Goal: Task Accomplishment & Management: Use online tool/utility

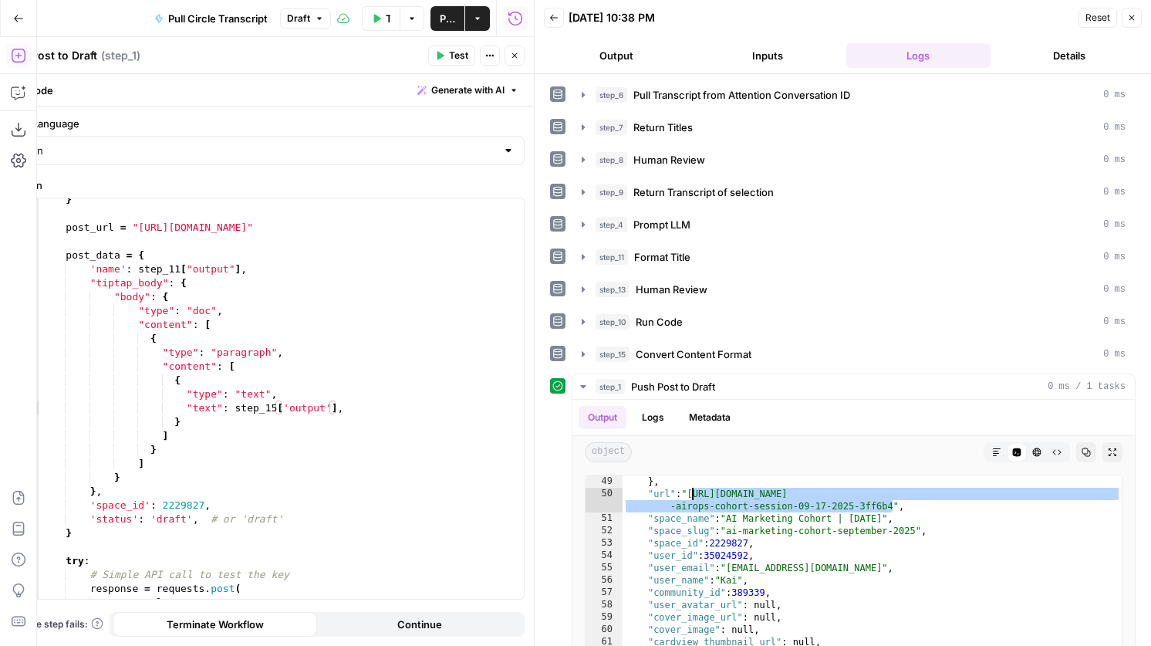
scroll to position [214, 0]
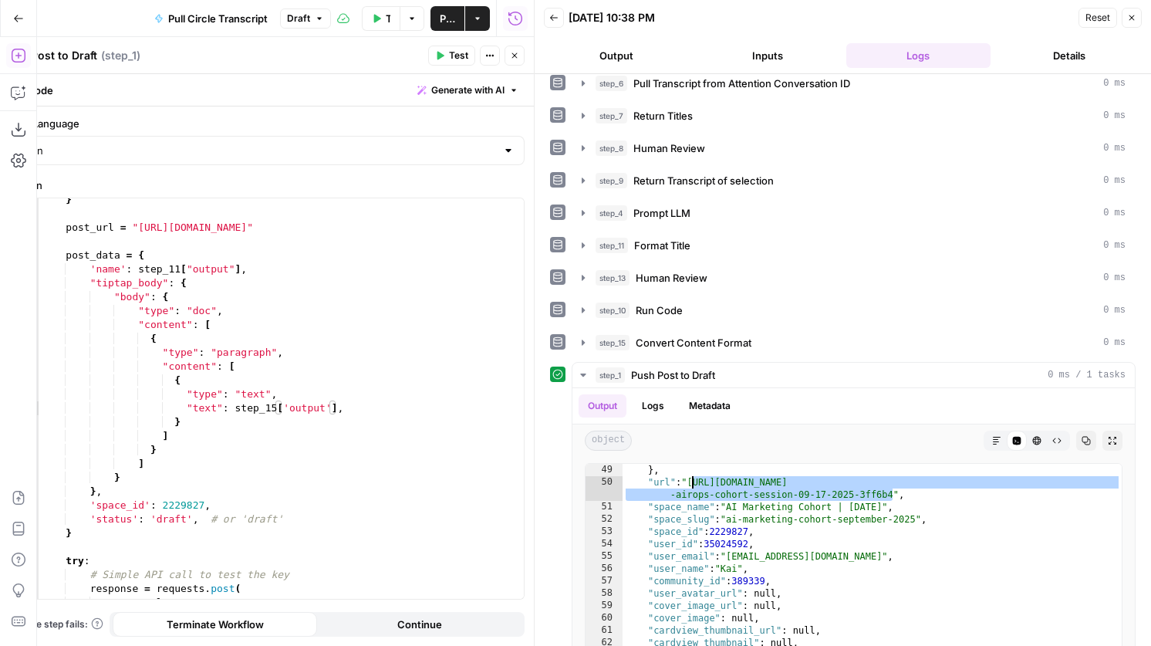
click at [518, 50] on button "Close" at bounding box center [515, 56] width 20 height 20
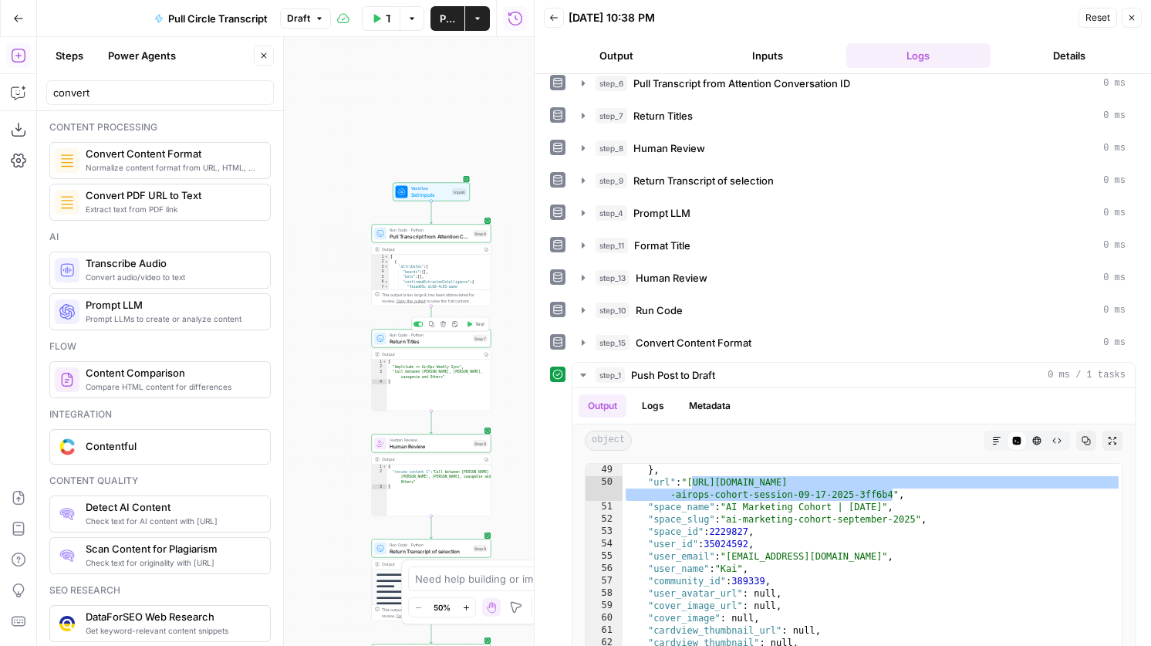
click at [434, 343] on span "Return Titles" at bounding box center [430, 341] width 80 height 8
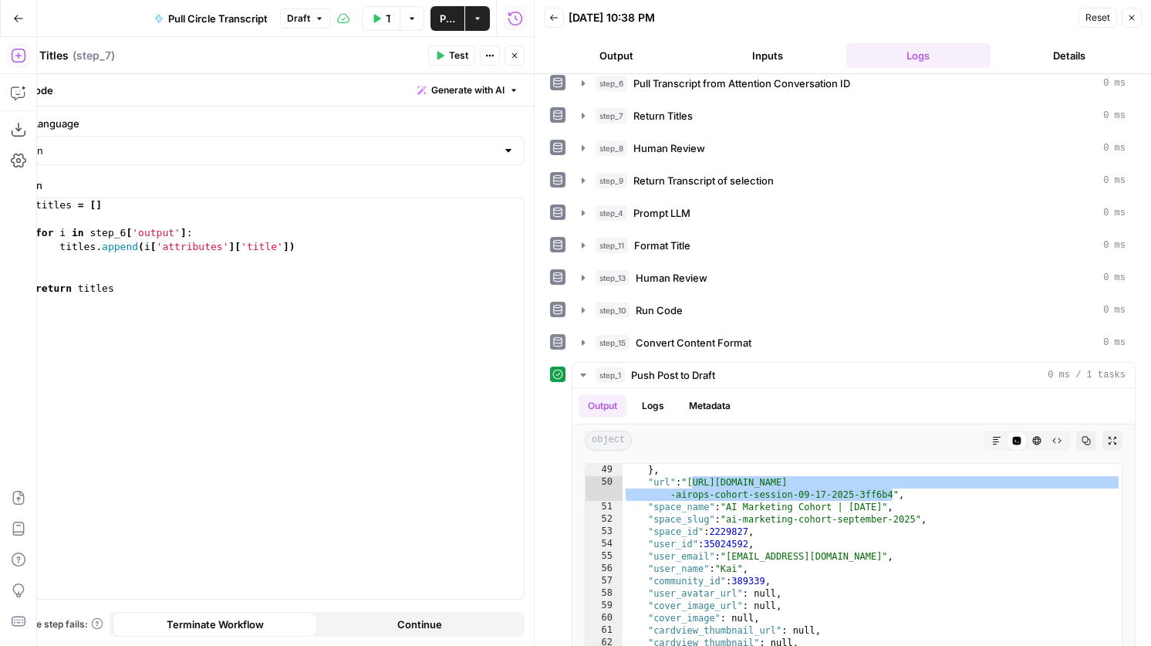
click at [514, 54] on icon "button" at bounding box center [514, 55] width 9 height 9
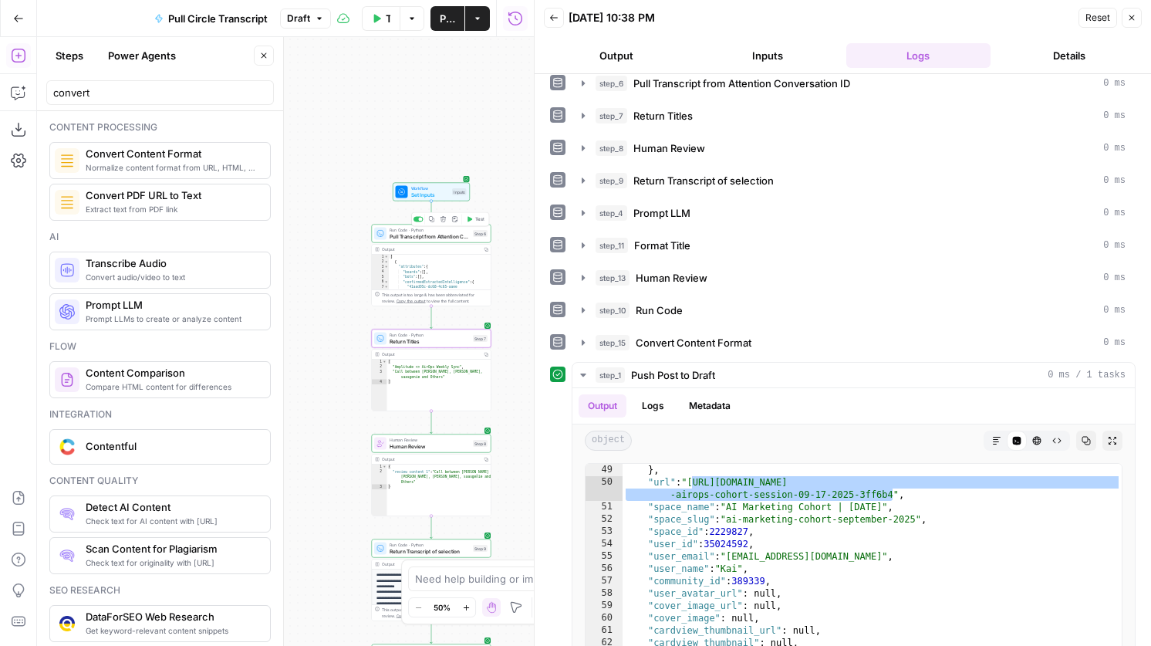
click at [422, 242] on div "Run Code · Python Pull Transcript from Attention Conversation ID Step 6 Copy st…" at bounding box center [432, 234] width 120 height 19
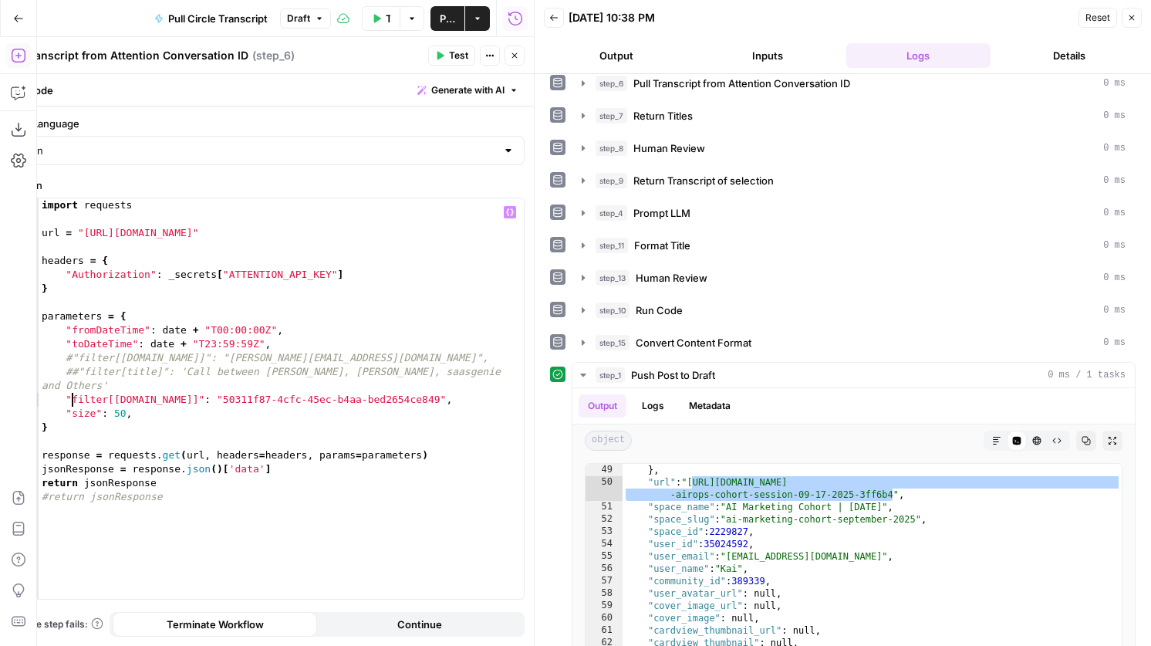
click at [72, 395] on div "import requests url = "http://api.attention.tech/v2/conversations/" headers = {…" at bounding box center [281, 412] width 485 height 428
click at [70, 395] on div "import requests url = "http://api.attention.tech/v2/conversations/" headers = {…" at bounding box center [281, 412] width 485 height 428
click at [63, 401] on div "import requests url = "http://api.attention.tech/v2/conversations/" headers = {…" at bounding box center [281, 412] width 485 height 428
type textarea "**********"
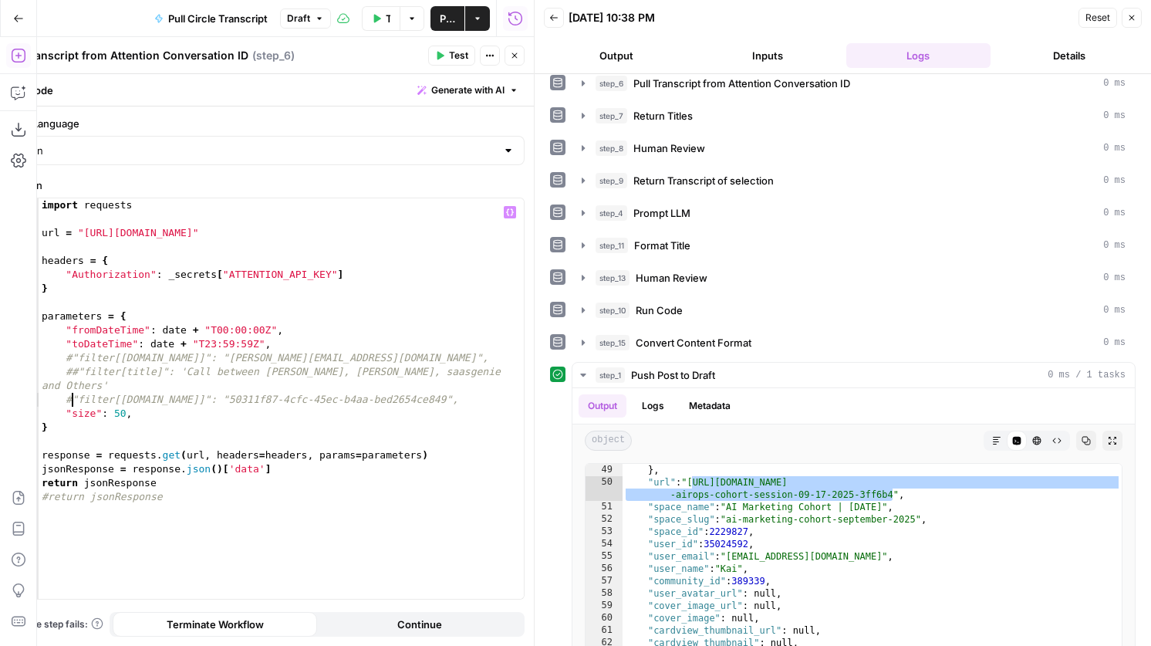
click at [441, 52] on icon "button" at bounding box center [439, 55] width 9 height 9
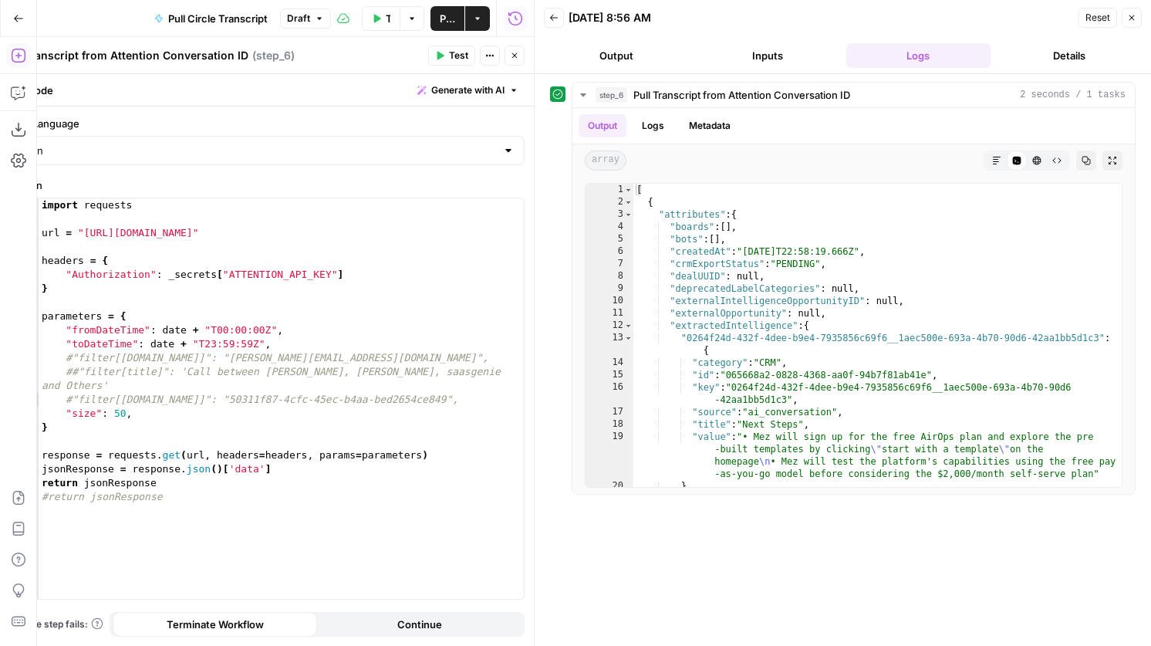
click at [517, 57] on icon "button" at bounding box center [514, 55] width 9 height 9
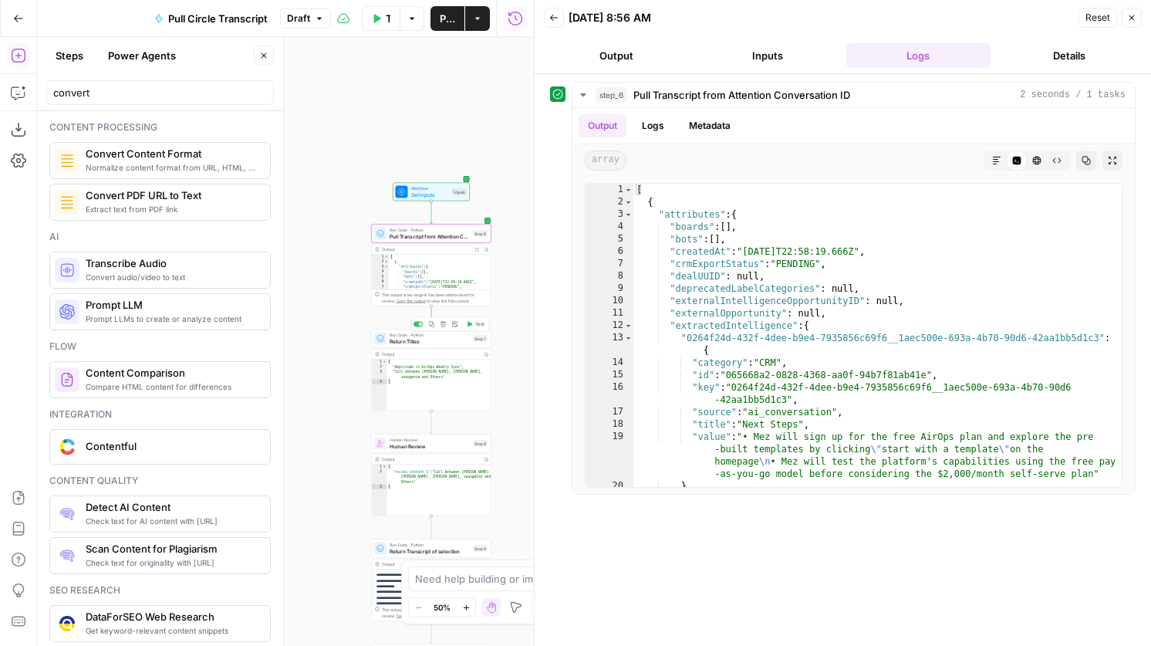
click at [477, 326] on span "Test" at bounding box center [479, 324] width 9 height 7
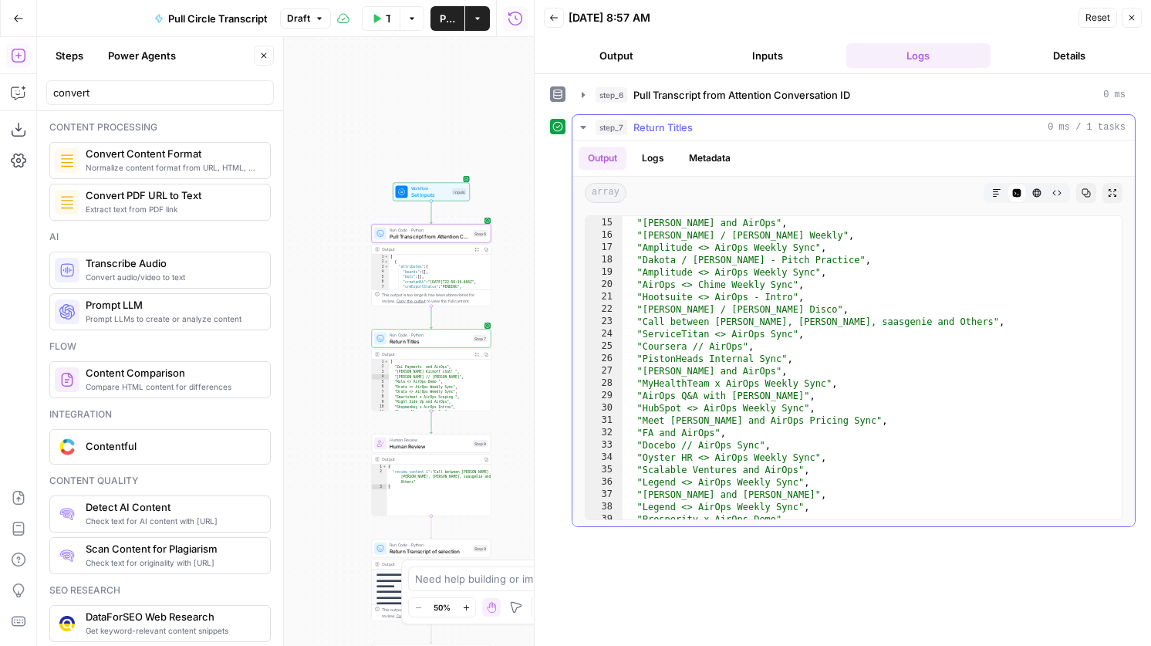
scroll to position [252, 0]
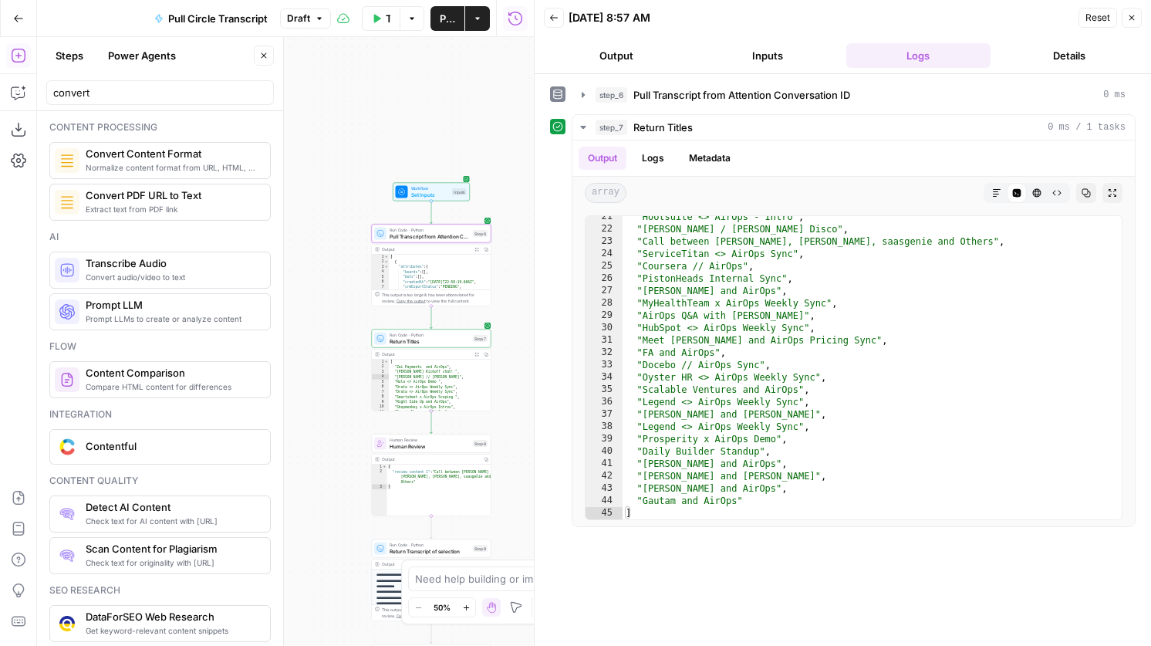
click at [430, 238] on span "Pull Transcript from Attention Conversation ID" at bounding box center [430, 236] width 80 height 8
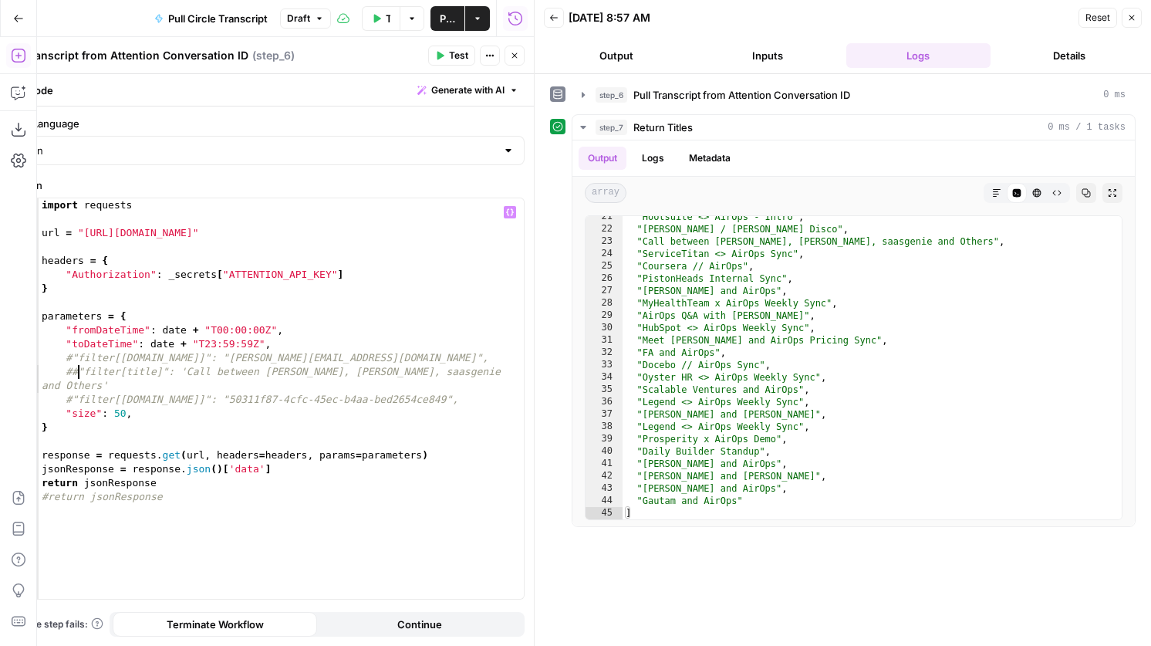
click at [80, 373] on div "import requests url = "http://api.attention.tech/v2/conversations/" headers = {…" at bounding box center [281, 412] width 485 height 428
click at [449, 54] on span "Test" at bounding box center [458, 56] width 19 height 14
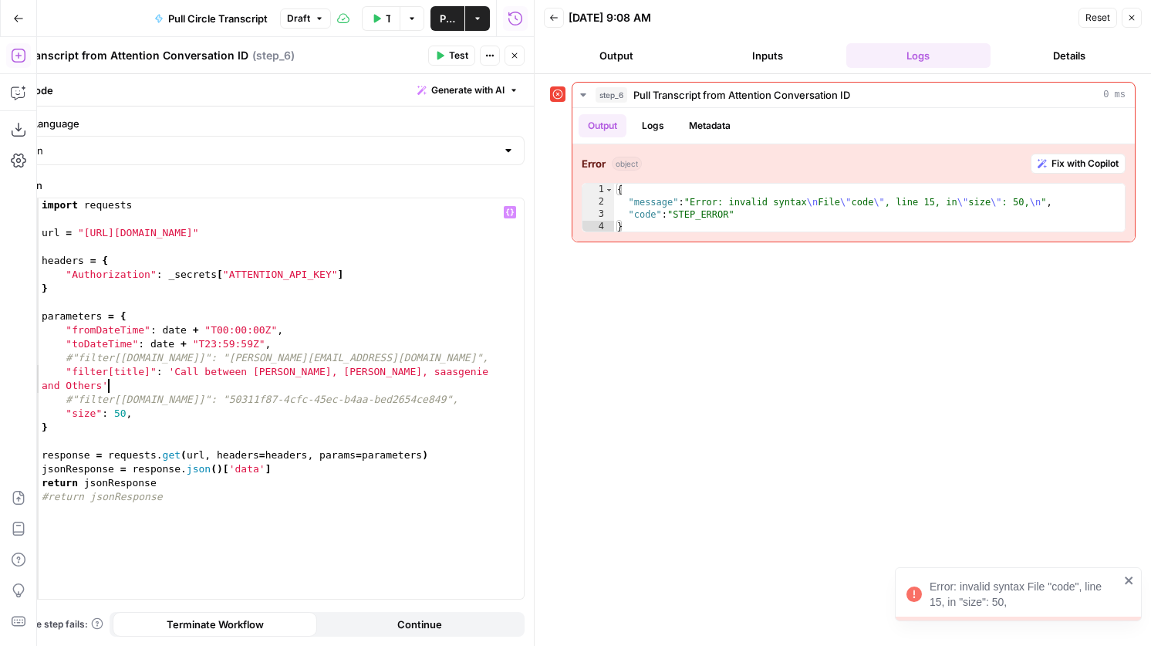
click at [149, 387] on div "import requests url = "http://api.attention.tech/v2/conversations/" headers = {…" at bounding box center [281, 412] width 485 height 428
click at [457, 58] on span "Test" at bounding box center [458, 56] width 19 height 14
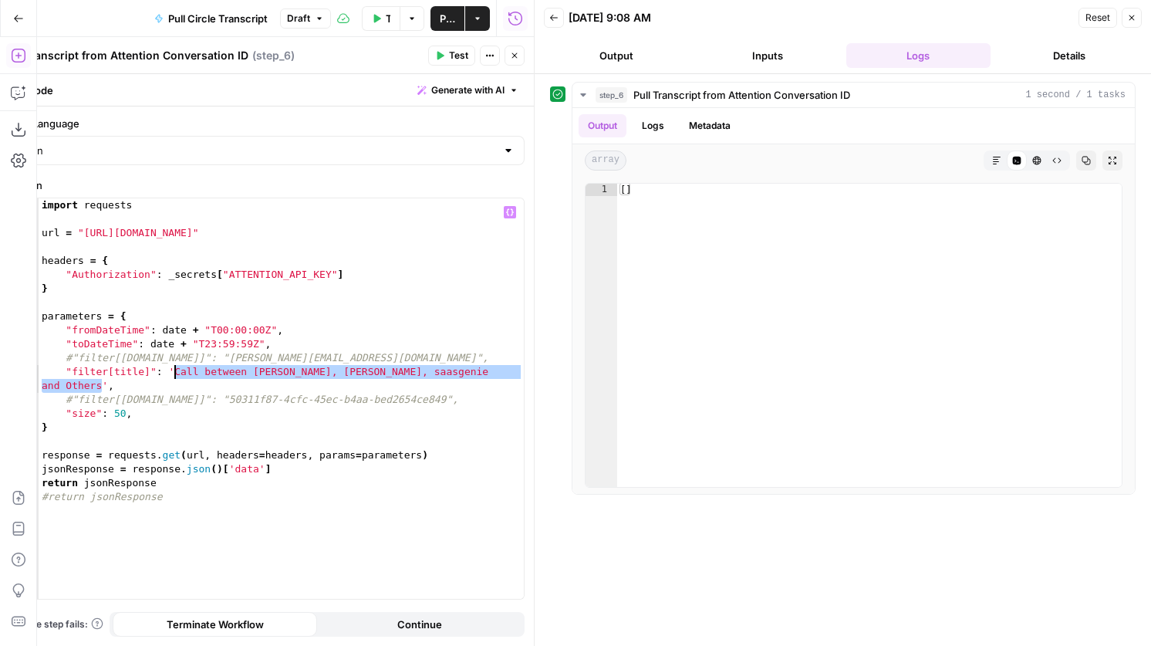
drag, startPoint x: 102, startPoint y: 385, endPoint x: 176, endPoint y: 373, distance: 75.1
click at [176, 373] on div "import requests url = "http://api.attention.tech/v2/conversations/" headers = {…" at bounding box center [281, 412] width 485 height 428
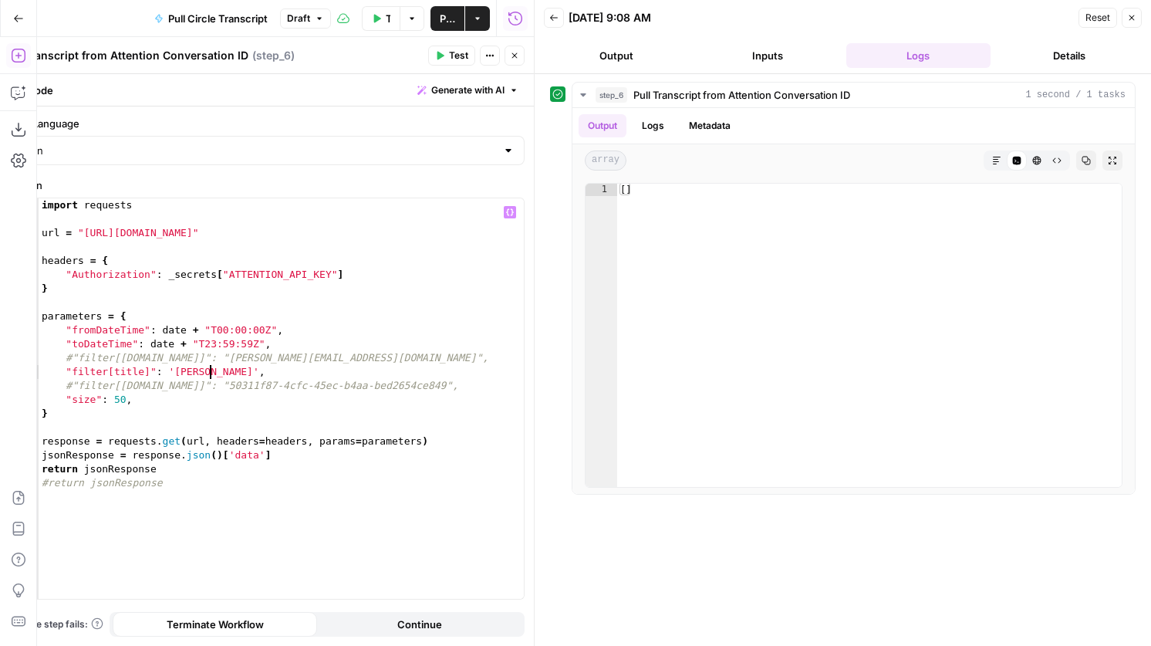
scroll to position [0, 12]
type textarea "**********"
click at [453, 55] on span "Test" at bounding box center [458, 56] width 19 height 14
drag, startPoint x: 236, startPoint y: 376, endPoint x: 28, endPoint y: 376, distance: 208.4
click at [28, 376] on body "K Kai Test Space New Home Browse Insights Opportunities Your Data Recent Grids …" at bounding box center [575, 323] width 1151 height 646
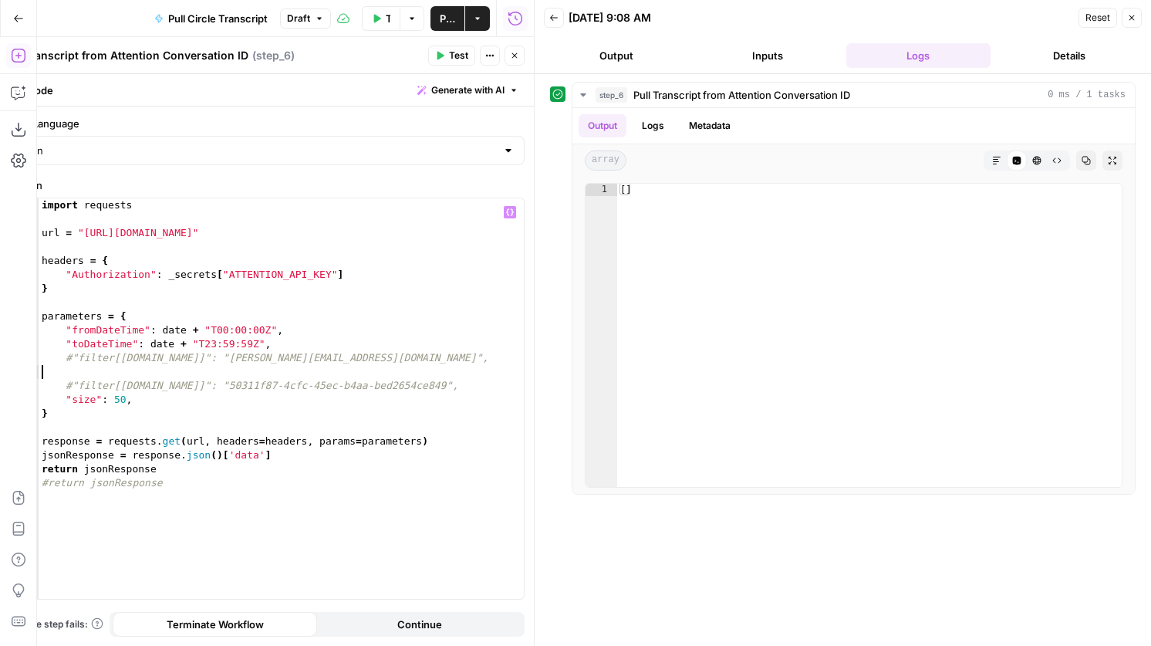
scroll to position [0, 0]
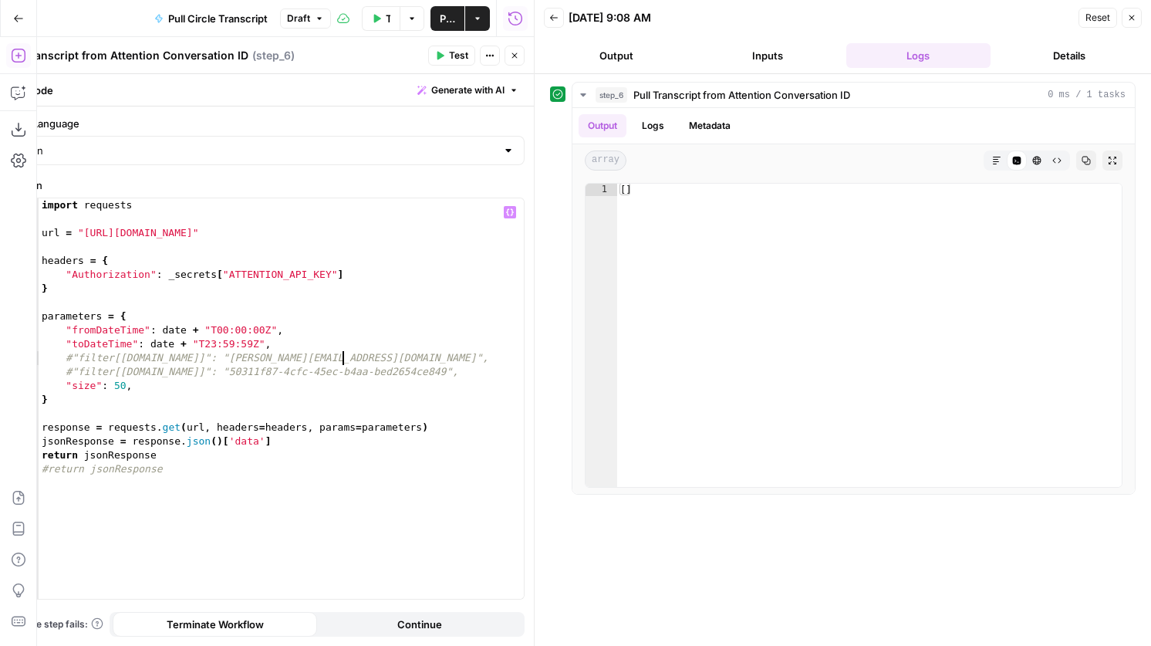
click at [73, 363] on div "import requests url = "http://api.attention.tech/v2/conversations/" headers = {…" at bounding box center [281, 412] width 485 height 428
type textarea "**********"
click at [445, 53] on button "Test" at bounding box center [451, 56] width 47 height 20
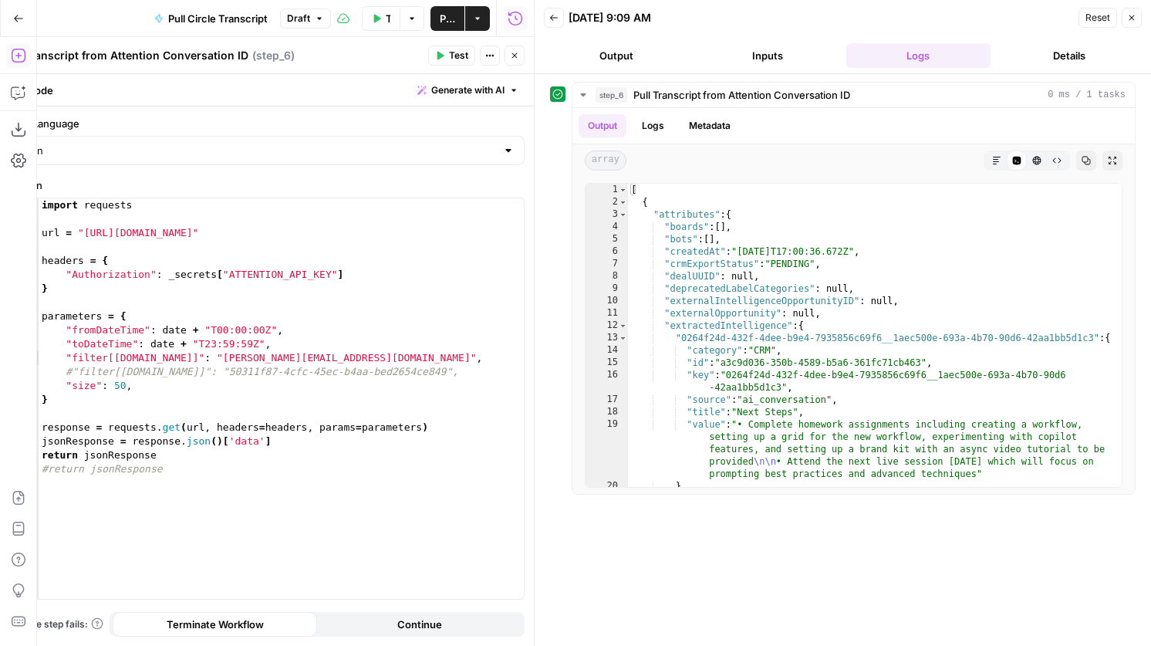
click at [517, 59] on icon "button" at bounding box center [514, 55] width 9 height 9
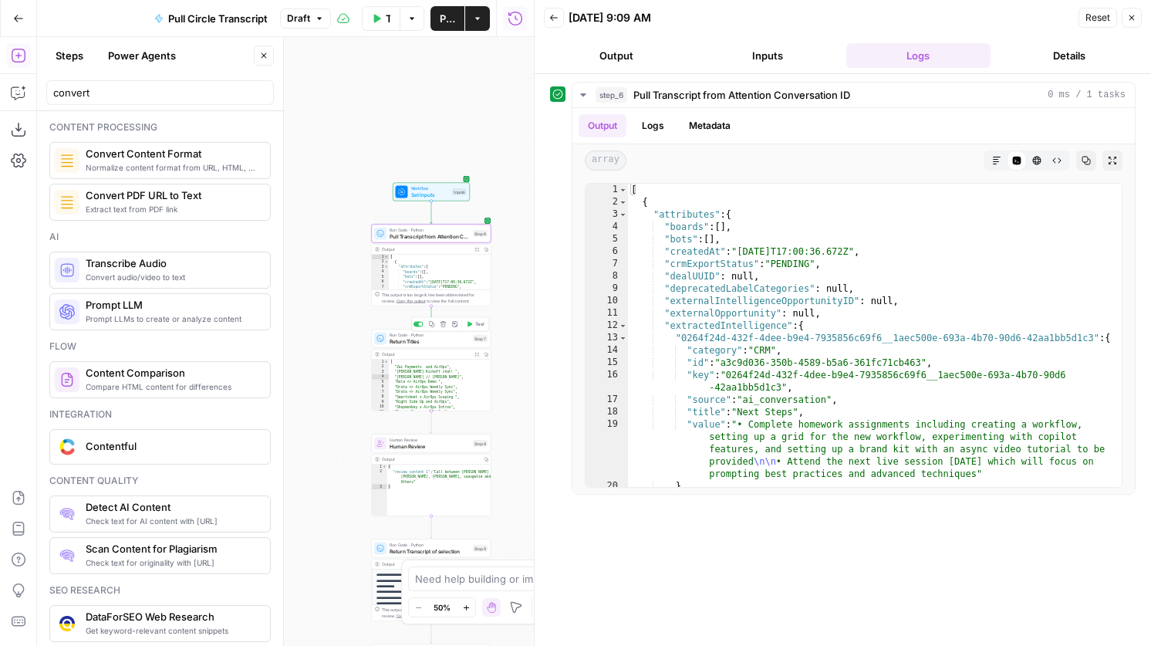
click at [478, 321] on span "Test" at bounding box center [479, 324] width 9 height 7
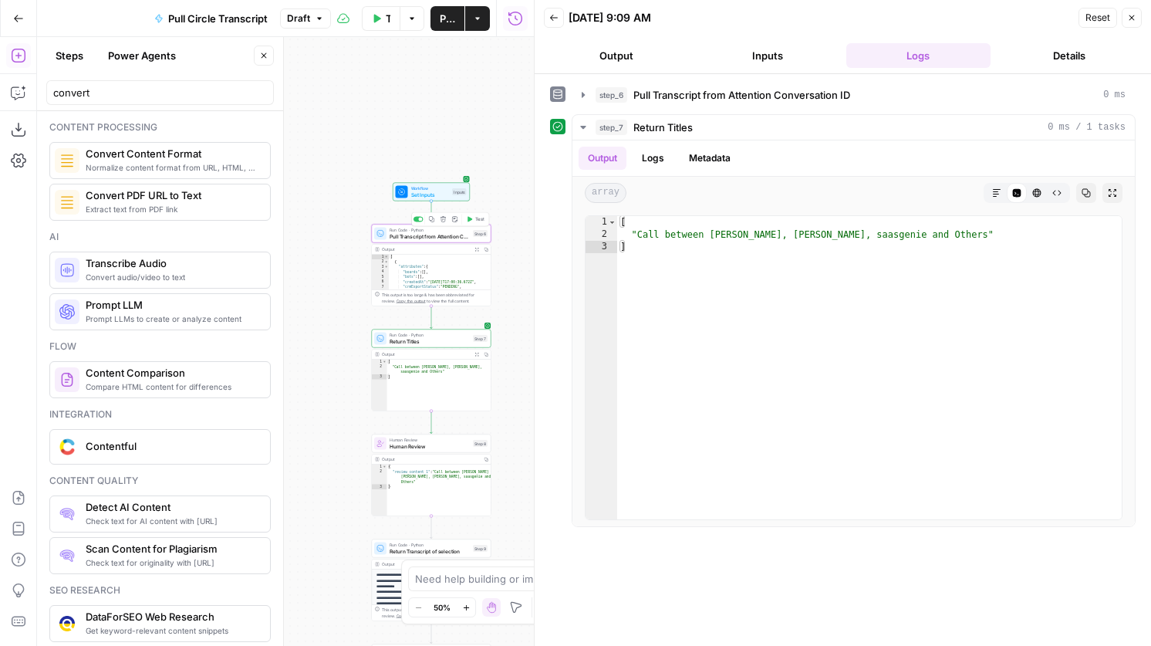
click at [461, 237] on span "Pull Transcript from Attention Conversation ID" at bounding box center [430, 236] width 80 height 8
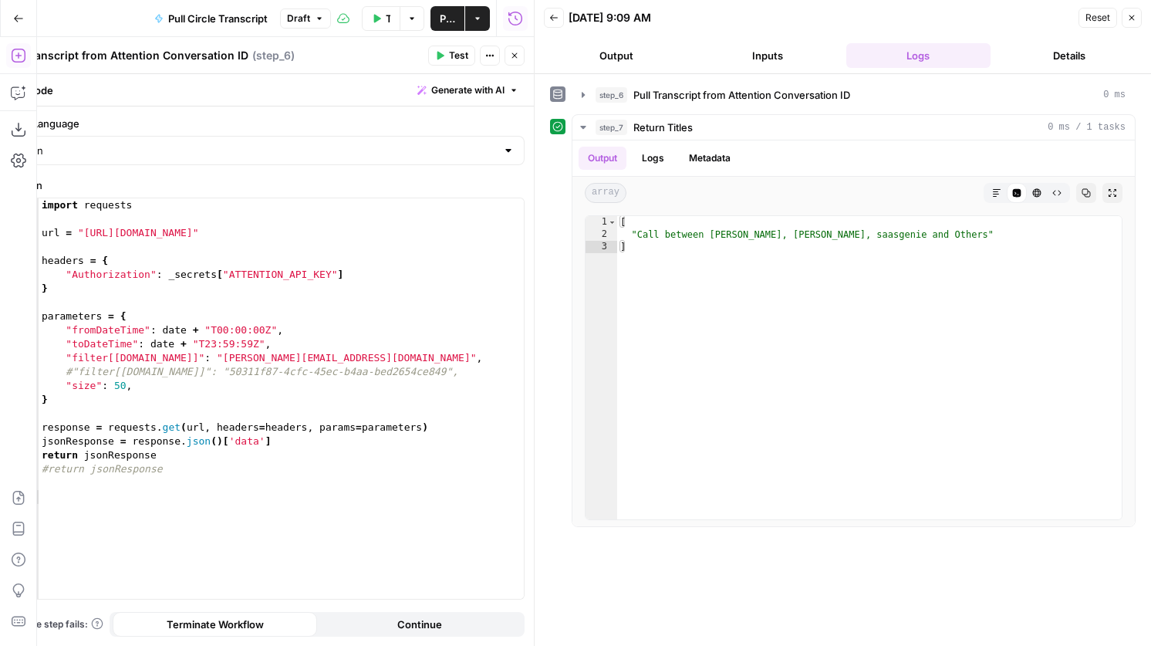
click at [372, 11] on button "Test Workflow" at bounding box center [381, 18] width 39 height 25
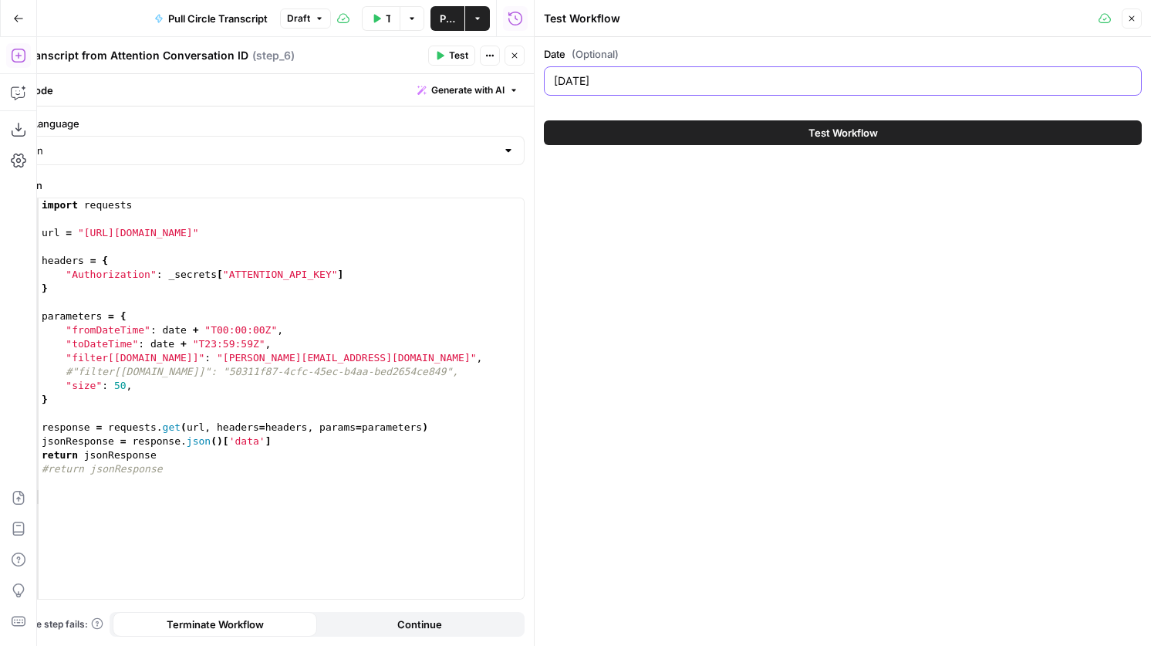
click at [629, 79] on input "2025-09-17" at bounding box center [843, 80] width 578 height 15
type input "2025-09-16"
click at [697, 141] on button "Test Workflow" at bounding box center [843, 132] width 598 height 25
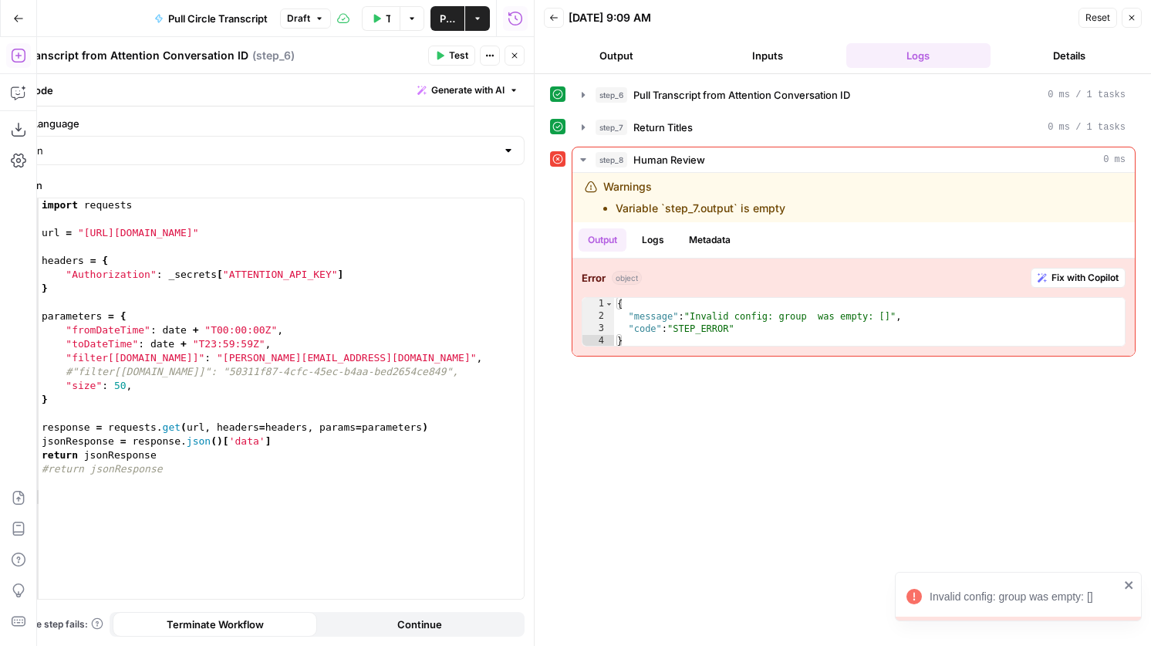
click at [559, 19] on button "Back" at bounding box center [554, 18] width 20 height 20
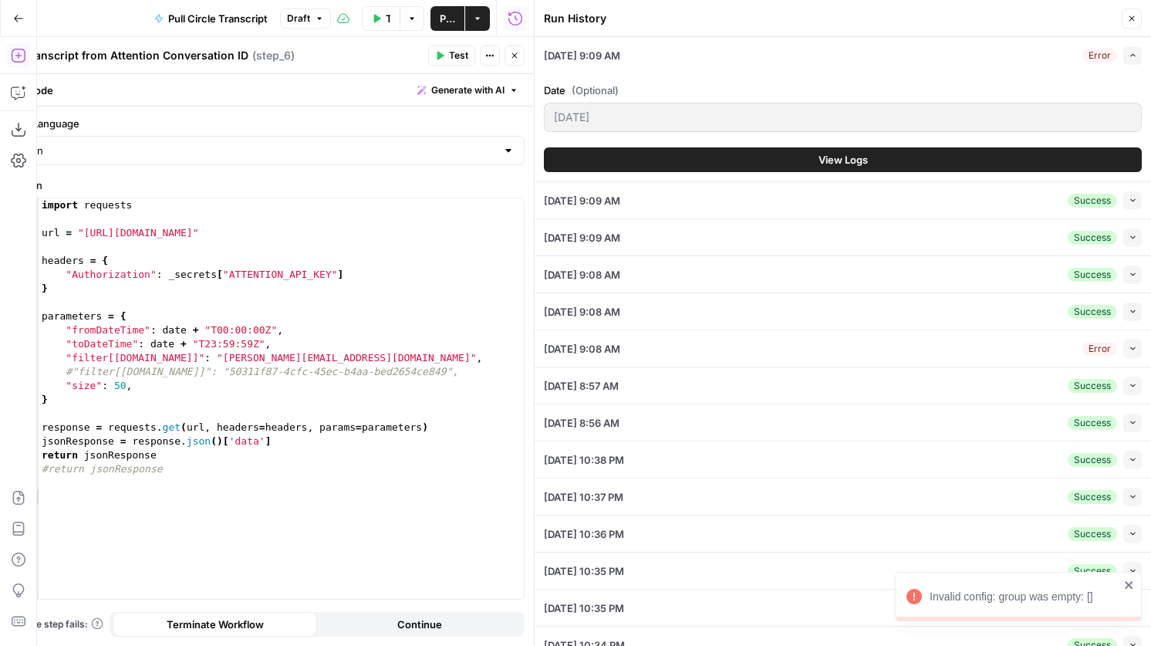
click at [382, 19] on button "Test Workflow" at bounding box center [381, 18] width 39 height 25
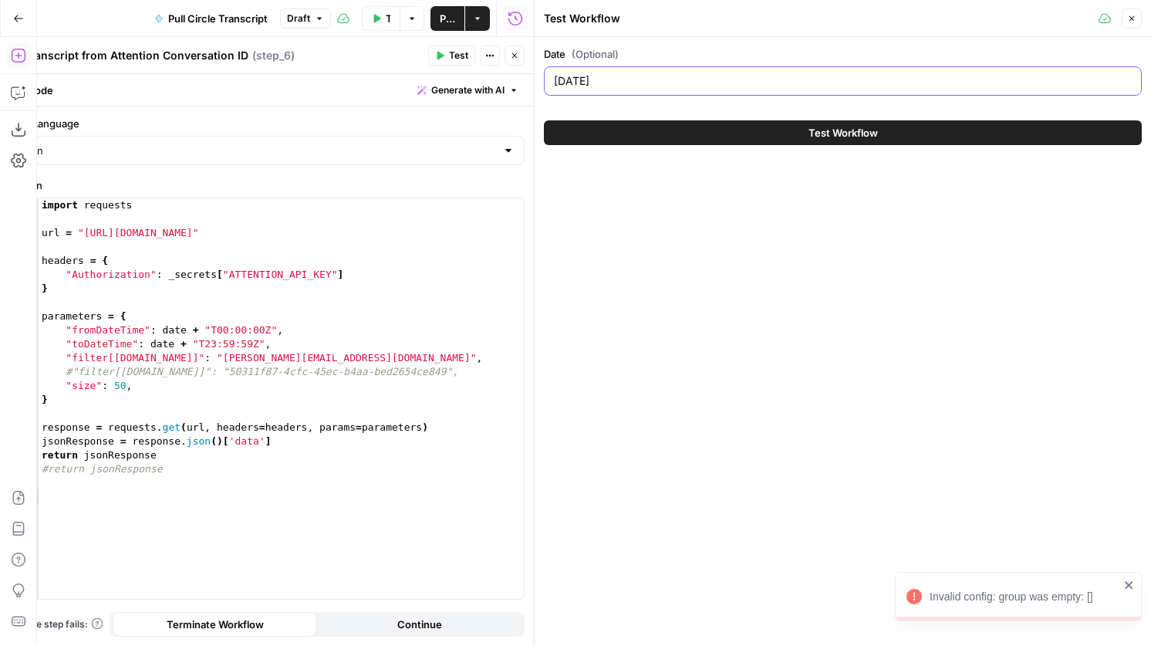
click at [696, 86] on input "2025-09-16" at bounding box center [843, 80] width 578 height 15
type input "2025-09-15"
click at [753, 131] on button "Test Workflow" at bounding box center [843, 132] width 598 height 25
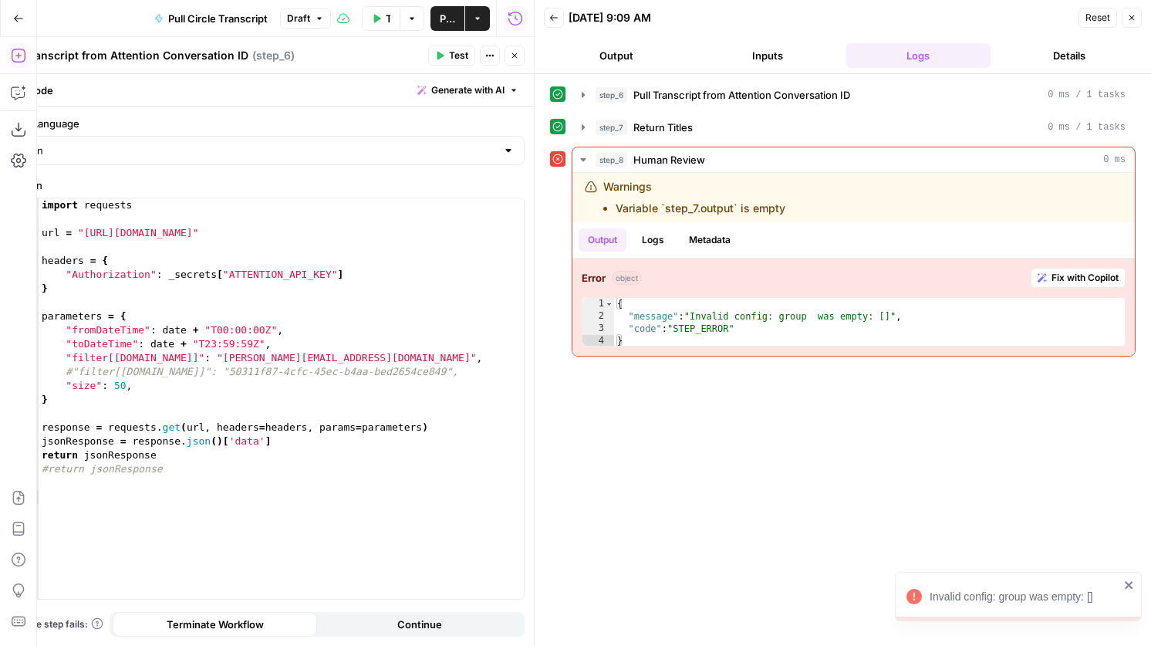
click at [380, 22] on button "Test Workflow" at bounding box center [381, 18] width 39 height 25
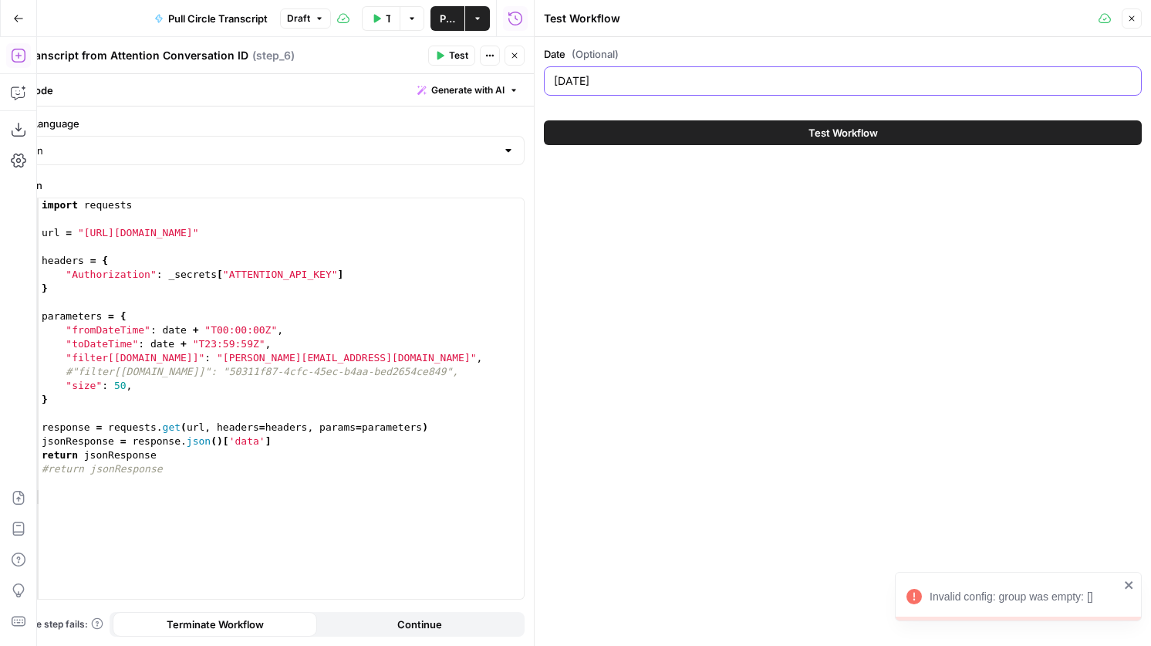
click at [654, 78] on input "2025-09-15" at bounding box center [843, 80] width 578 height 15
type input "2025-09-11"
click at [691, 134] on button "Test Workflow" at bounding box center [843, 132] width 598 height 25
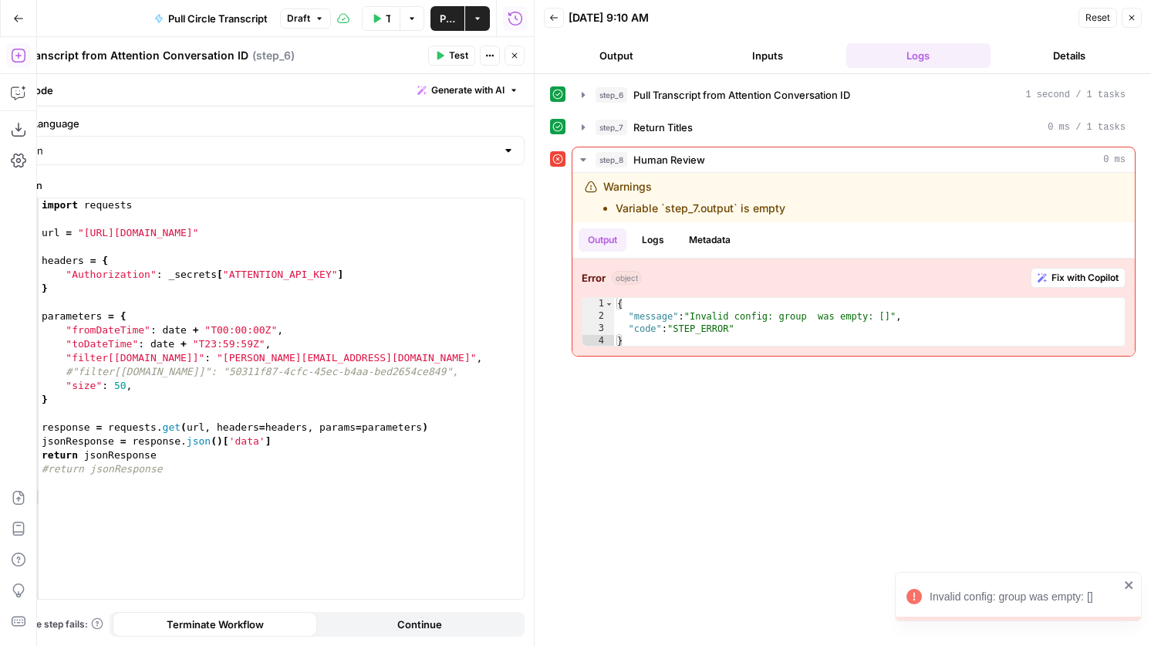
click at [384, 19] on button "Test Workflow" at bounding box center [381, 18] width 39 height 25
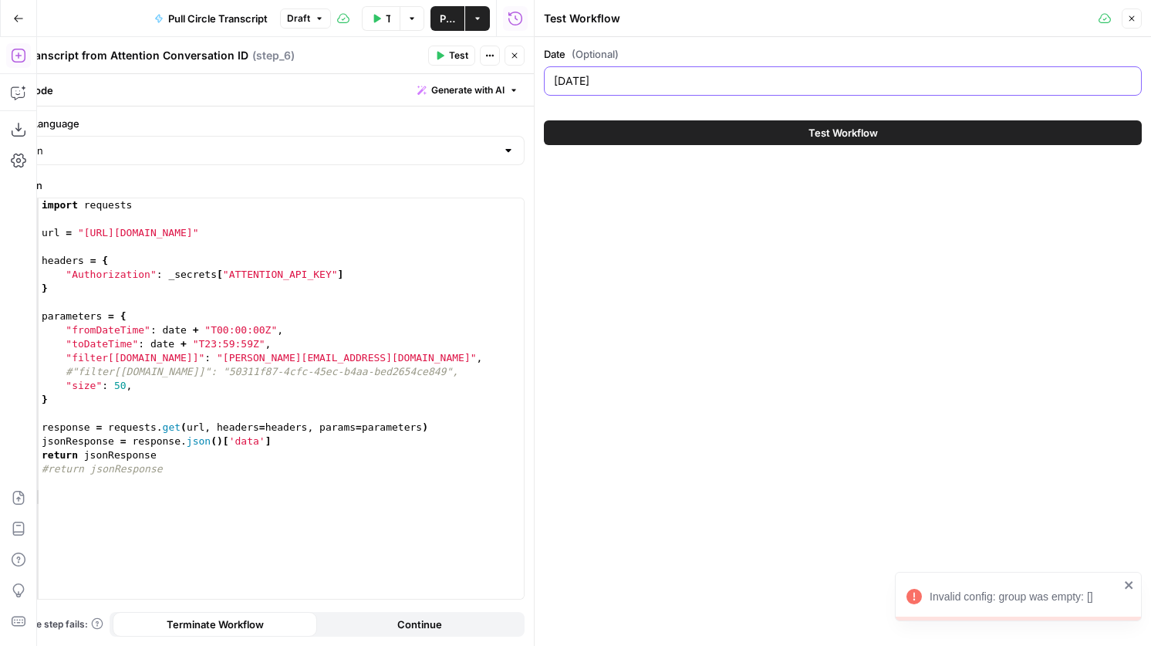
click at [635, 79] on input "2025-09-11" at bounding box center [843, 80] width 578 height 15
type input "2025-09-10"
click at [674, 120] on button "Test Workflow" at bounding box center [843, 132] width 598 height 25
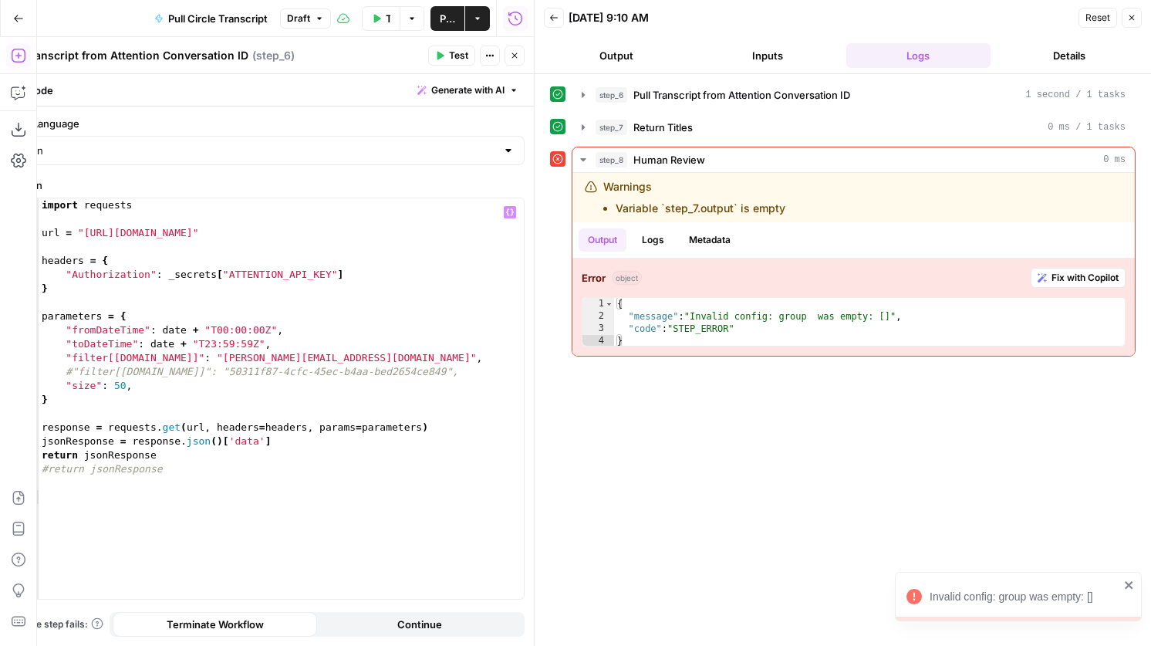
click at [200, 357] on div "import requests url = "http://api.attention.tech/v2/conversations/" headers = {…" at bounding box center [281, 412] width 485 height 428
click at [205, 357] on div "import requests url = "http://api.attention.tech/v2/conversations/" headers = {…" at bounding box center [281, 412] width 485 height 428
click at [330, 360] on div "import requests url = "http://api.attention.tech/v2/conversations/" headers = {…" at bounding box center [281, 412] width 485 height 428
click at [334, 353] on div "import requests url = "http://api.attention.tech/v2/conversations/" headers = {…" at bounding box center [281, 412] width 485 height 428
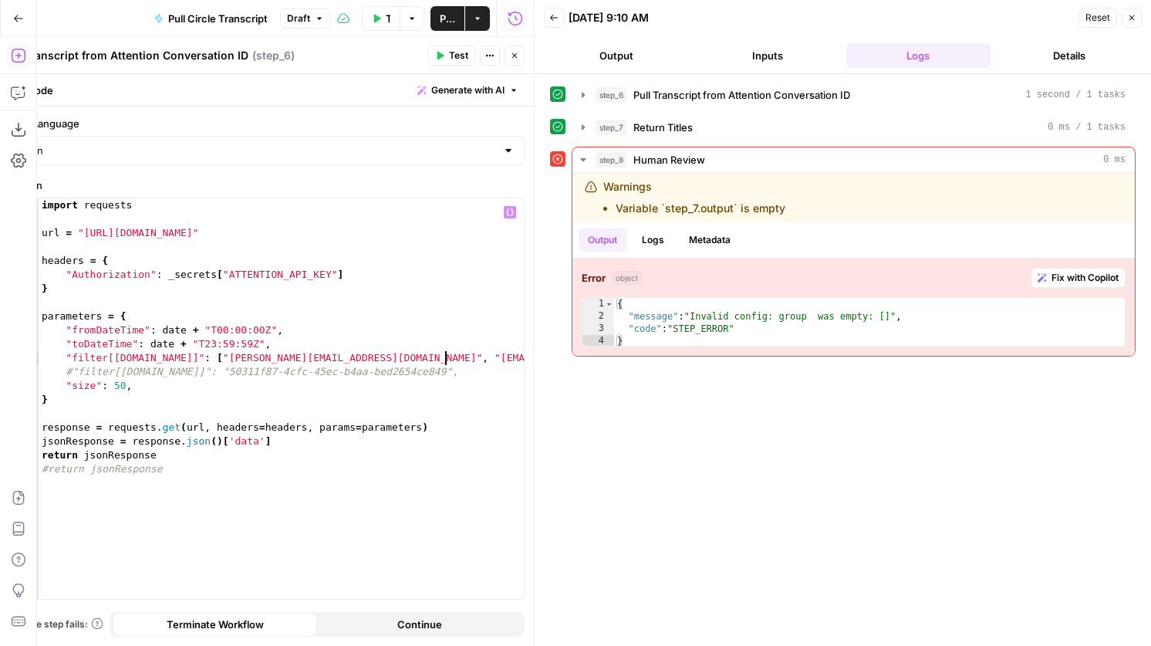
scroll to position [0, 31]
click at [449, 52] on span "Test" at bounding box center [458, 56] width 19 height 14
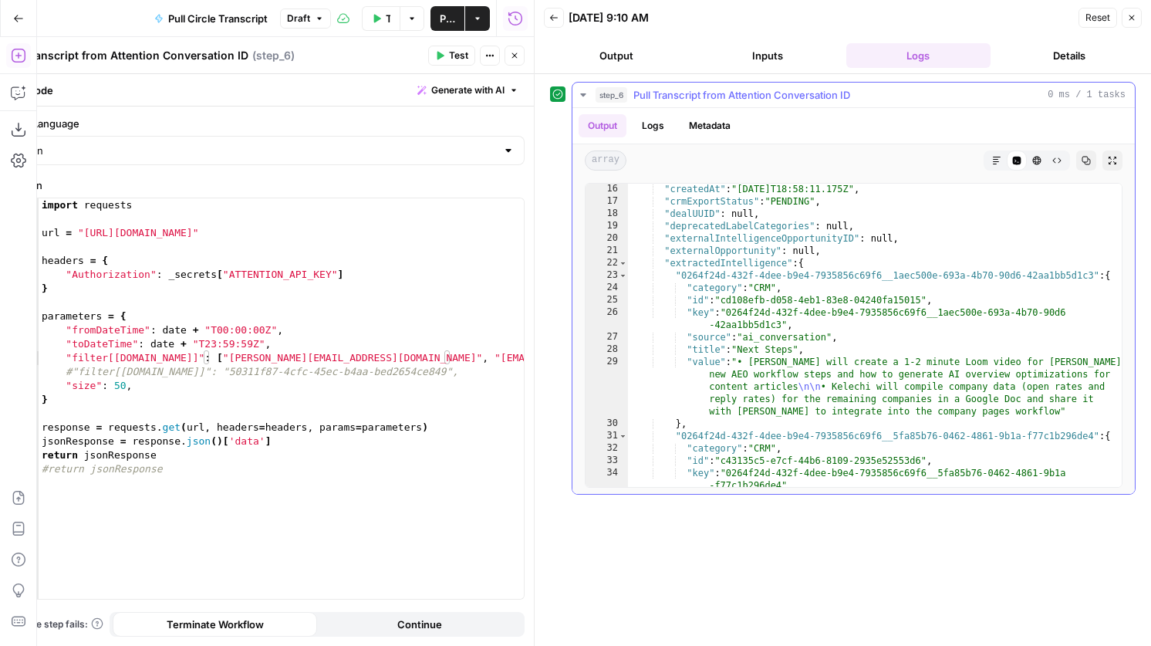
scroll to position [0, 0]
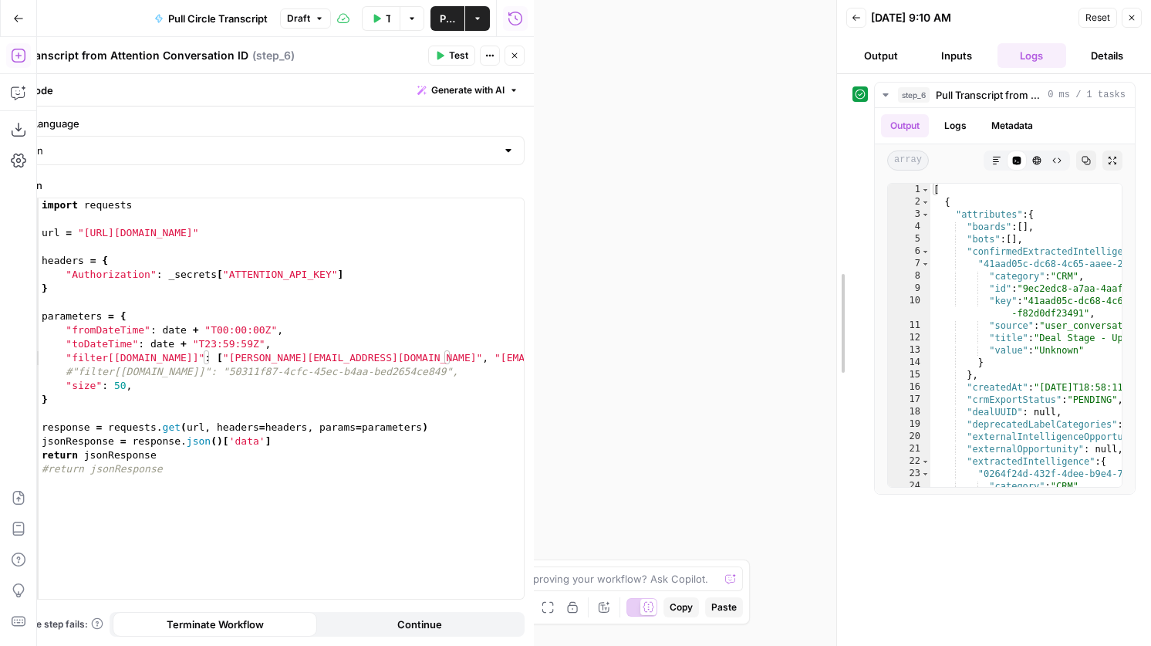
drag, startPoint x: 531, startPoint y: 247, endPoint x: 912, endPoint y: 279, distance: 382.6
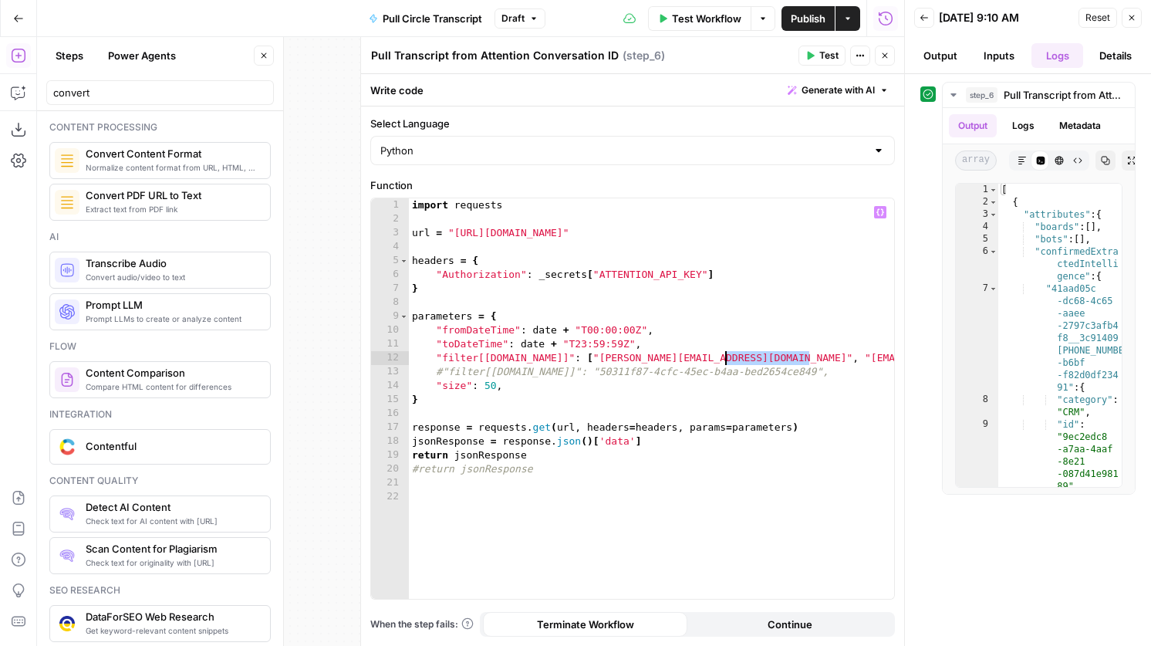
drag, startPoint x: 810, startPoint y: 362, endPoint x: 725, endPoint y: 361, distance: 85.7
click at [725, 361] on div "import requests url = "http://api.attention.tech/v2/conversations/" headers = {…" at bounding box center [651, 412] width 485 height 428
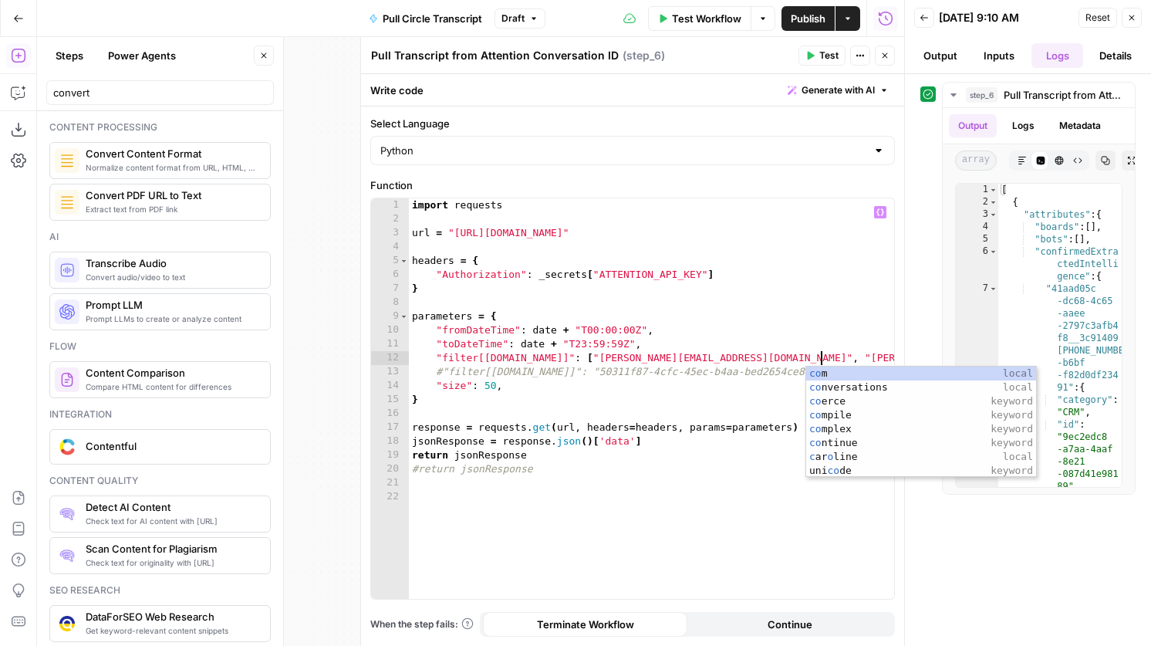
scroll to position [0, 32]
type textarea "**********"
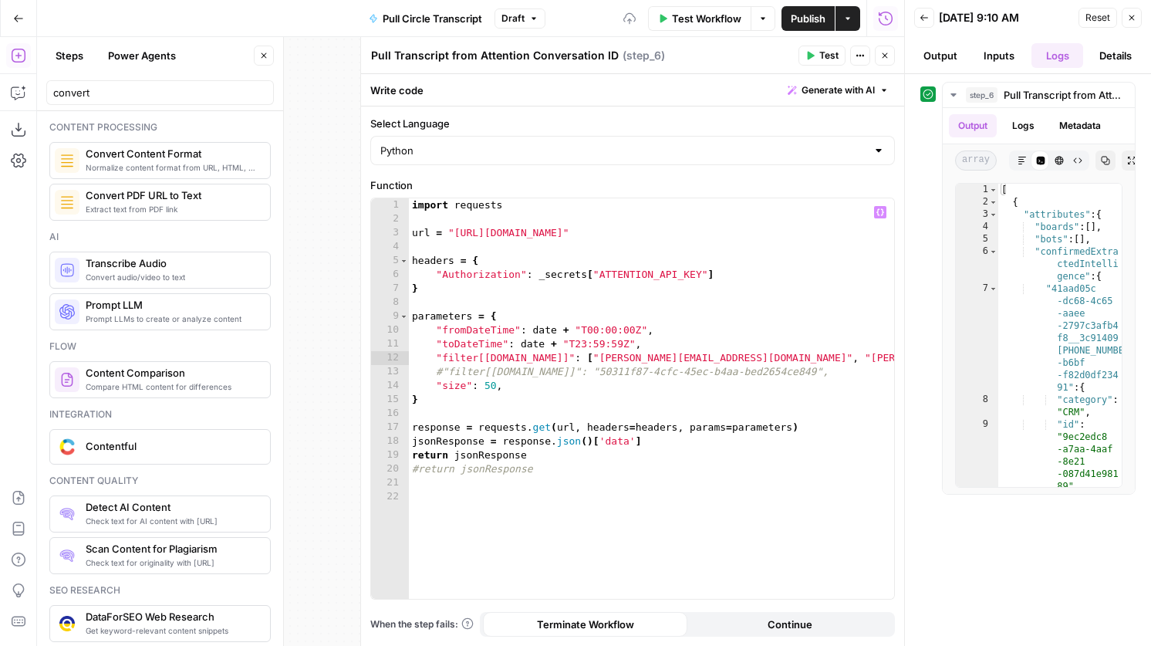
click at [823, 52] on span "Test" at bounding box center [829, 56] width 19 height 14
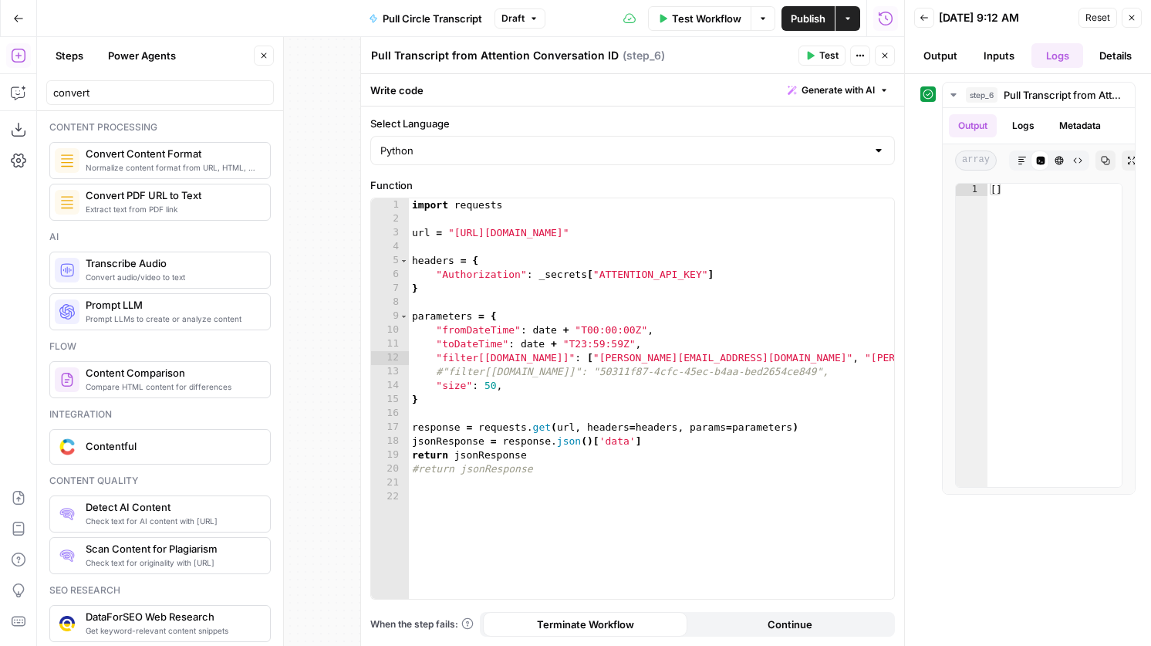
click at [664, 12] on button "Test Workflow" at bounding box center [699, 18] width 103 height 25
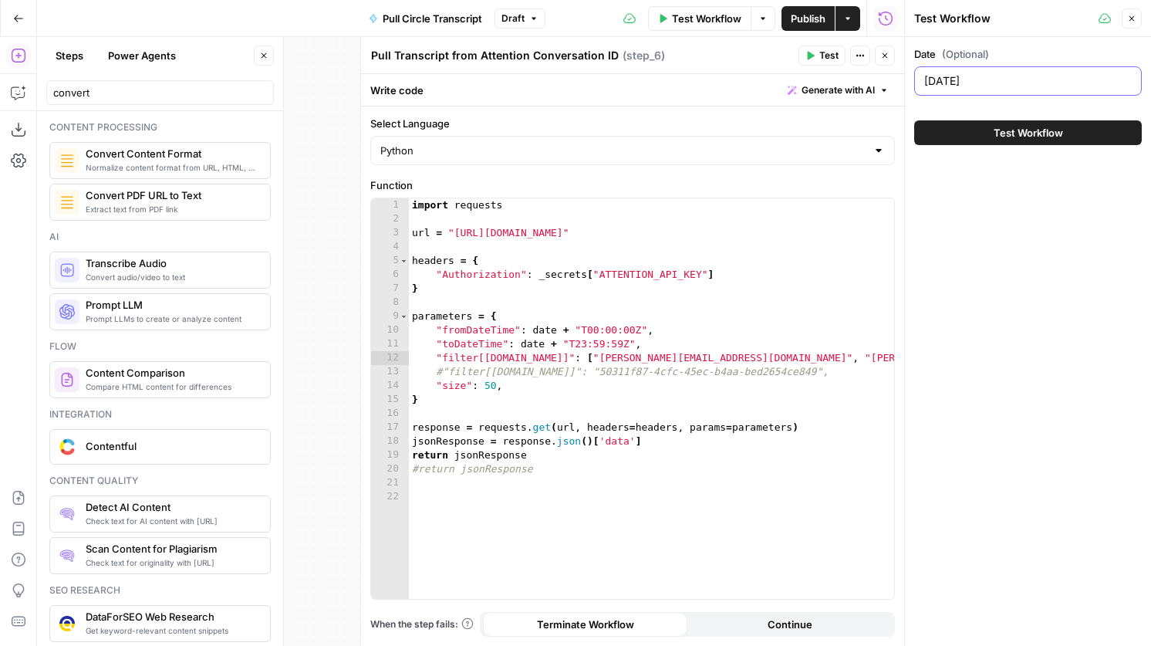
click at [1002, 79] on input "2025-09-10" at bounding box center [1029, 80] width 208 height 15
type input "2025-09-17"
click at [1002, 127] on span "Test Workflow" at bounding box center [1028, 132] width 69 height 15
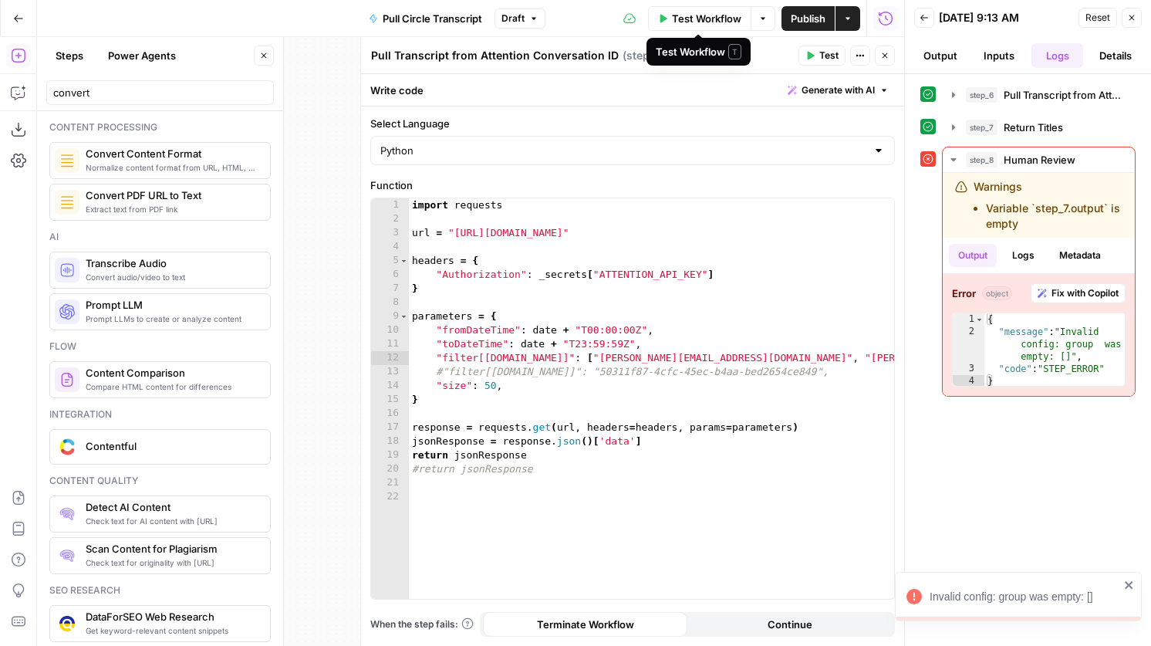
click at [713, 14] on span "Test Workflow" at bounding box center [706, 18] width 69 height 15
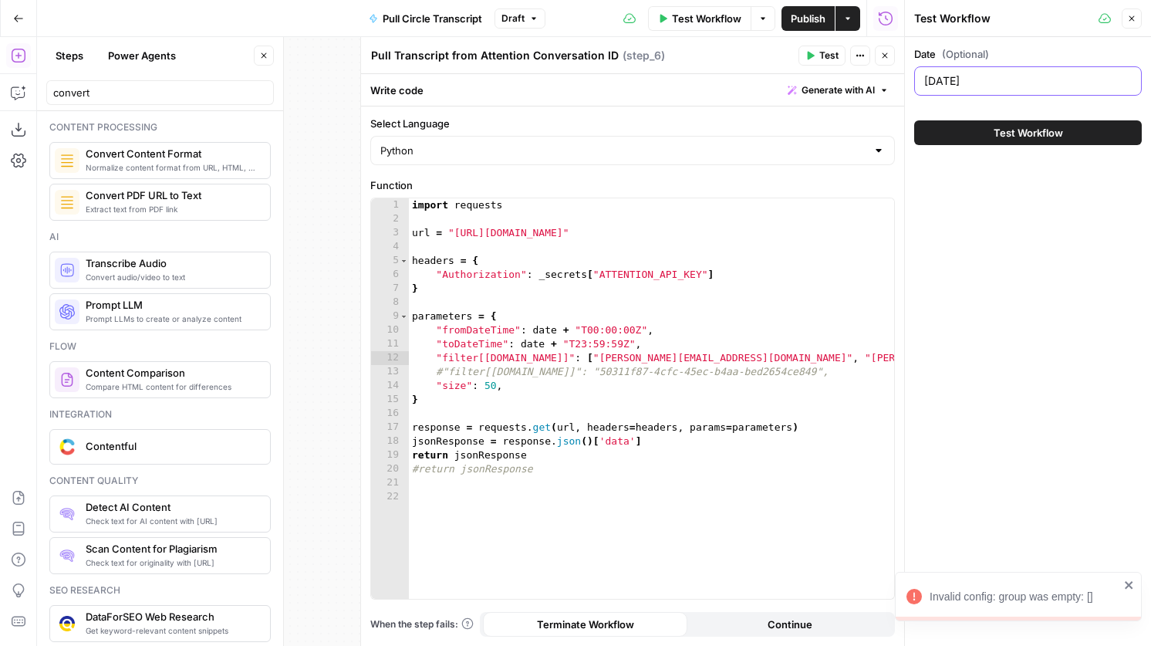
click at [1023, 79] on input "2025-09-17" at bounding box center [1029, 80] width 208 height 15
type input "2025-09-16"
click at [1045, 144] on button "Test Workflow" at bounding box center [1028, 132] width 228 height 25
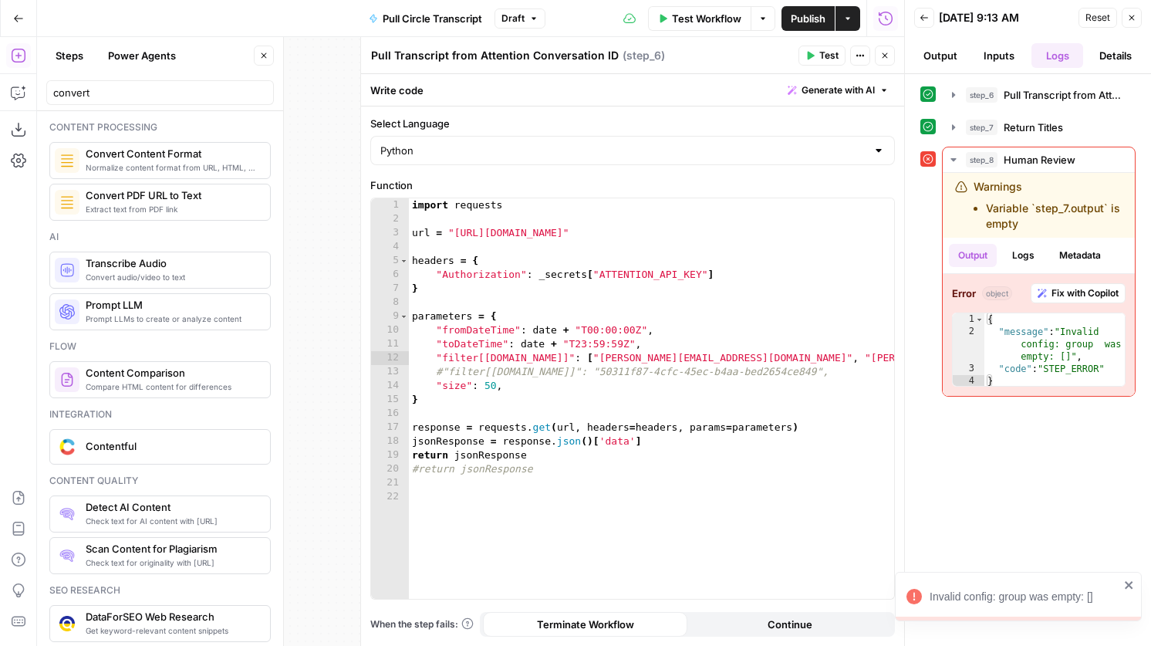
click at [830, 54] on span "Test" at bounding box center [829, 56] width 19 height 14
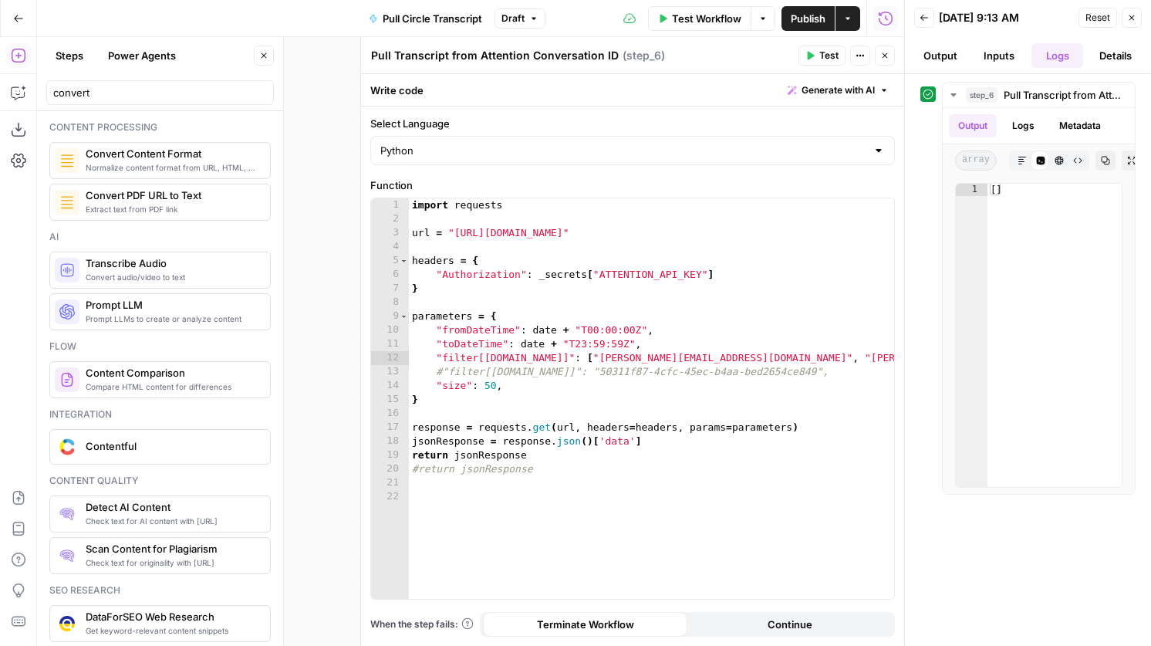
click at [695, 19] on span "Test Workflow" at bounding box center [706, 18] width 69 height 15
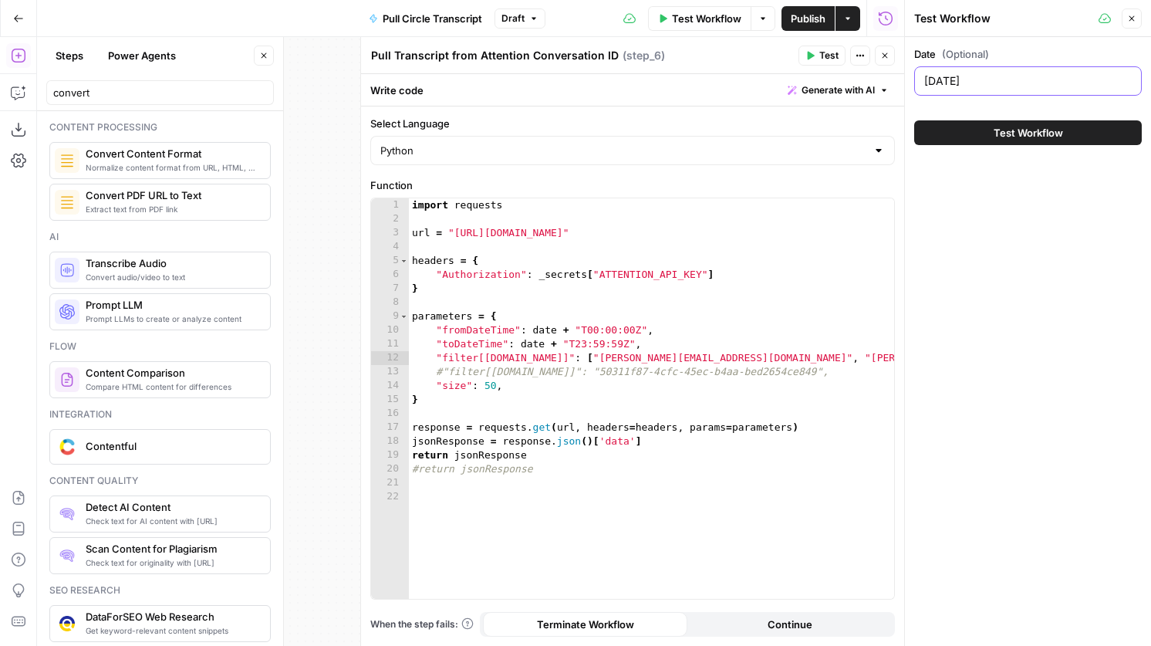
click at [992, 76] on input "2025-09-16" at bounding box center [1029, 80] width 208 height 15
type input "2025-09-17"
click at [1028, 134] on span "Test Workflow" at bounding box center [1028, 132] width 69 height 15
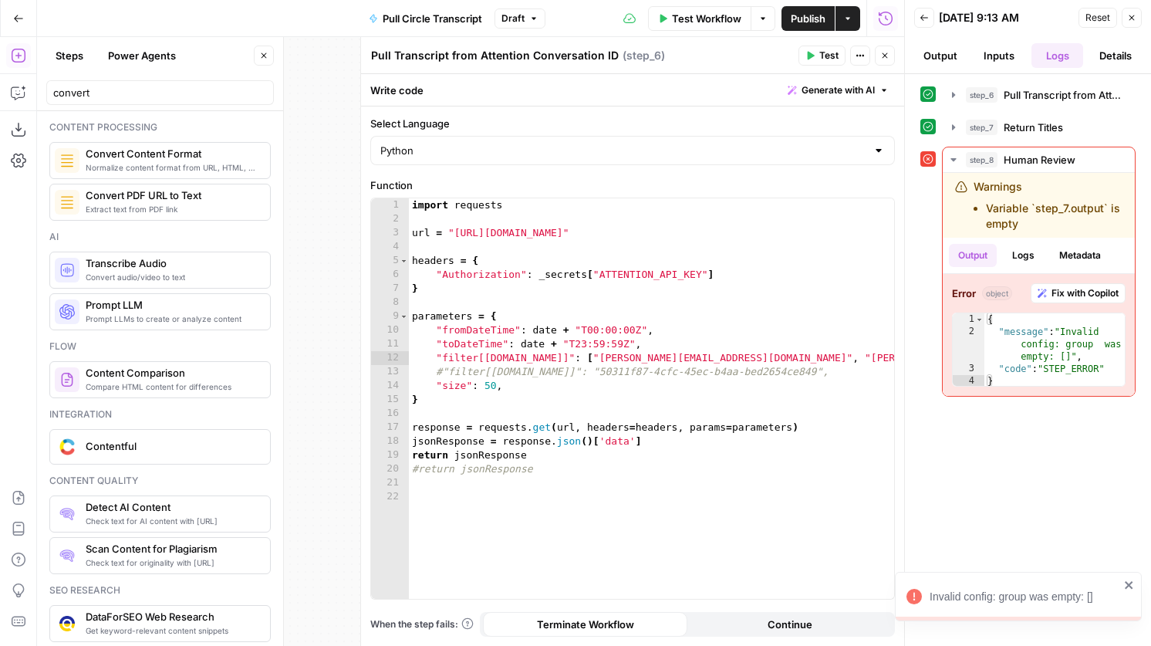
click at [666, 8] on button "Test Workflow" at bounding box center [699, 18] width 103 height 25
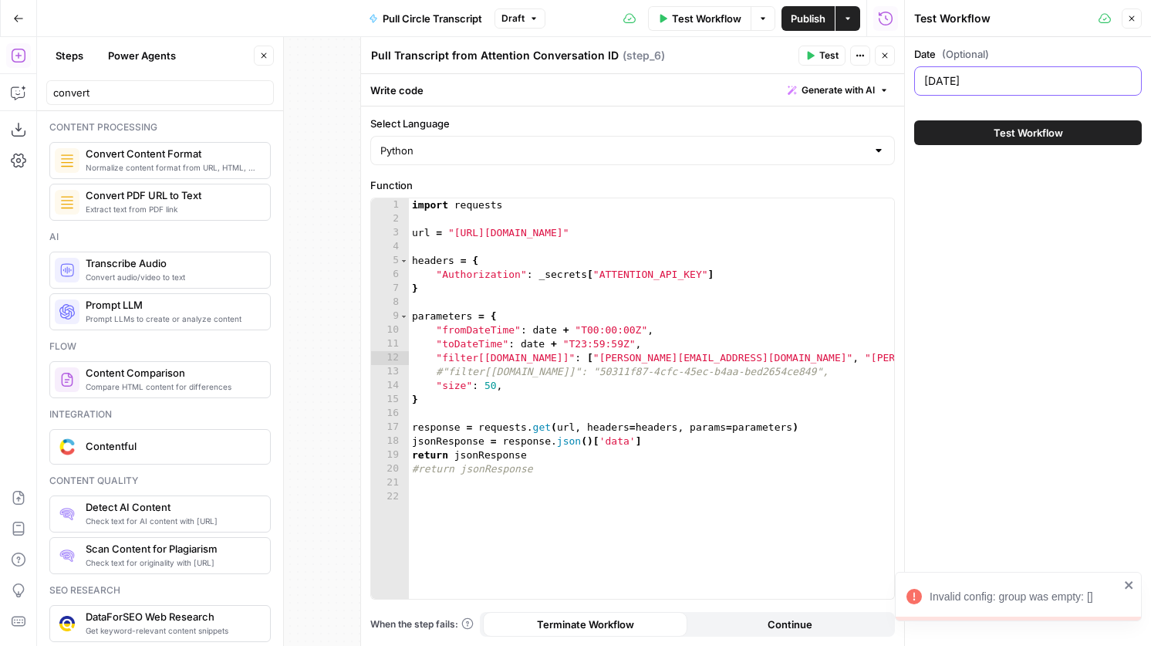
click at [998, 73] on input "2025-09-17" at bounding box center [1029, 80] width 208 height 15
click at [1008, 83] on input "2025-09-17" at bounding box center [1029, 80] width 208 height 15
type input "2025-09-18"
click at [995, 132] on span "Test Workflow" at bounding box center [1028, 132] width 69 height 15
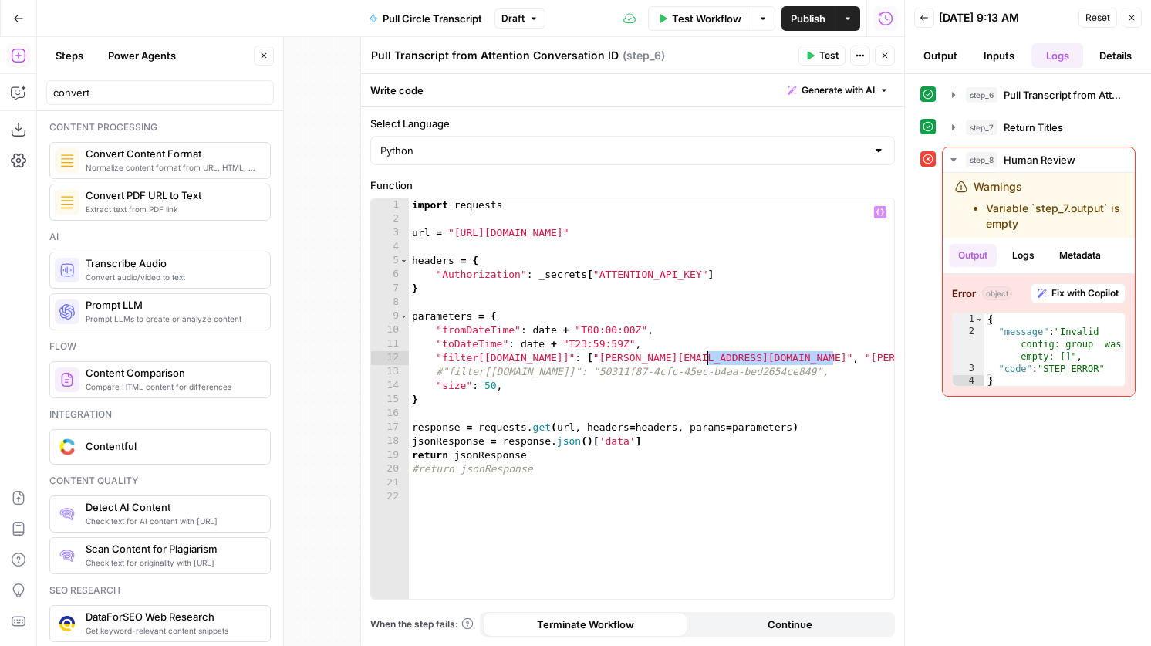
drag, startPoint x: 836, startPoint y: 355, endPoint x: 709, endPoint y: 360, distance: 126.7
click at [709, 360] on div "import requests url = "http://api.attention.tech/v2/conversations/" headers = {…" at bounding box center [651, 412] width 485 height 428
type textarea "**********"
click at [824, 49] on span "Test" at bounding box center [829, 56] width 19 height 14
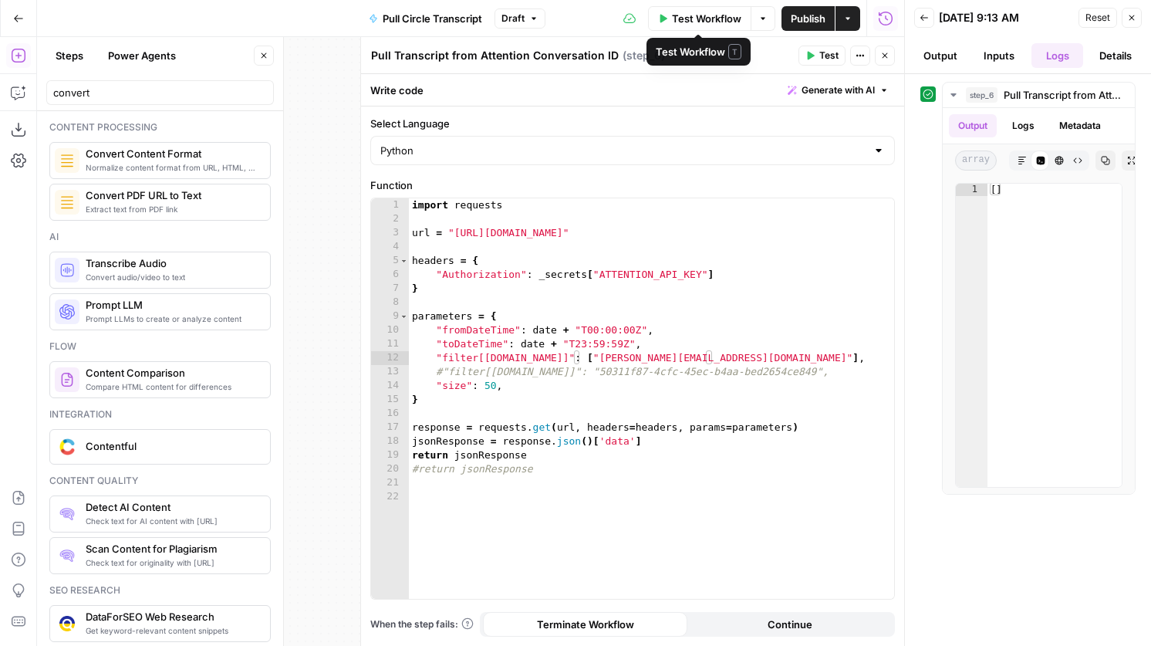
click at [746, 26] on button "Test Workflow" at bounding box center [699, 18] width 103 height 25
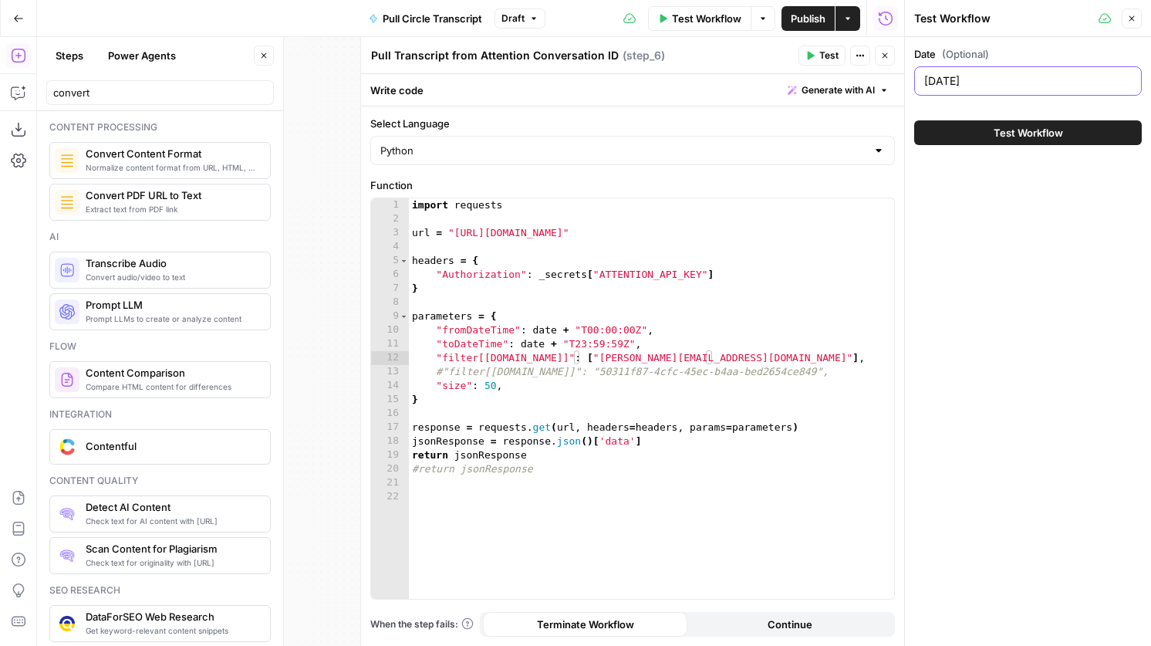
click at [1016, 80] on input "2025-09-18" at bounding box center [1029, 80] width 208 height 15
type input "2025-09-17"
click at [1022, 123] on button "Test Workflow" at bounding box center [1028, 132] width 228 height 25
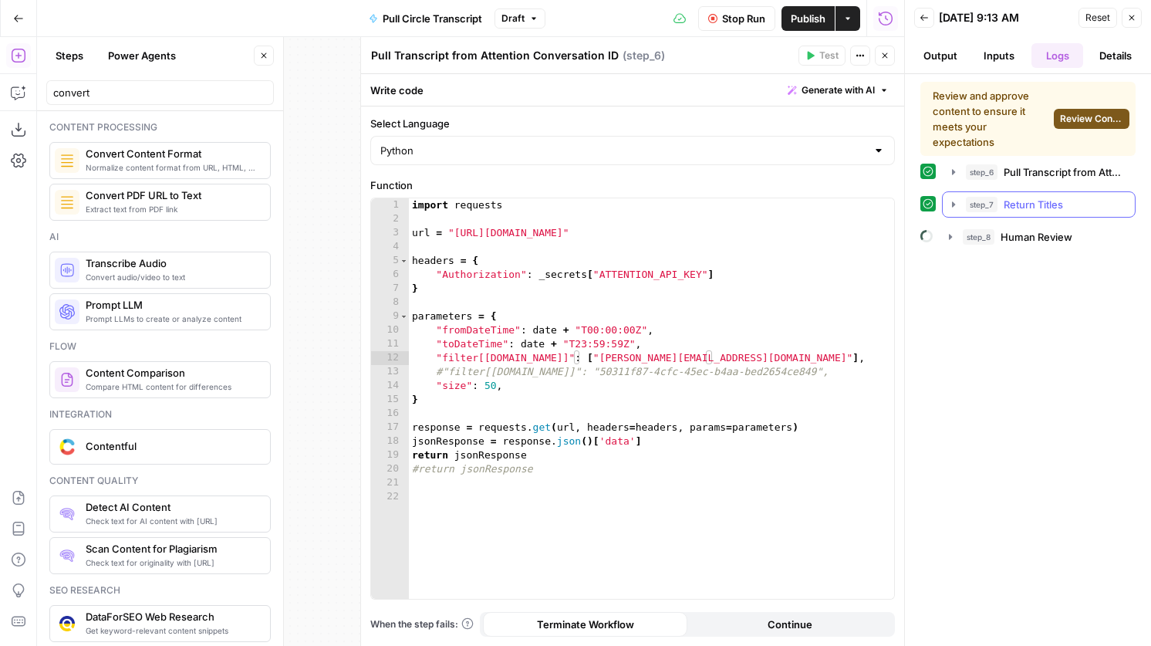
click at [1034, 200] on span "Return Titles" at bounding box center [1033, 204] width 59 height 15
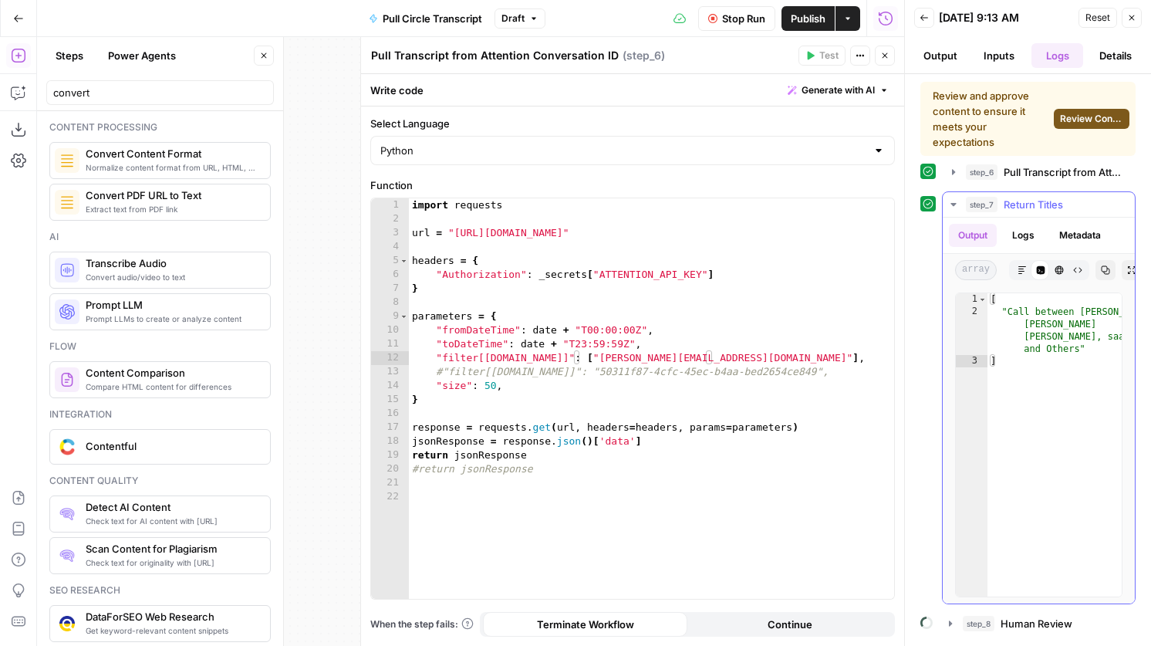
click at [1034, 200] on span "Return Titles" at bounding box center [1033, 204] width 59 height 15
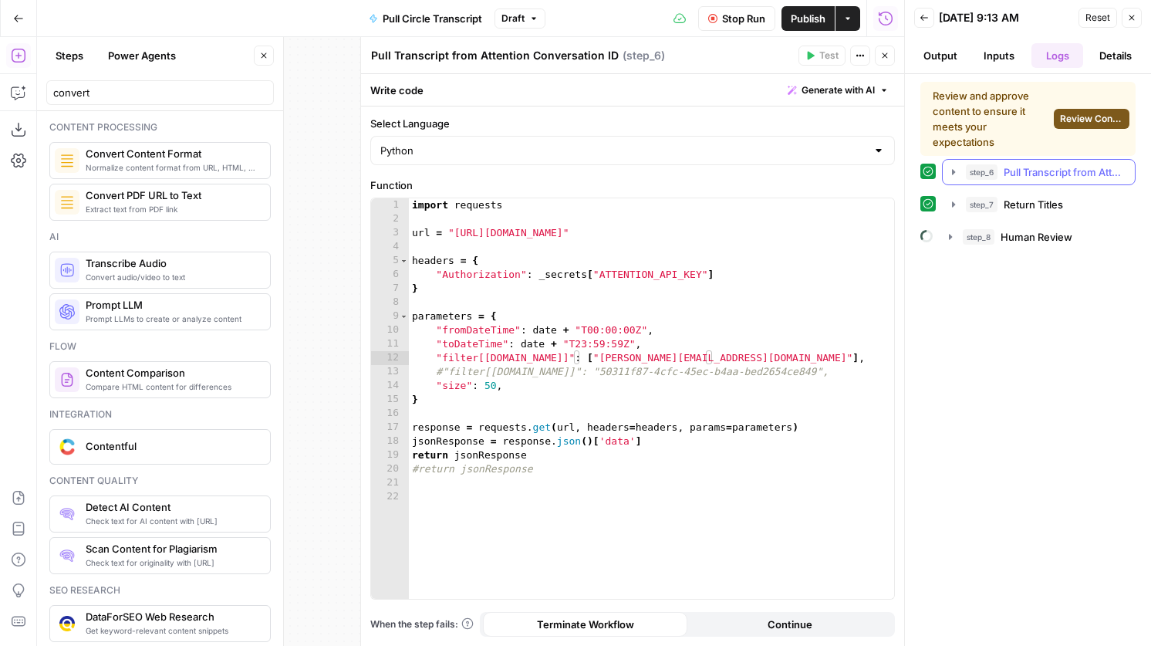
click at [1034, 173] on span "Pull Transcript from Attention Conversation ID" at bounding box center [1065, 171] width 122 height 15
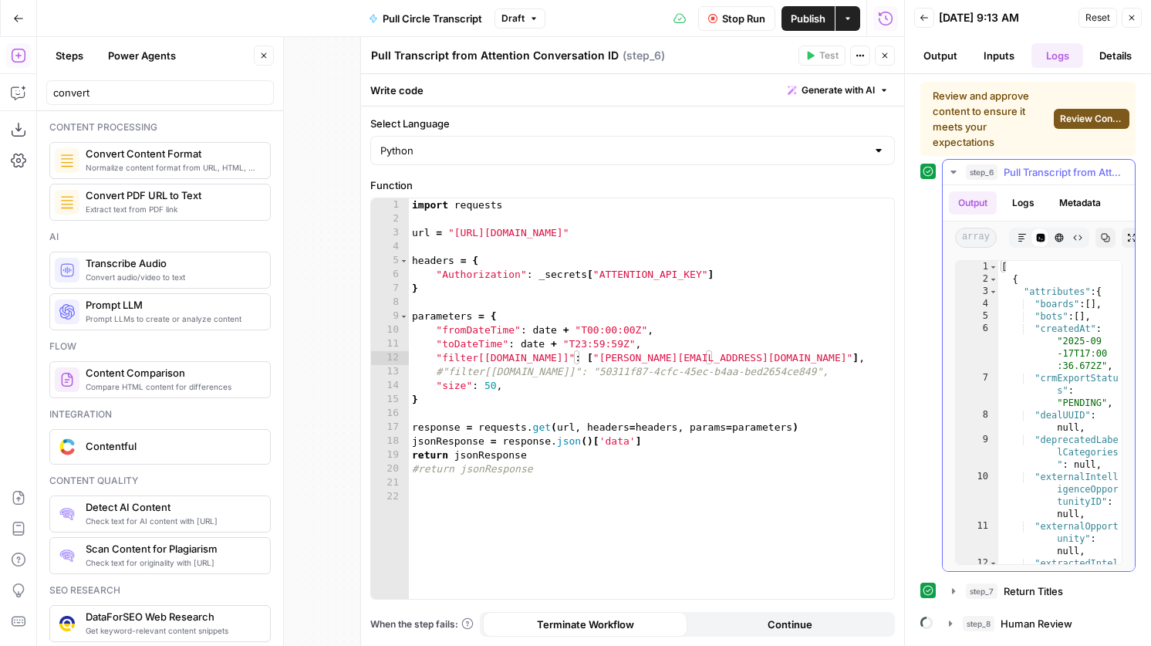
click at [1034, 173] on span "Pull Transcript from Attention Conversation ID" at bounding box center [1065, 171] width 122 height 15
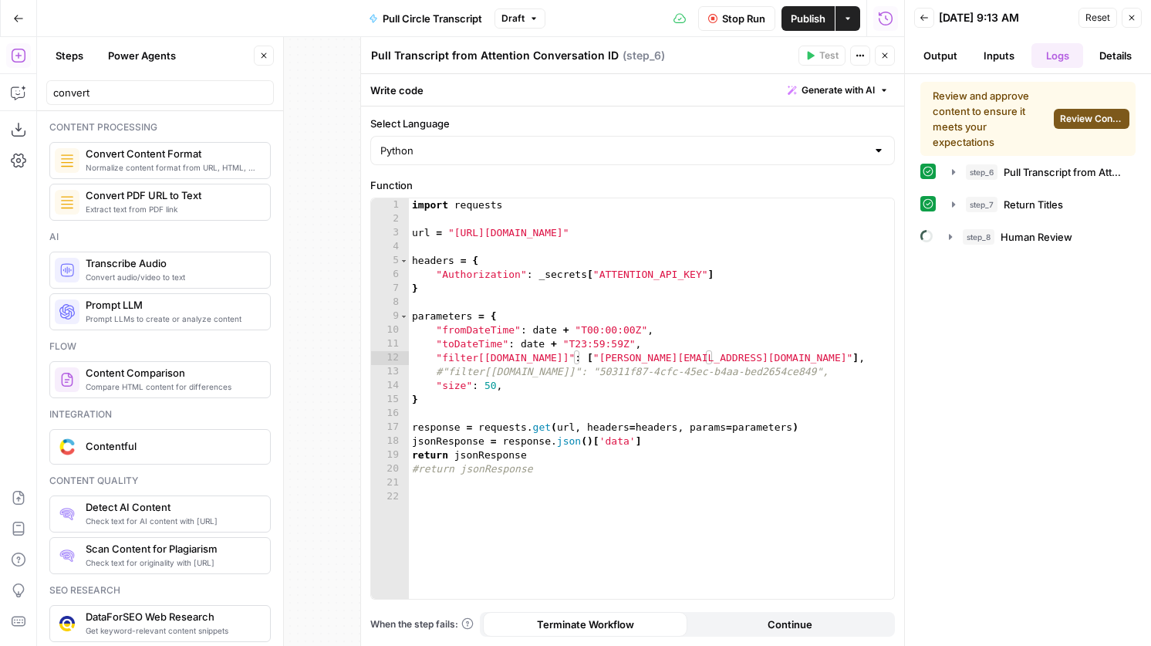
click at [1092, 127] on button "Review Content" at bounding box center [1092, 119] width 76 height 20
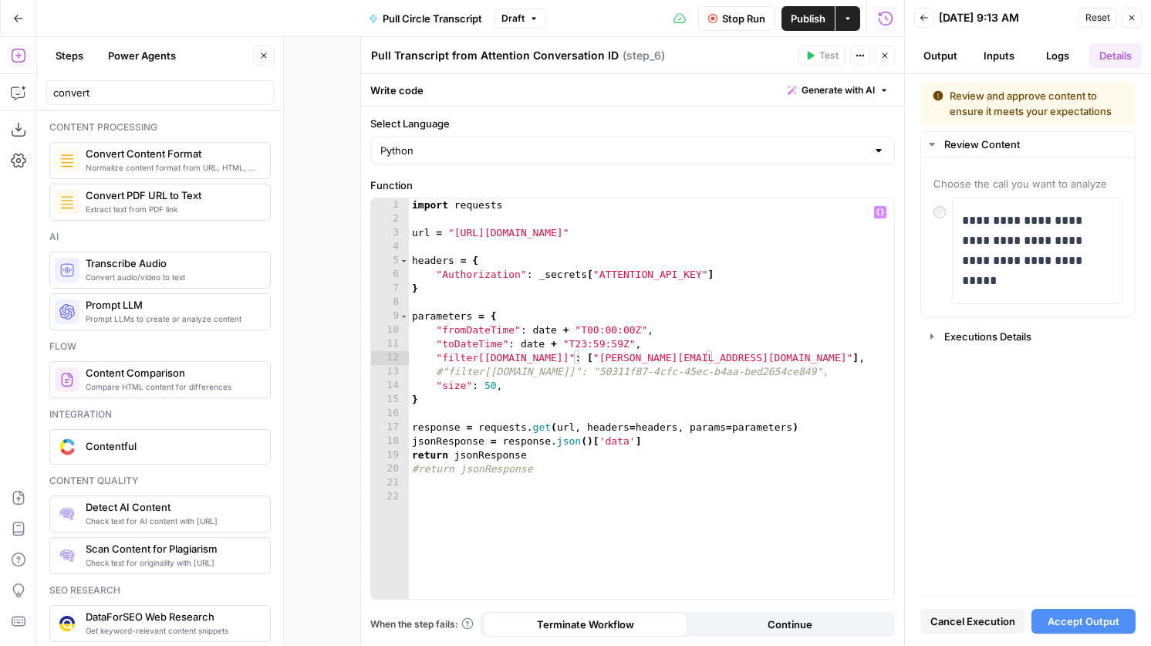
click at [706, 357] on div "import requests url = "http://api.attention.tech/v2/conversations/" headers = {…" at bounding box center [651, 412] width 485 height 428
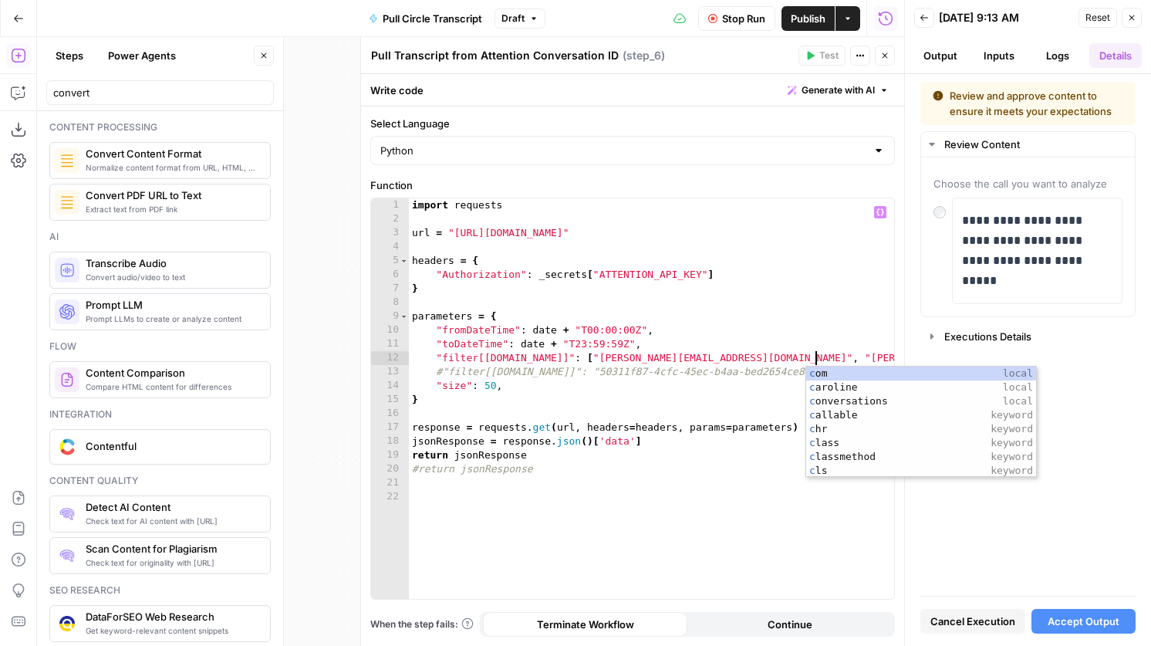
scroll to position [0, 32]
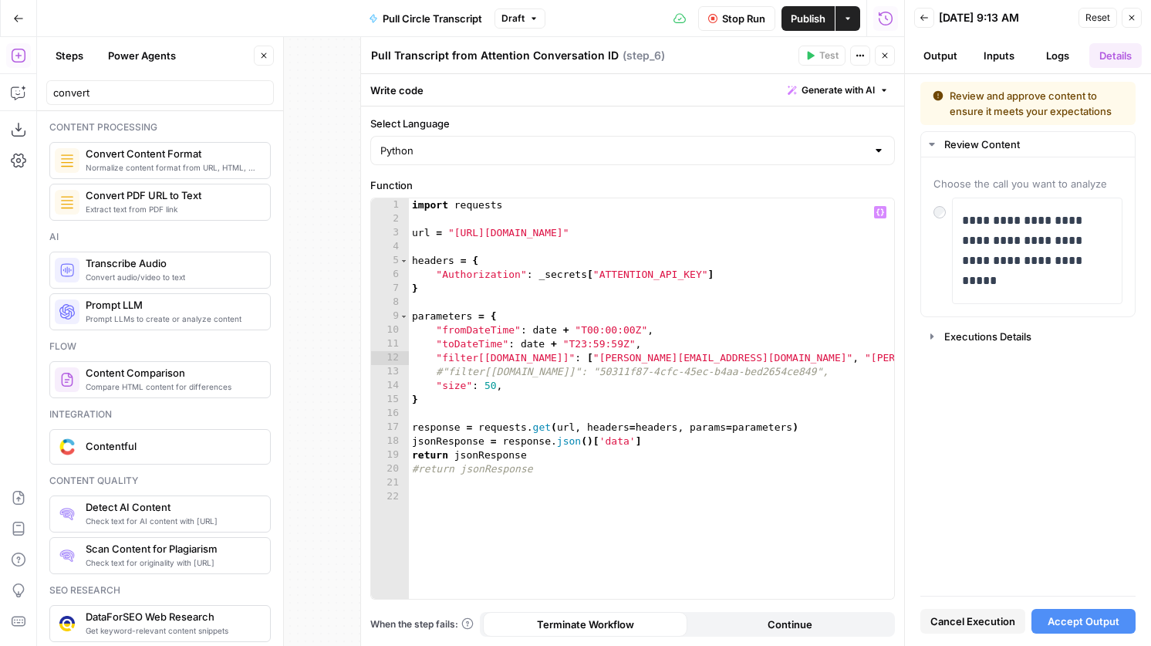
click at [988, 622] on span "Cancel Execution" at bounding box center [973, 621] width 85 height 15
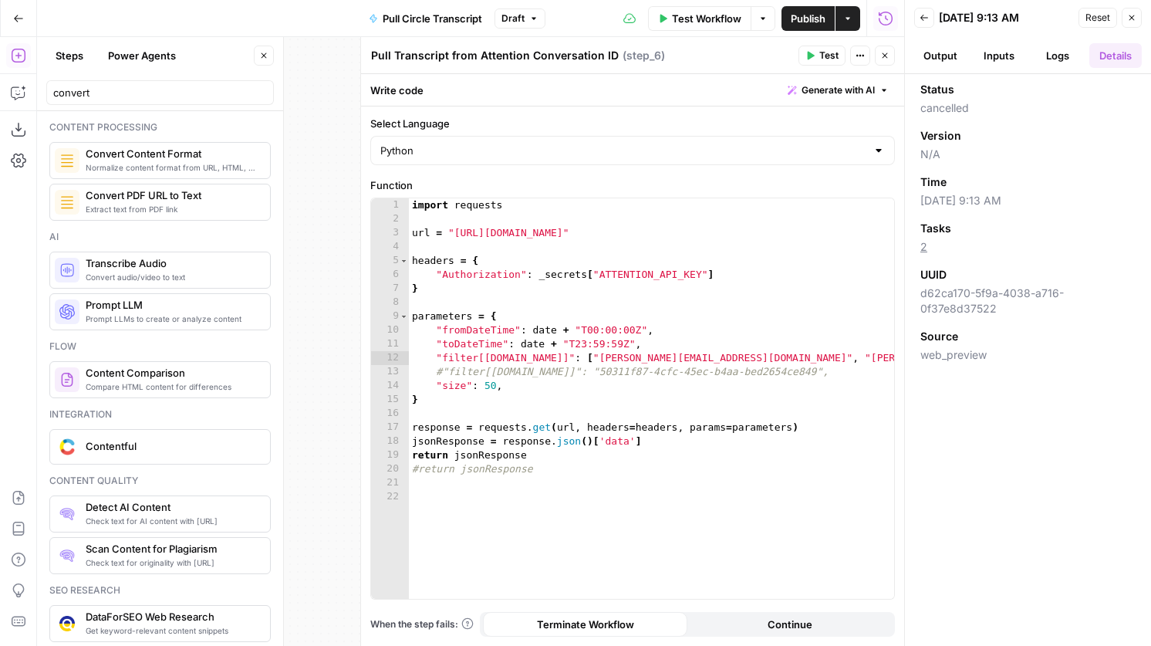
click at [813, 65] on button "Test" at bounding box center [822, 56] width 47 height 20
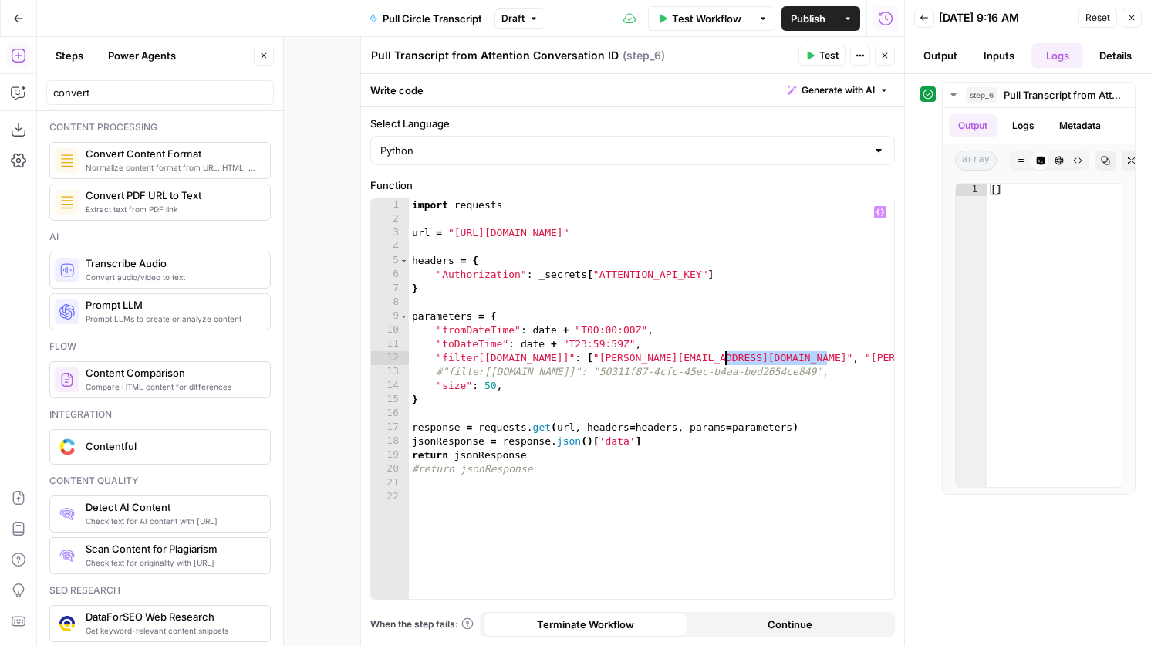
drag, startPoint x: 828, startPoint y: 359, endPoint x: 725, endPoint y: 360, distance: 103.4
click at [725, 360] on div "import requests url = "http://api.attention.tech/v2/conversations/" headers = {…" at bounding box center [651, 412] width 485 height 428
type textarea "**********"
click at [823, 57] on span "Test" at bounding box center [829, 56] width 19 height 14
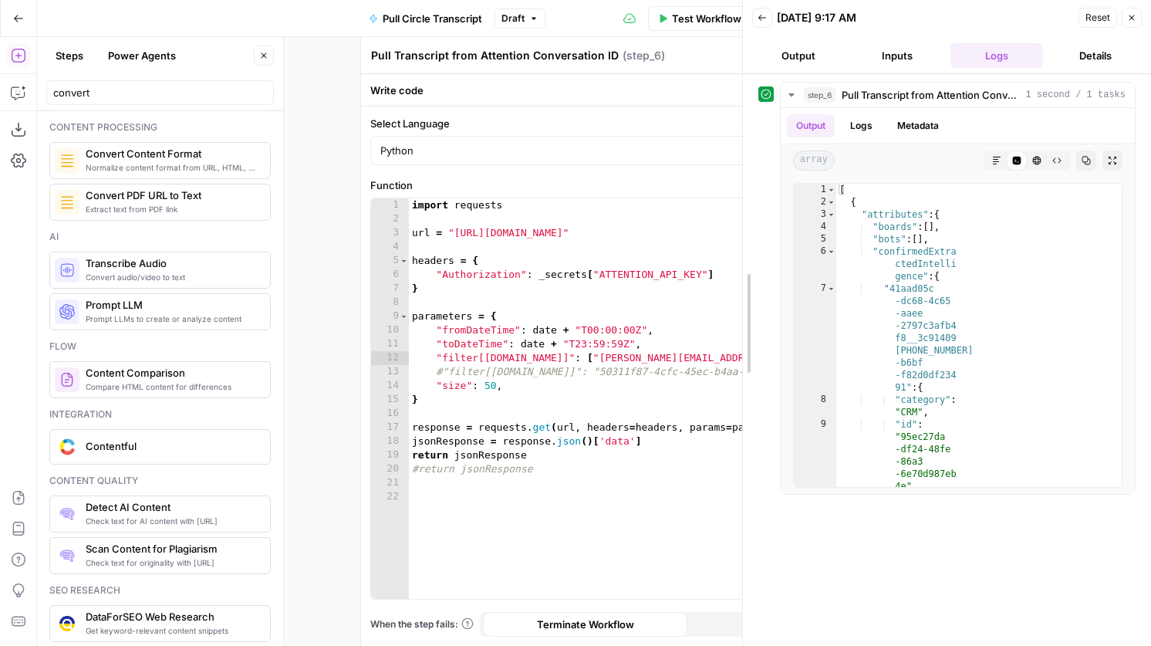
drag, startPoint x: 910, startPoint y: 353, endPoint x: 744, endPoint y: 343, distance: 166.3
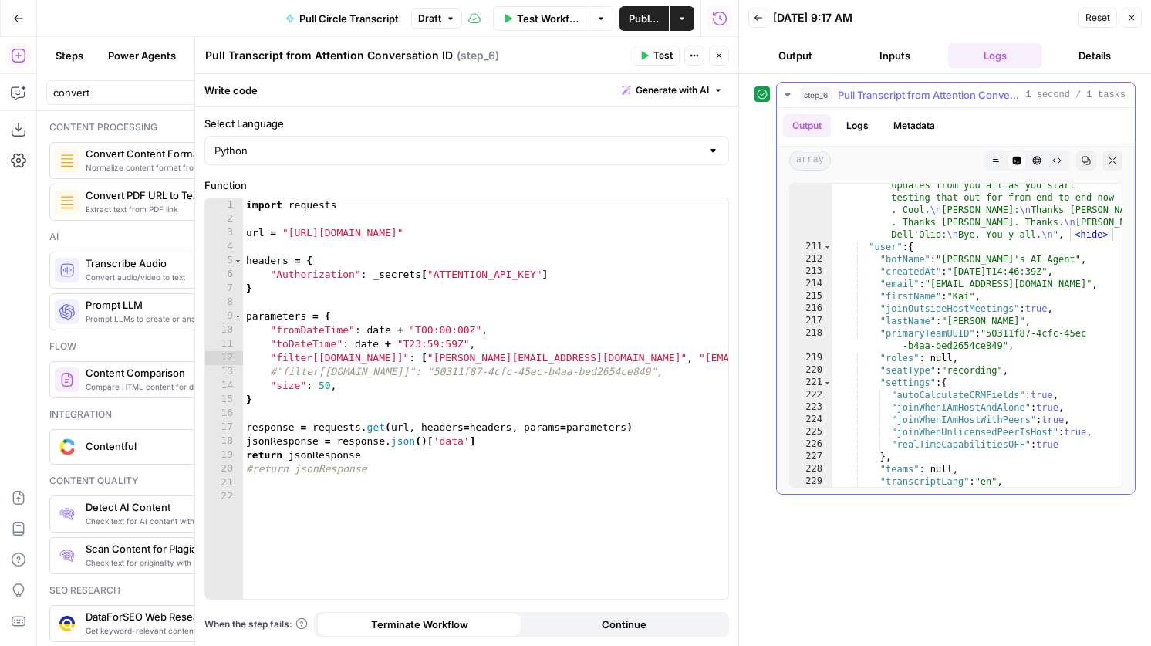
scroll to position [13579, 0]
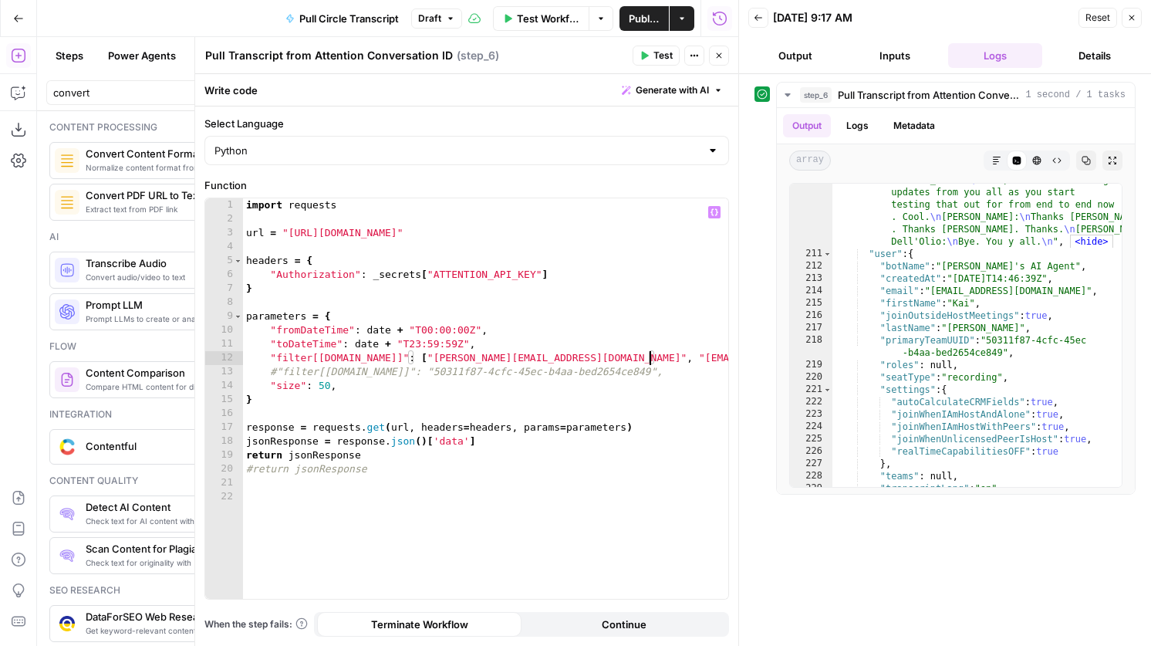
click at [651, 357] on div "import requests url = "http://api.attention.tech/v2/conversations/" headers = {…" at bounding box center [485, 412] width 485 height 428
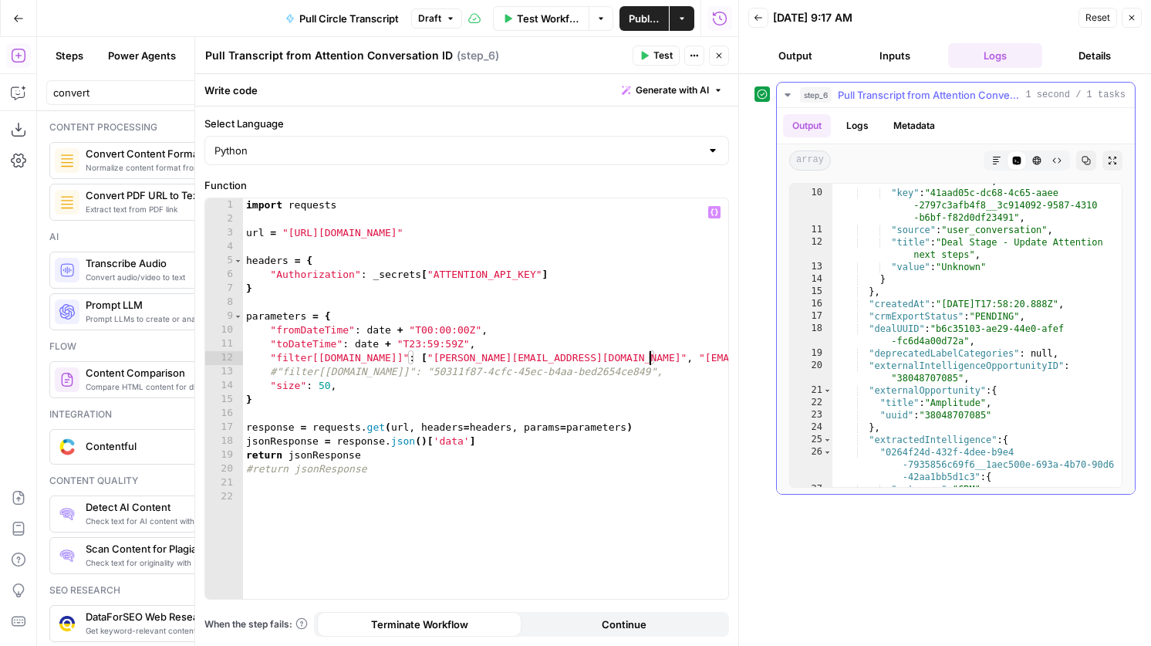
scroll to position [155, 0]
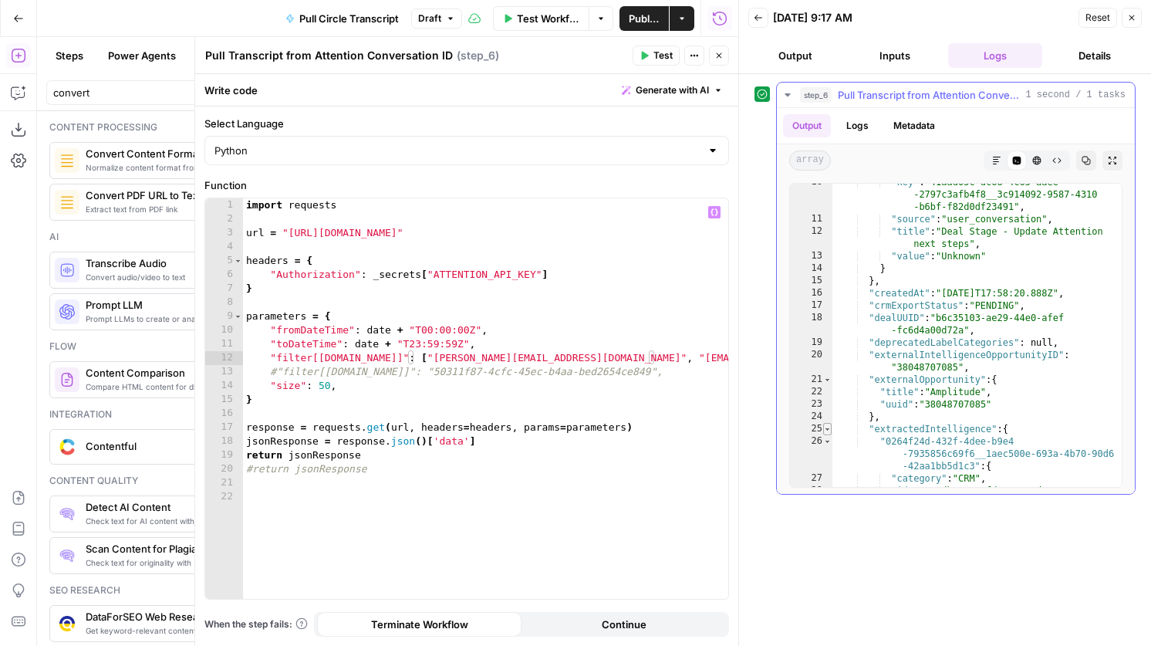
click at [831, 431] on span "Toggle code folding, rows 25 through 114" at bounding box center [827, 429] width 8 height 12
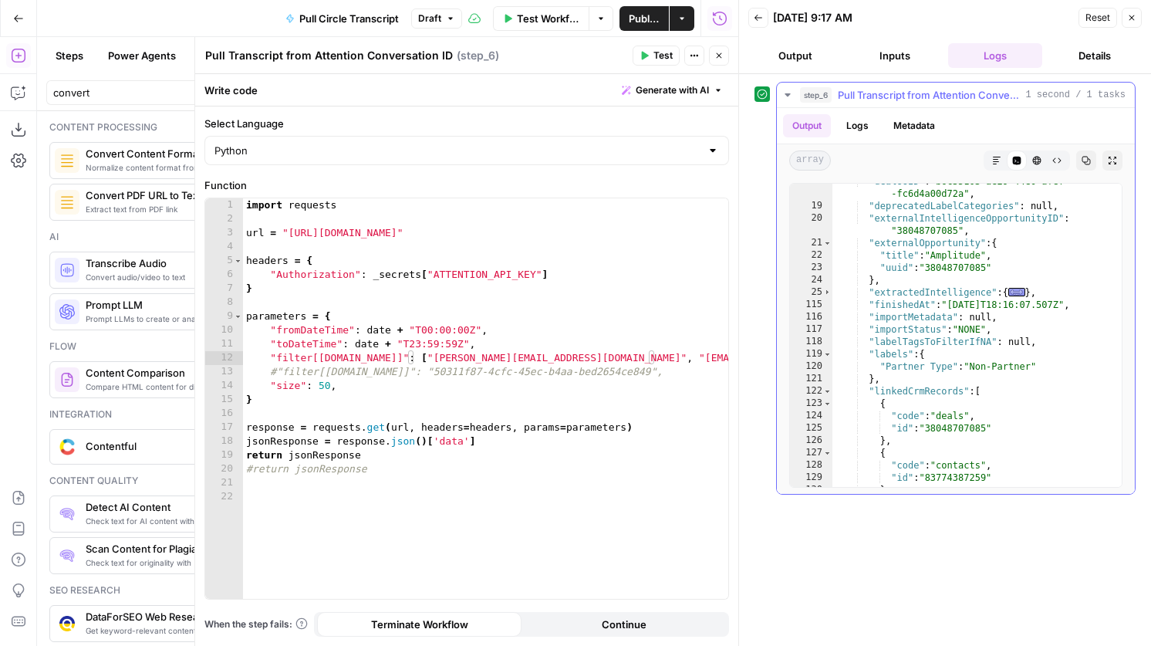
scroll to position [298, 0]
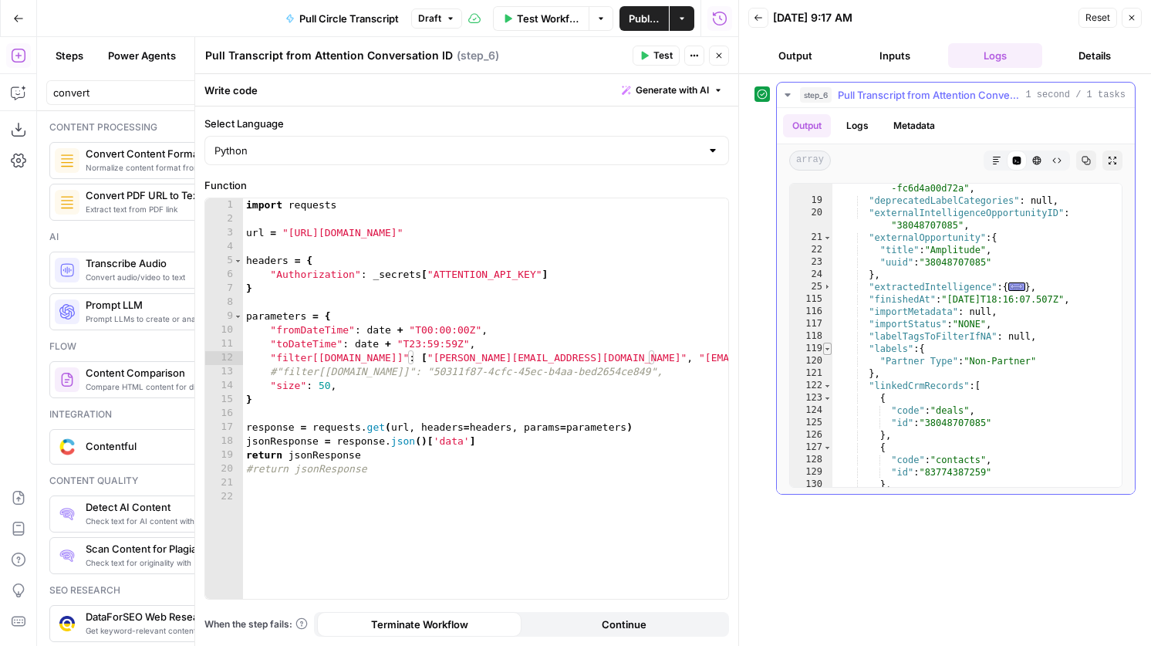
click at [828, 351] on span "Toggle code folding, rows 119 through 121" at bounding box center [827, 349] width 8 height 12
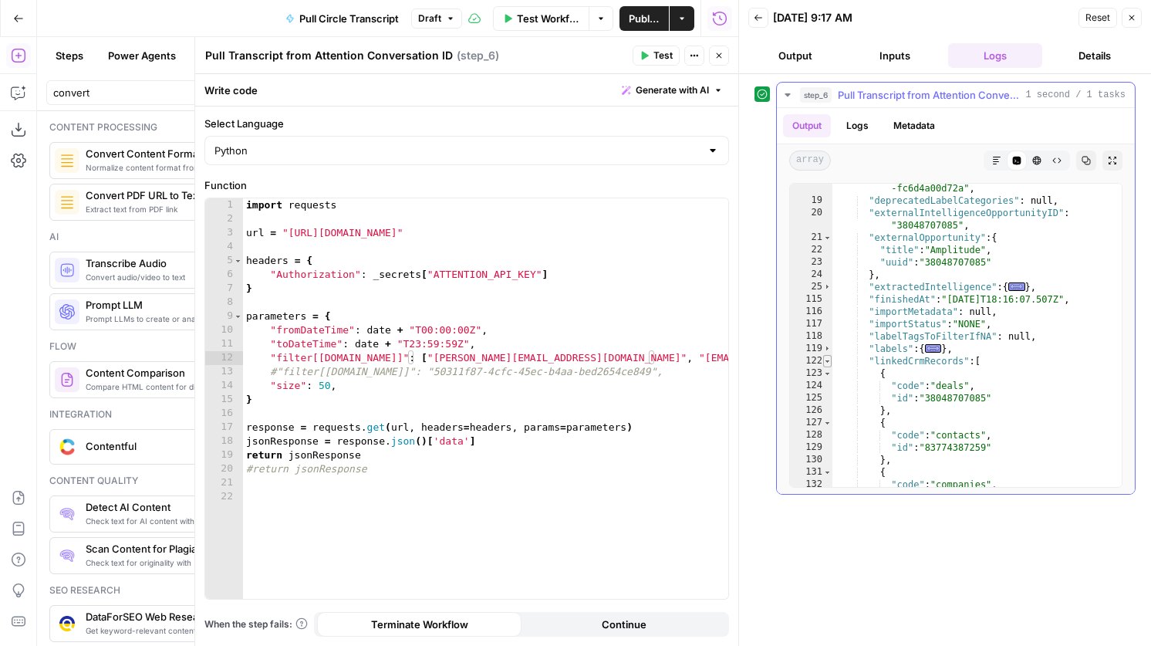
click at [829, 362] on span "Toggle code folding, rows 122 through 135" at bounding box center [827, 361] width 8 height 12
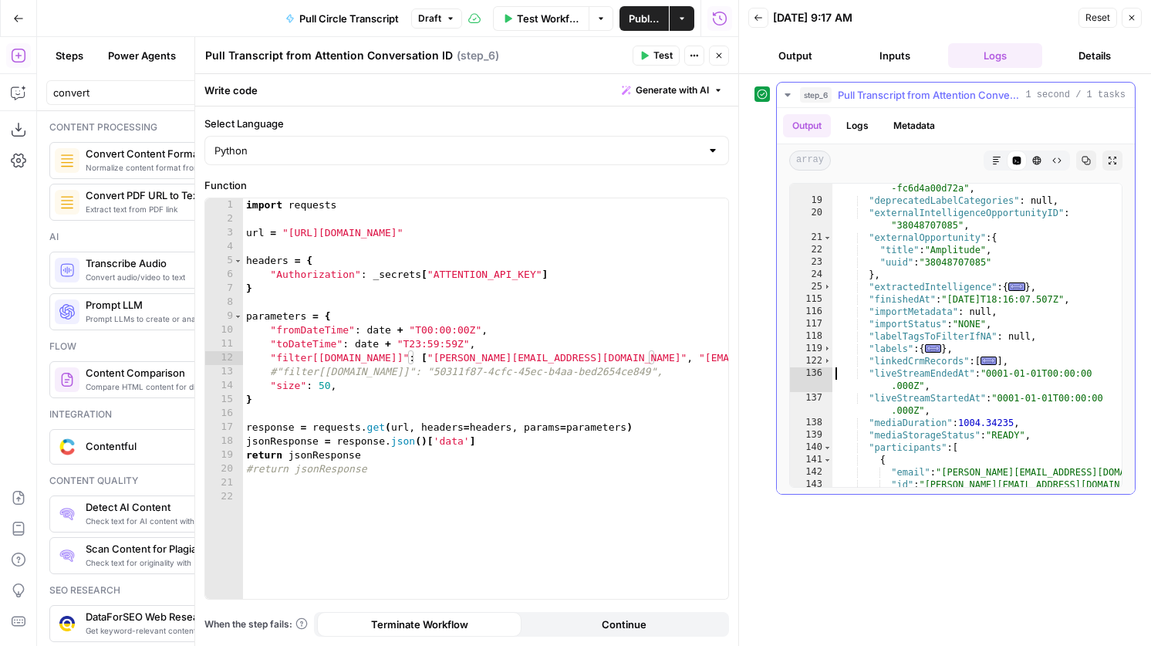
click at [833, 373] on div ""dealUUID" : "b6c35103-ae29-44e0-afef -fc6d4a00d72a" , "deprecatedLabelCategori…" at bounding box center [977, 340] width 289 height 340
type textarea "**********"
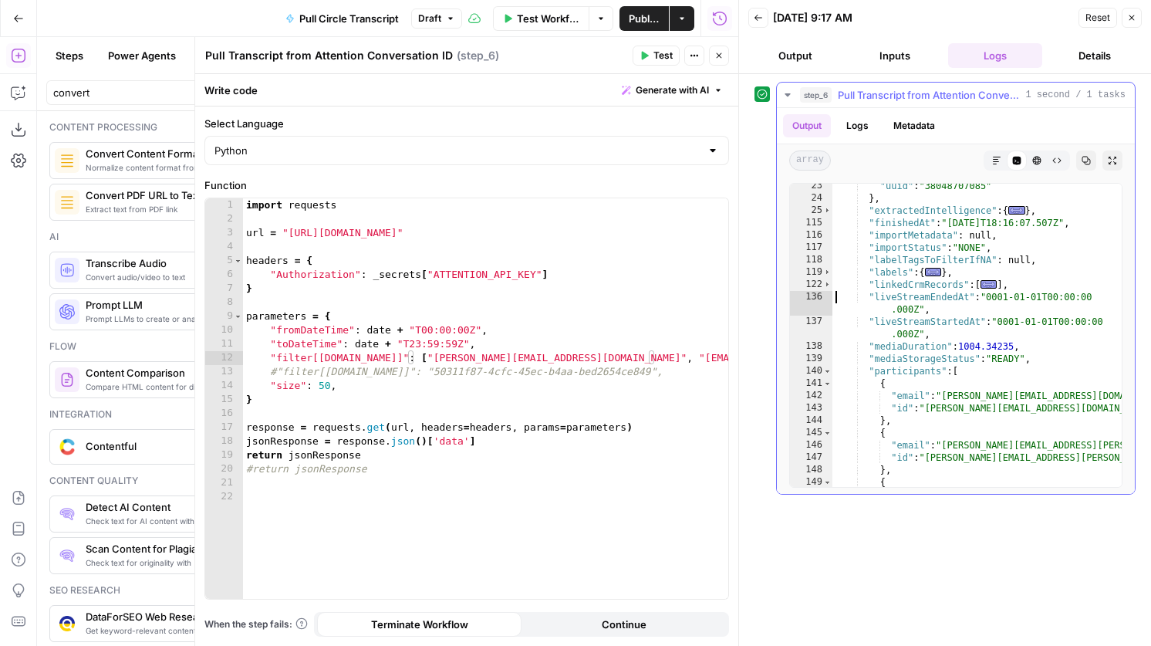
scroll to position [388, 0]
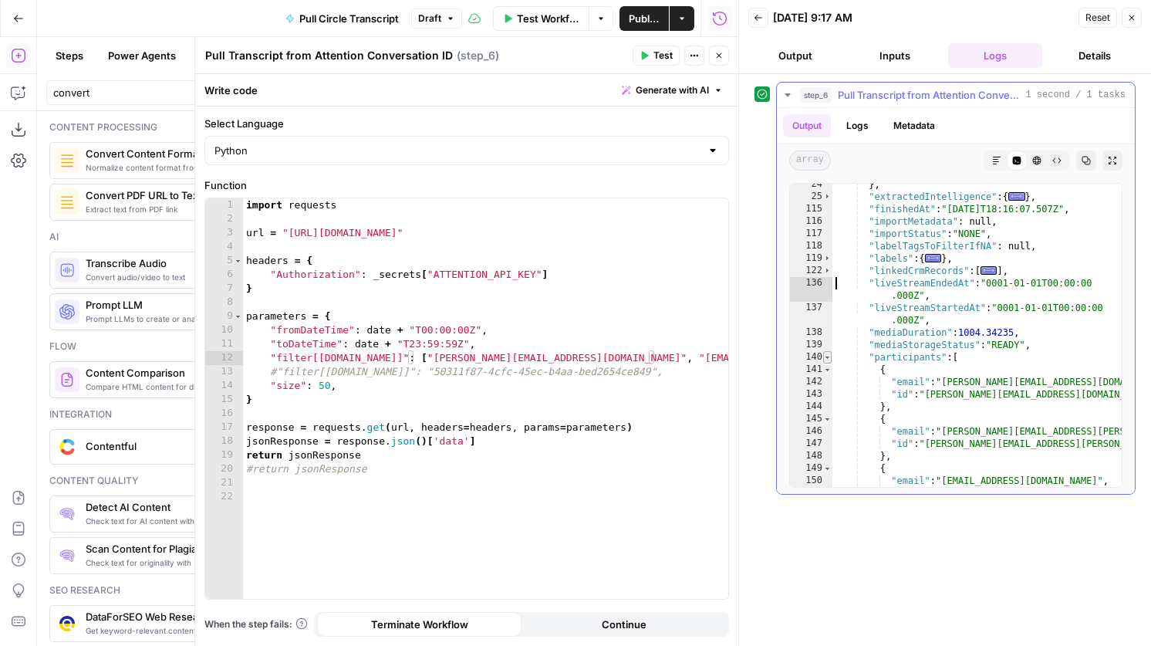
click at [828, 357] on span "Toggle code folding, rows 140 through 161" at bounding box center [827, 357] width 8 height 12
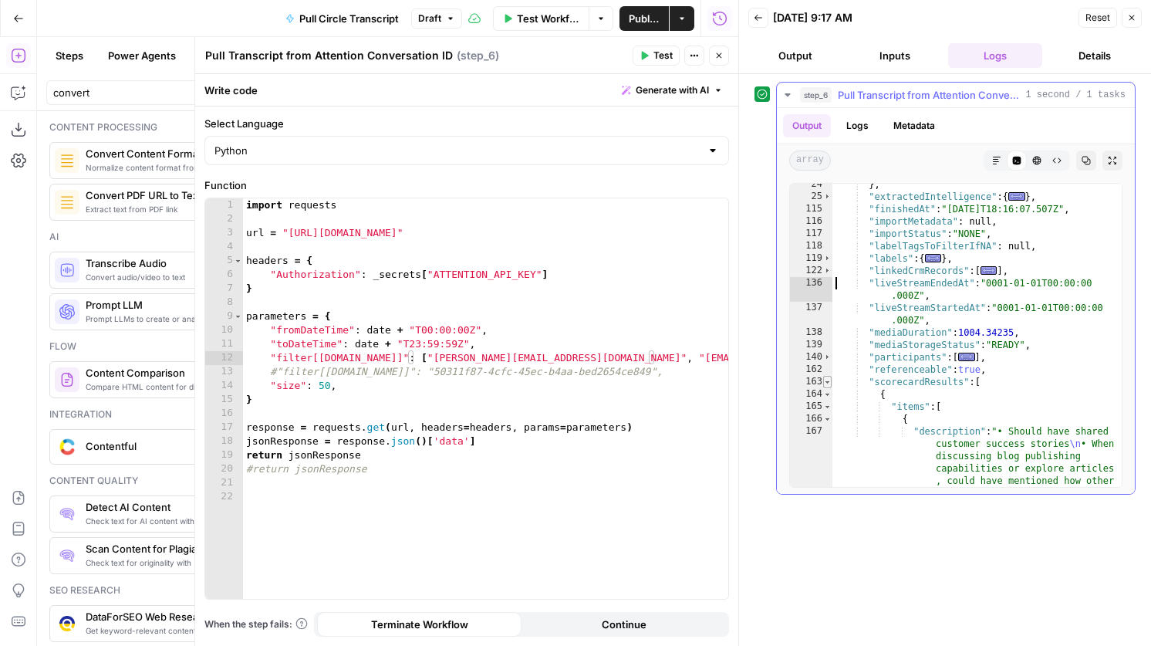
click at [828, 380] on span "Toggle code folding, rows 163 through 206" at bounding box center [827, 382] width 8 height 12
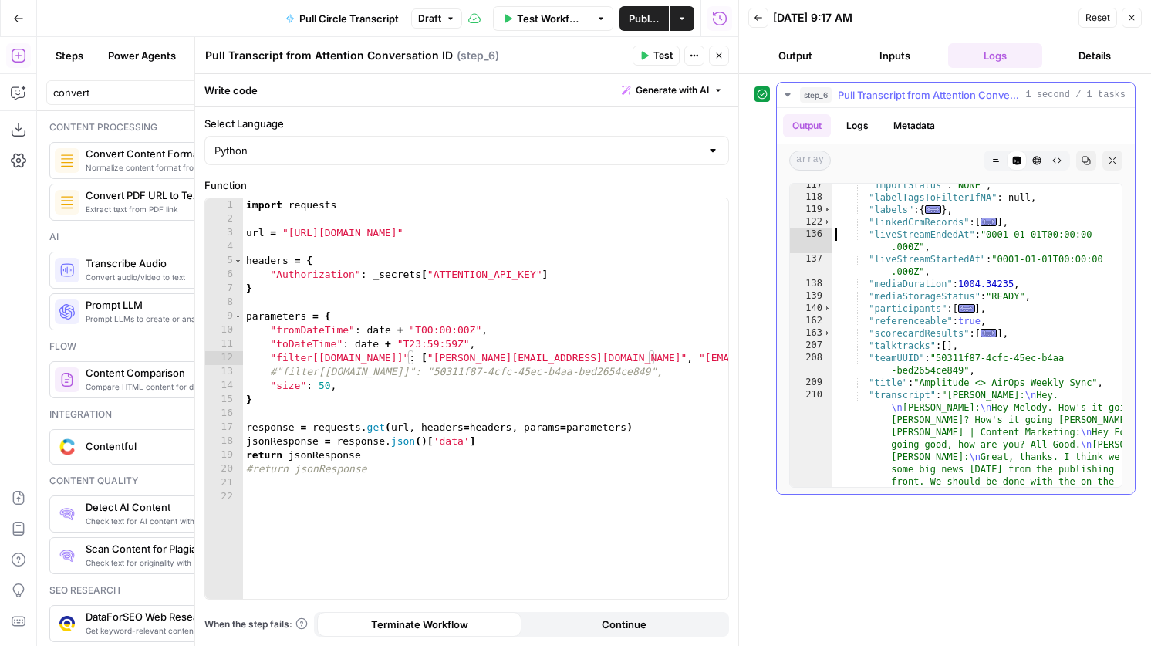
scroll to position [437, 0]
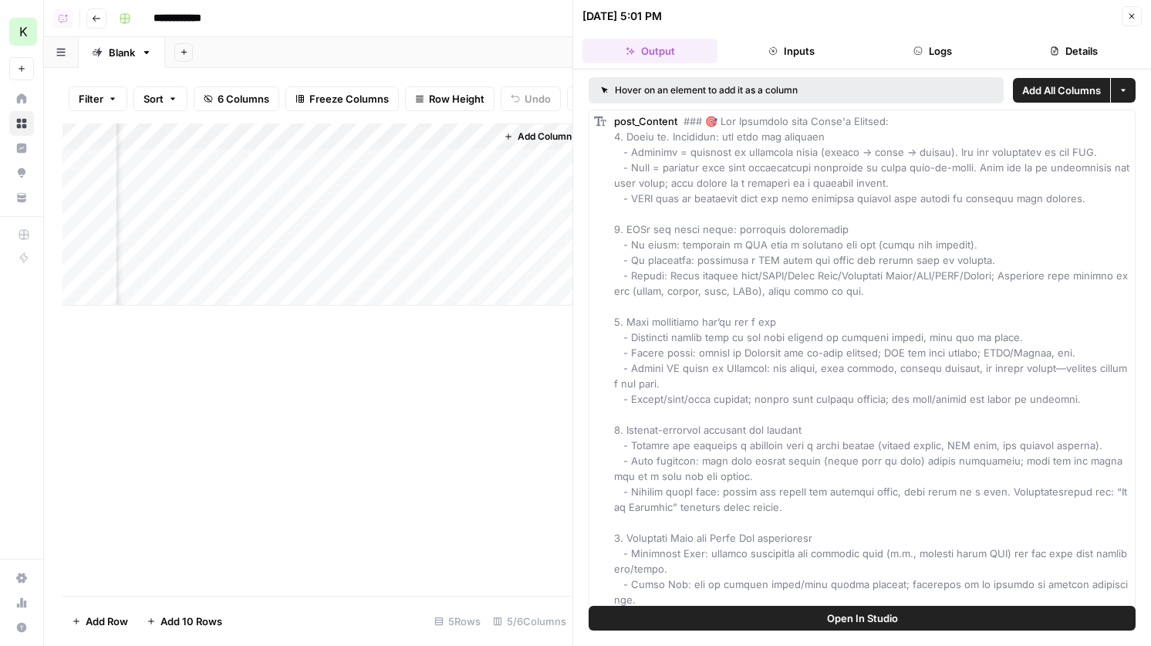
scroll to position [0, 372]
click at [456, 164] on div "Add Column" at bounding box center [318, 214] width 510 height 182
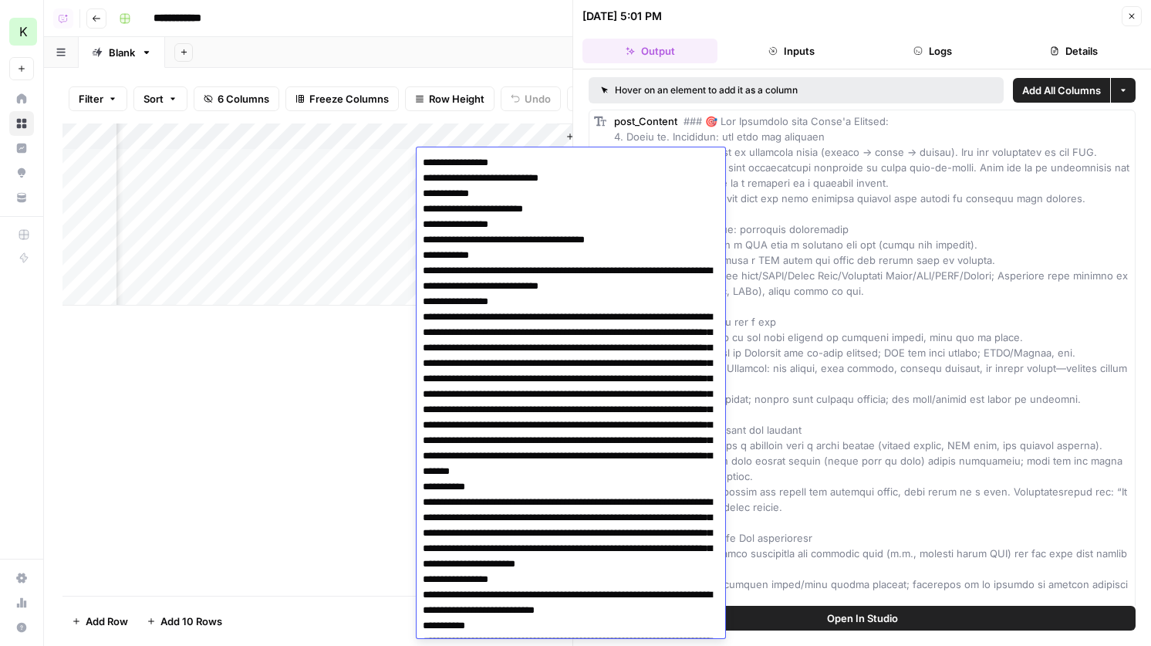
scroll to position [13303, 0]
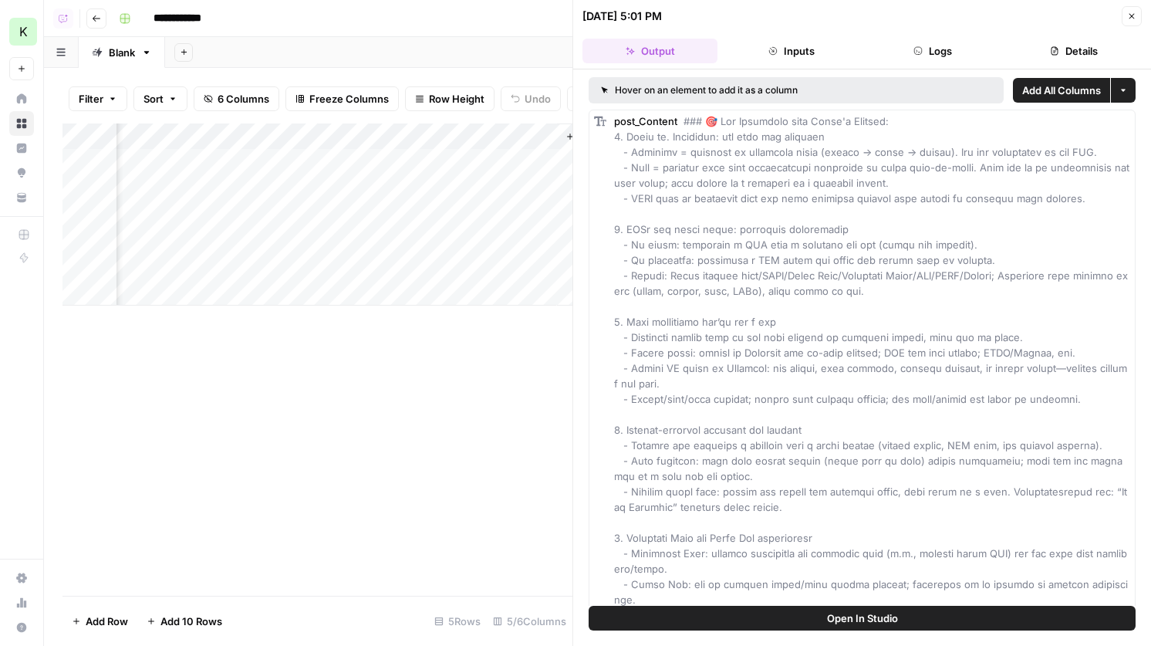
click at [343, 160] on div "Add Column" at bounding box center [318, 214] width 510 height 182
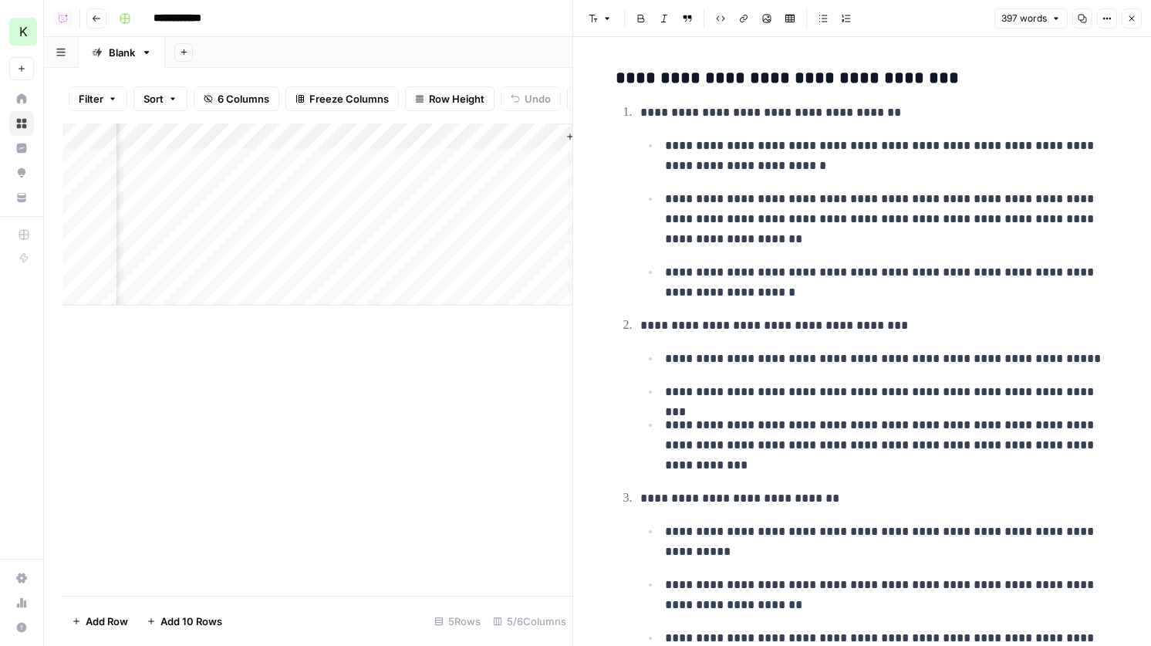
click at [214, 157] on div "Add Column" at bounding box center [318, 214] width 510 height 182
click at [290, 227] on div "Add Column" at bounding box center [318, 214] width 510 height 182
click at [1131, 23] on button "Close" at bounding box center [1132, 18] width 20 height 20
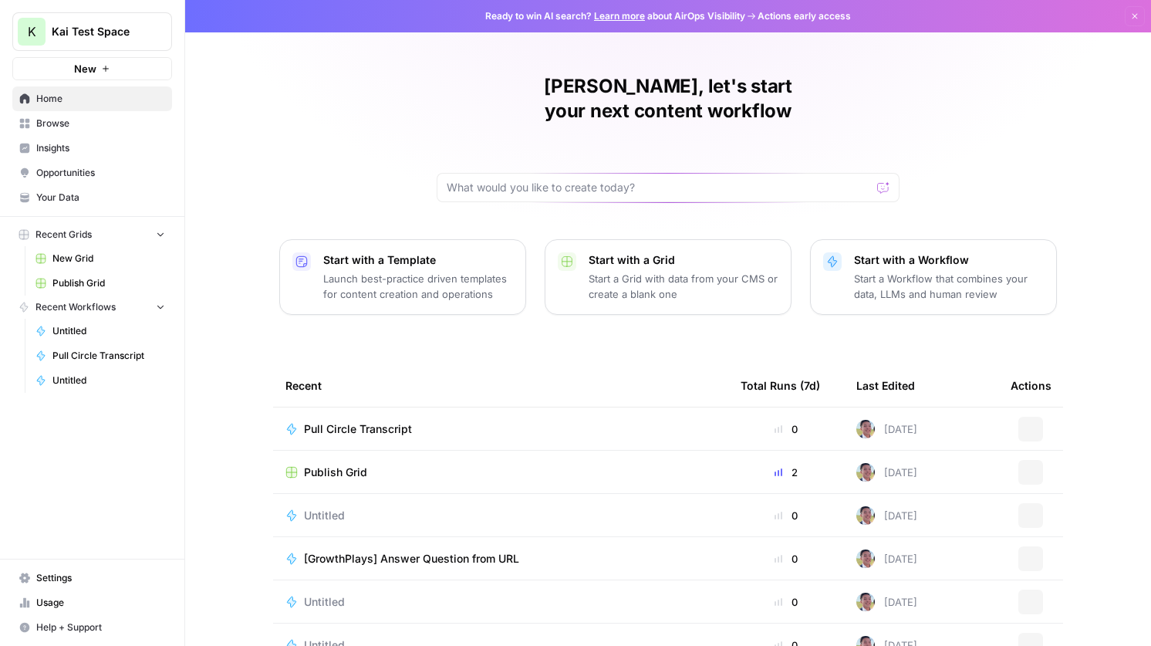
click at [96, 10] on div "K Kai Test Space New" at bounding box center [92, 40] width 184 height 80
click at [96, 24] on span "Kai Test Space" at bounding box center [98, 31] width 93 height 15
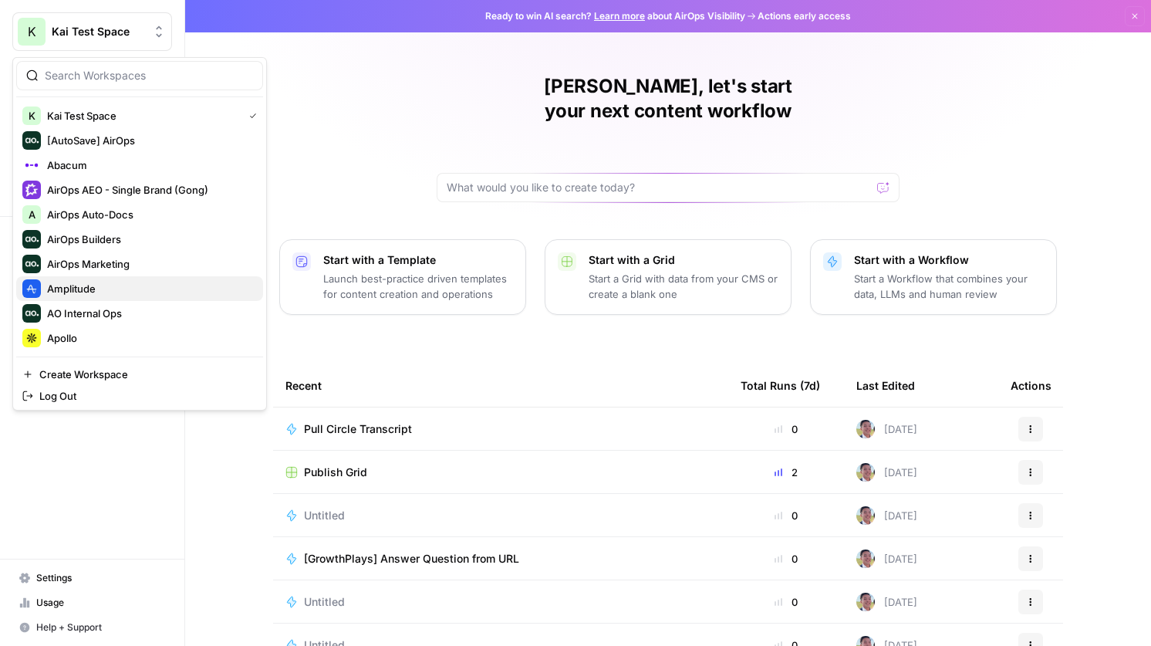
click at [102, 284] on span "Amplitude" at bounding box center [149, 288] width 204 height 15
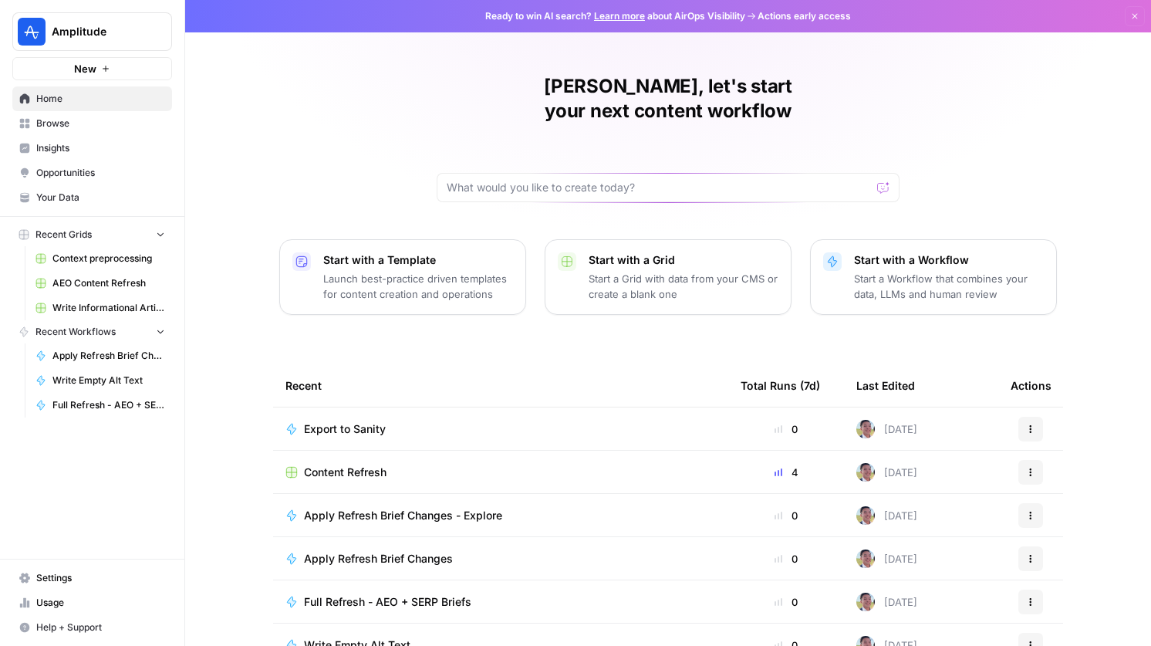
click at [359, 465] on span "Content Refresh" at bounding box center [345, 472] width 83 height 15
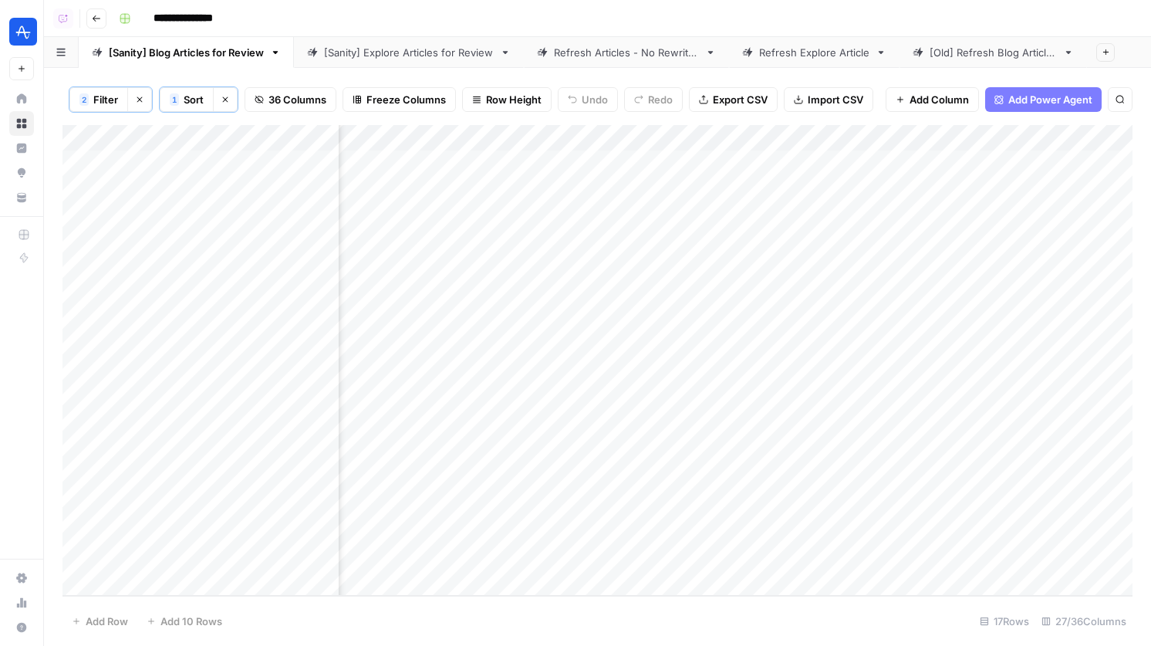
scroll to position [0, 4199]
click at [1010, 138] on div "Add Column" at bounding box center [598, 360] width 1070 height 471
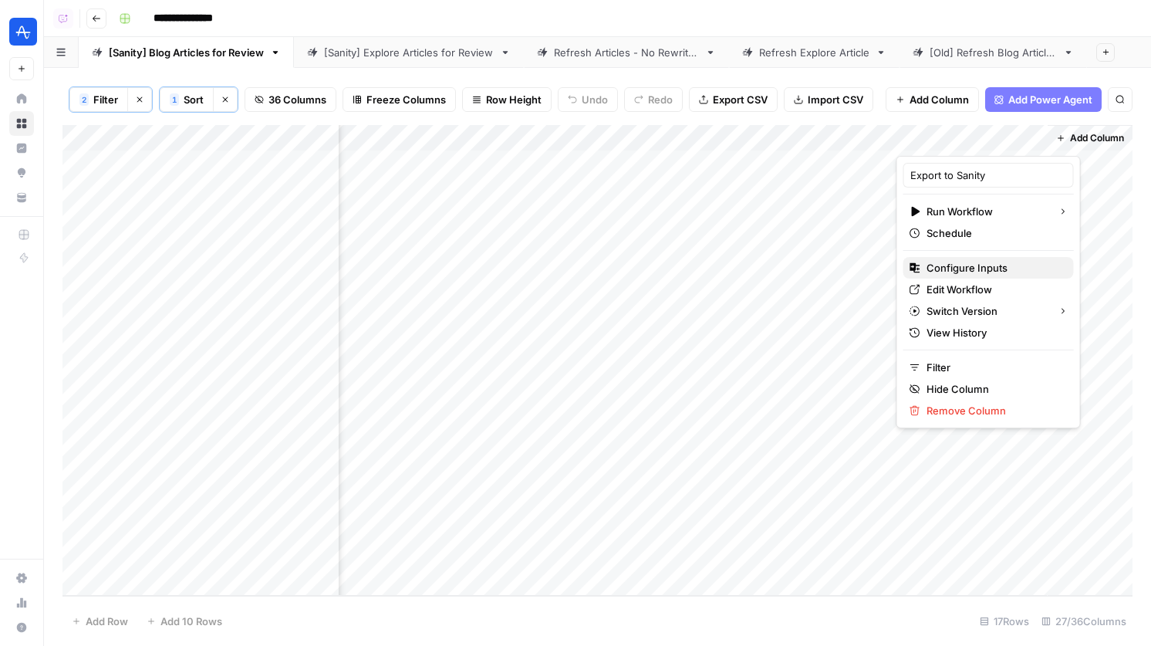
click at [958, 275] on span "Configure Inputs" at bounding box center [994, 267] width 135 height 15
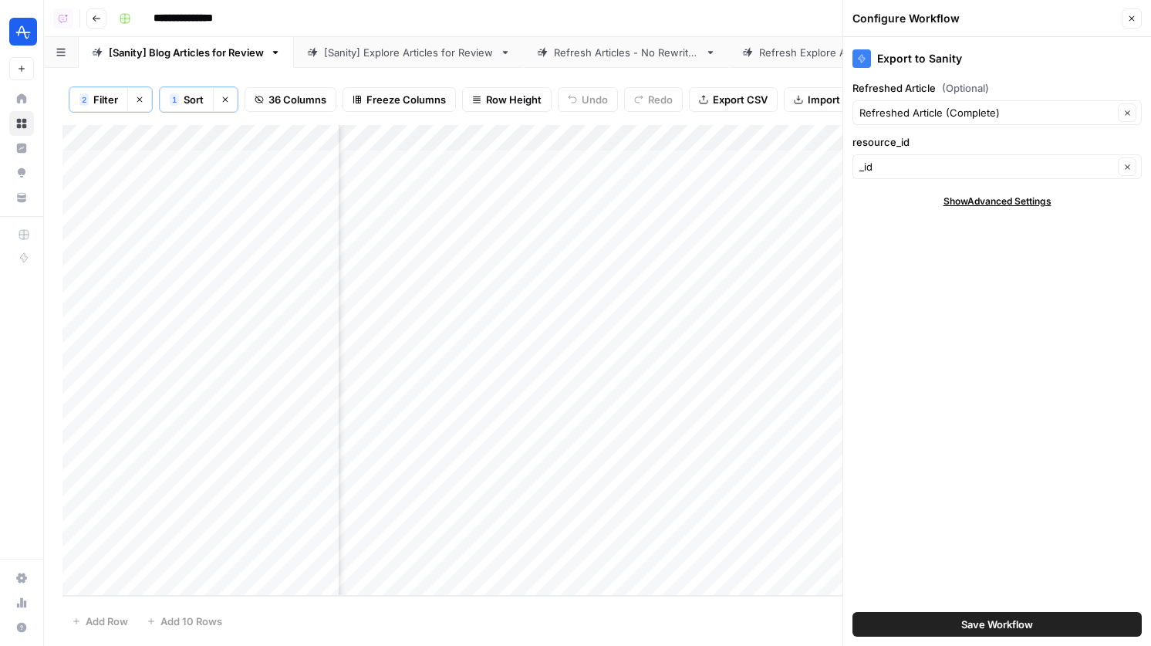
scroll to position [0, 3800]
click at [1131, 112] on button "Clear" at bounding box center [1127, 112] width 19 height 19
click at [1140, 122] on div "Refreshed Article (Complete) Clear" at bounding box center [997, 112] width 289 height 25
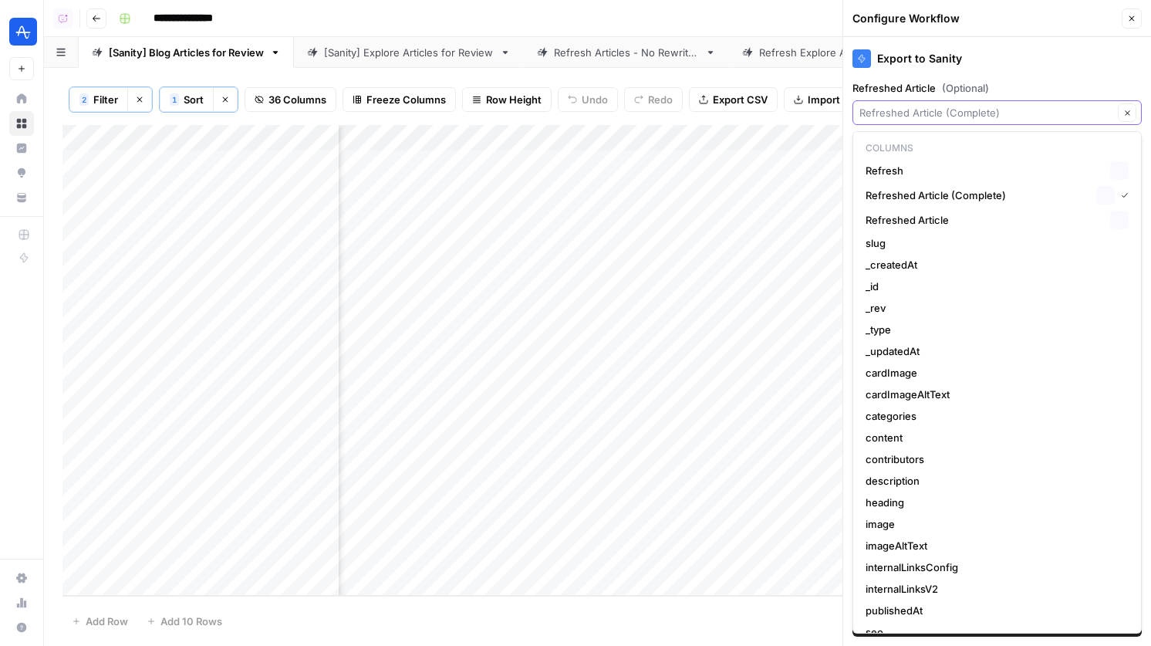
click at [1130, 116] on icon "button" at bounding box center [1128, 113] width 8 height 8
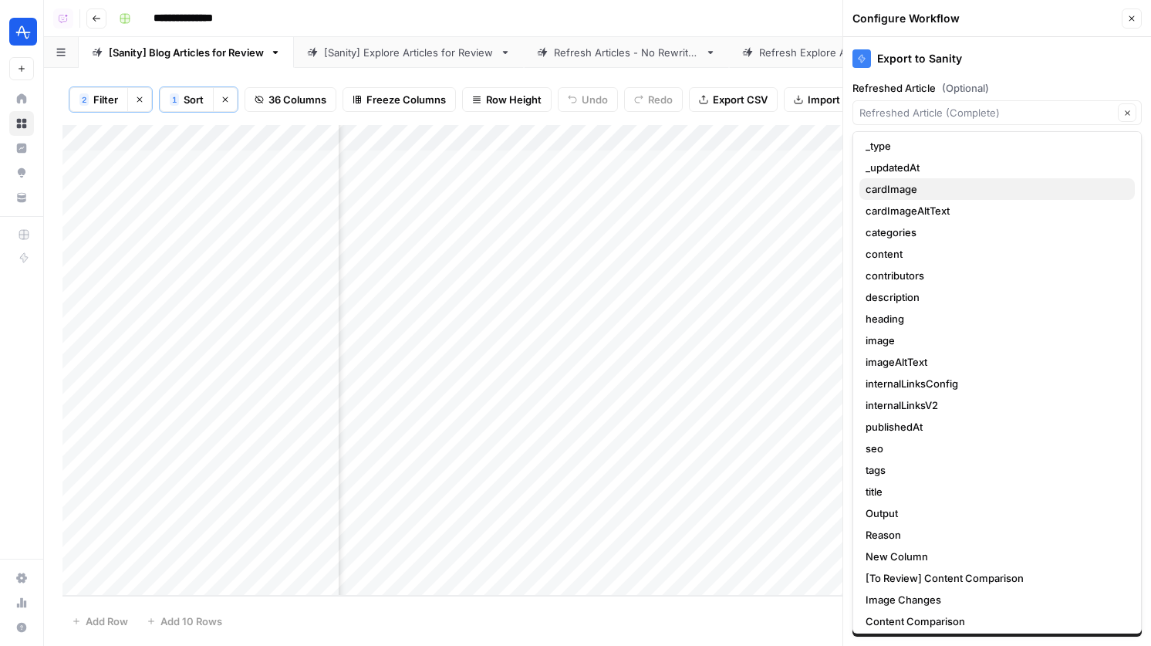
scroll to position [232, 0]
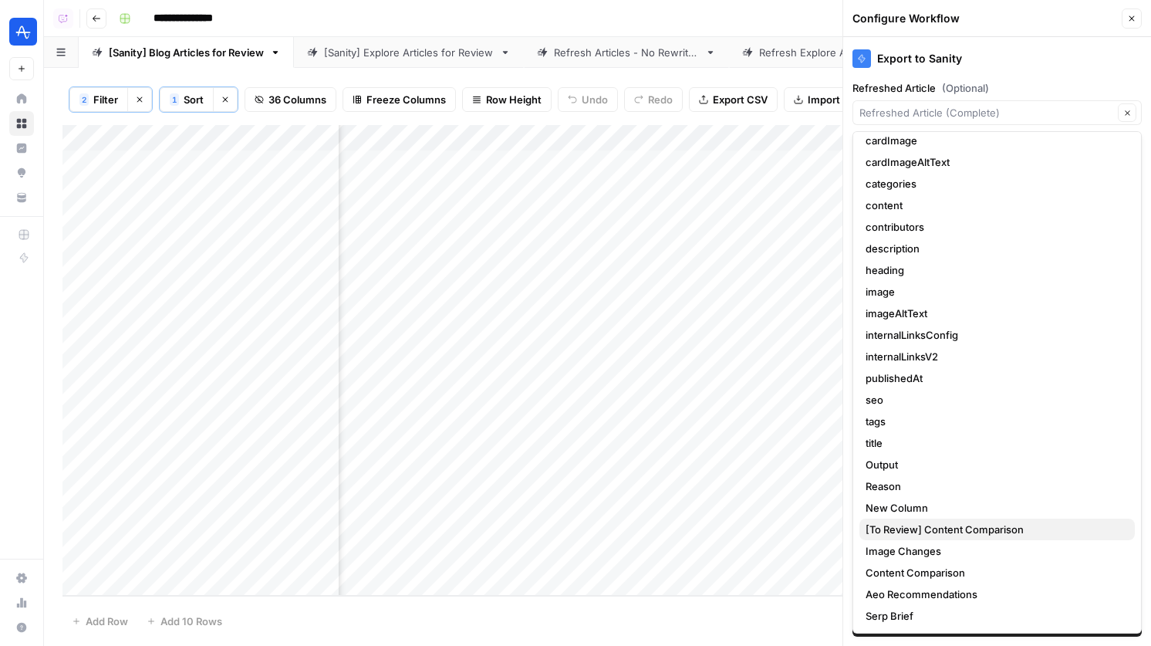
click at [932, 530] on span "[To Review] Content Comparison" at bounding box center [994, 529] width 257 height 15
type input "[To Review] Content Comparison"
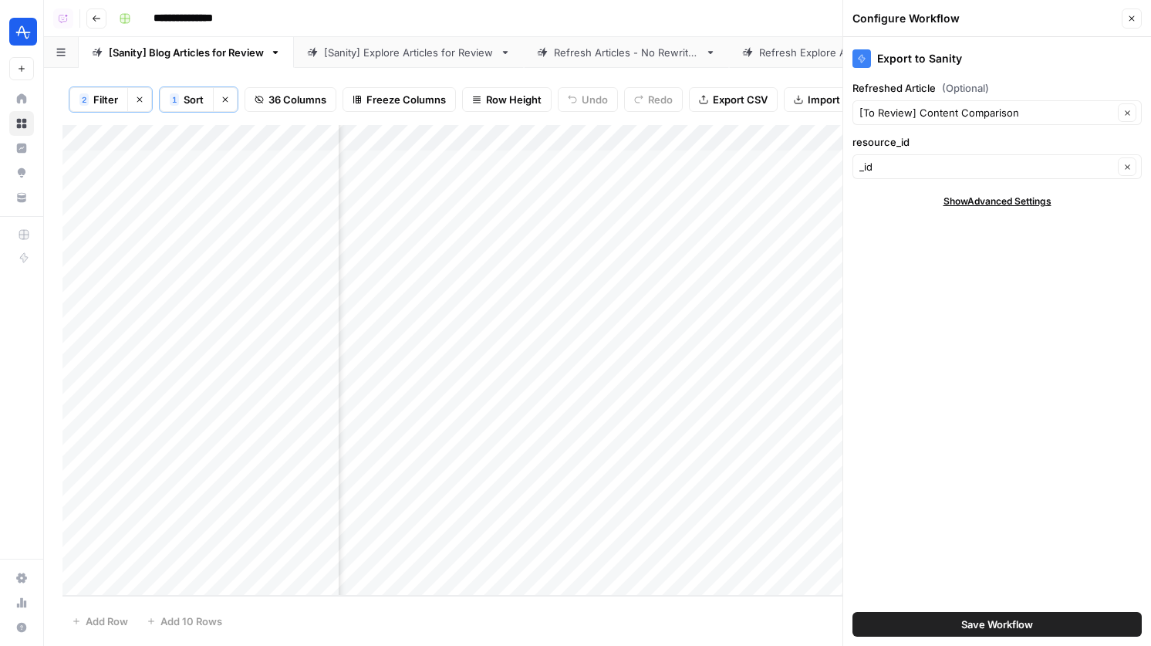
click at [986, 621] on span "Save Workflow" at bounding box center [998, 624] width 72 height 15
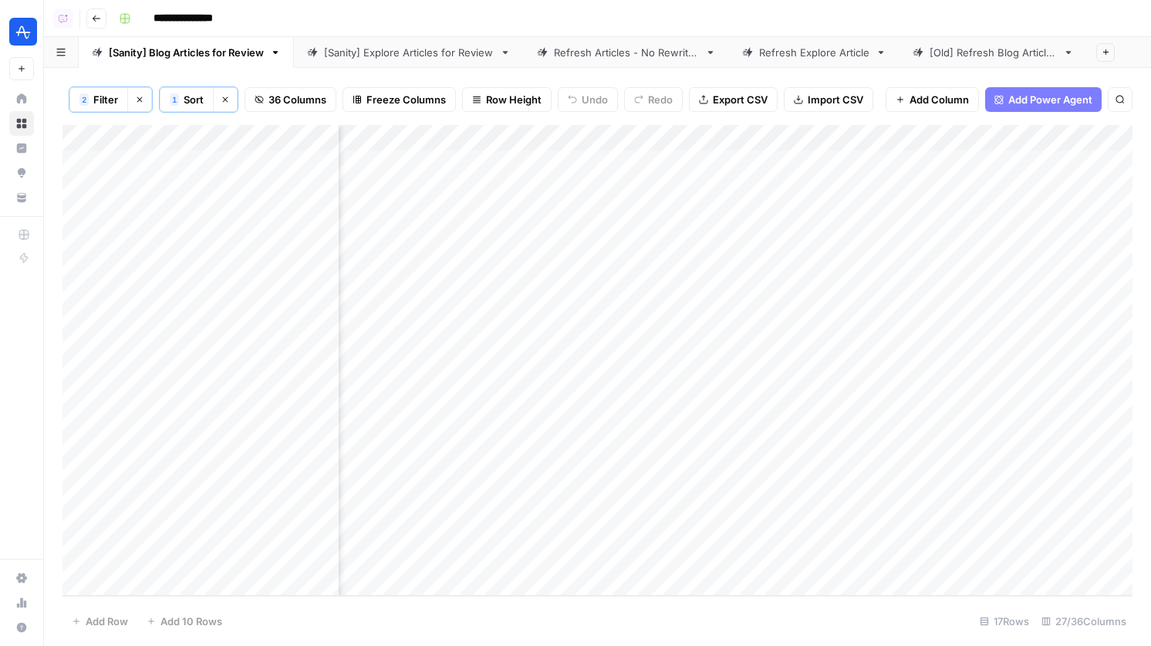
scroll to position [0, 3940]
click at [593, 170] on div "Add Column" at bounding box center [598, 360] width 1070 height 471
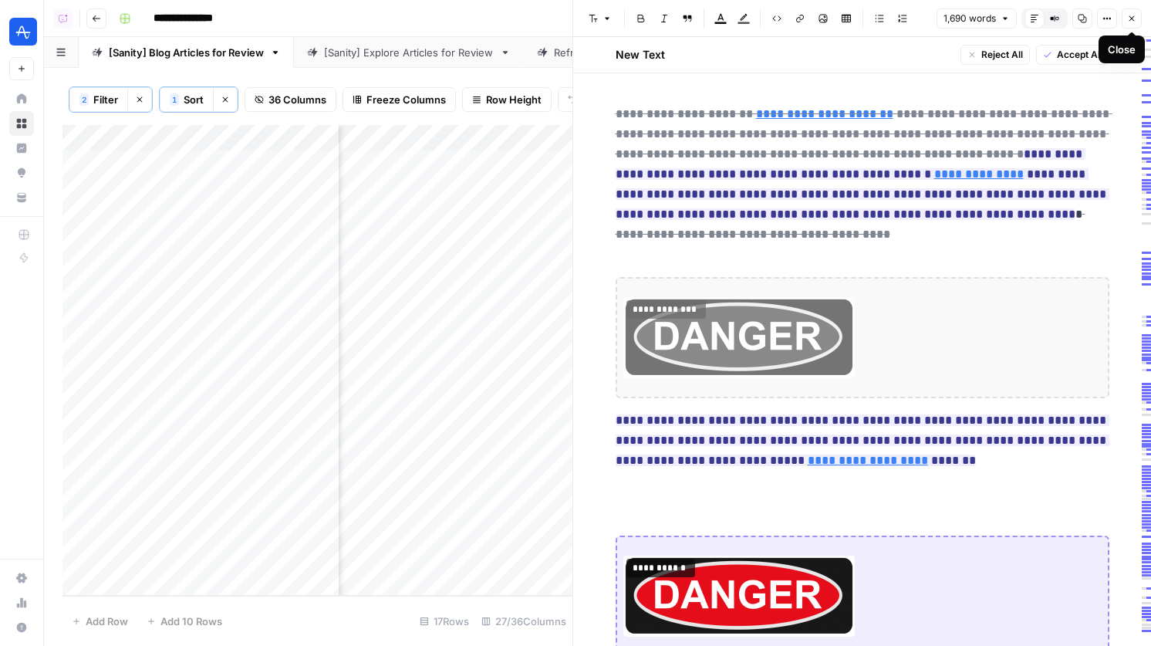
click at [1136, 22] on icon "button" at bounding box center [1131, 18] width 9 height 9
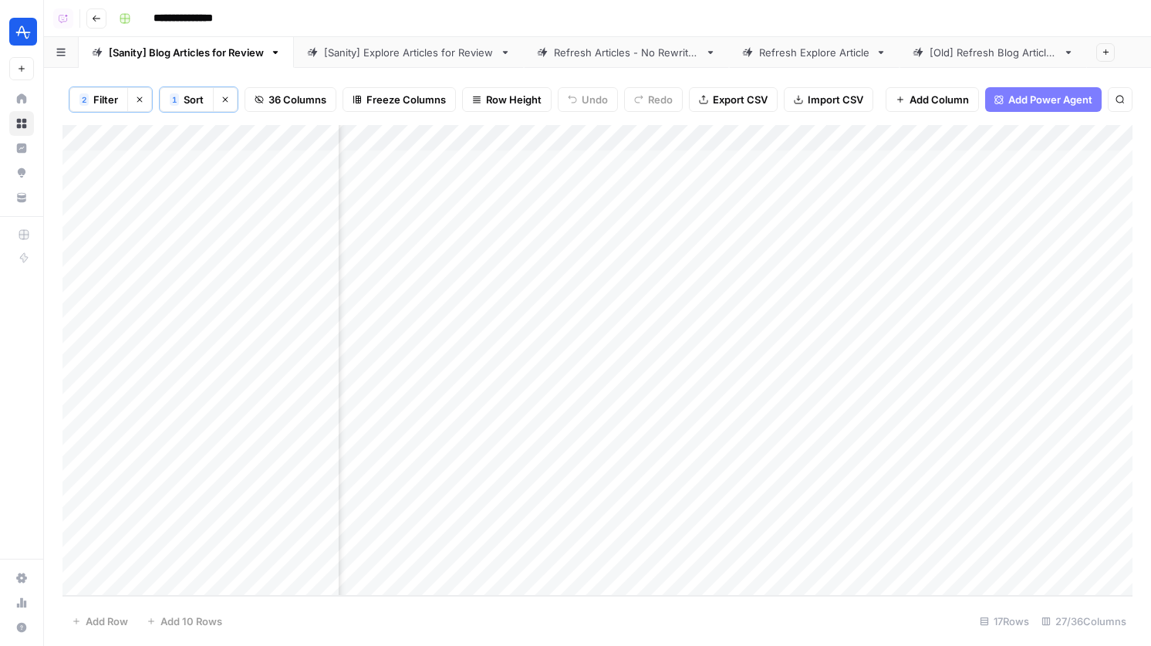
click at [371, 72] on div "2 Filter Clear filters 1 Sort Clear sorts 36 Columns Freeze Columns Row Height …" at bounding box center [597, 357] width 1107 height 578
click at [388, 48] on div "[Sanity] Explore Articles for Review" at bounding box center [409, 52] width 170 height 15
click at [1012, 140] on div "Add Column" at bounding box center [598, 360] width 1070 height 471
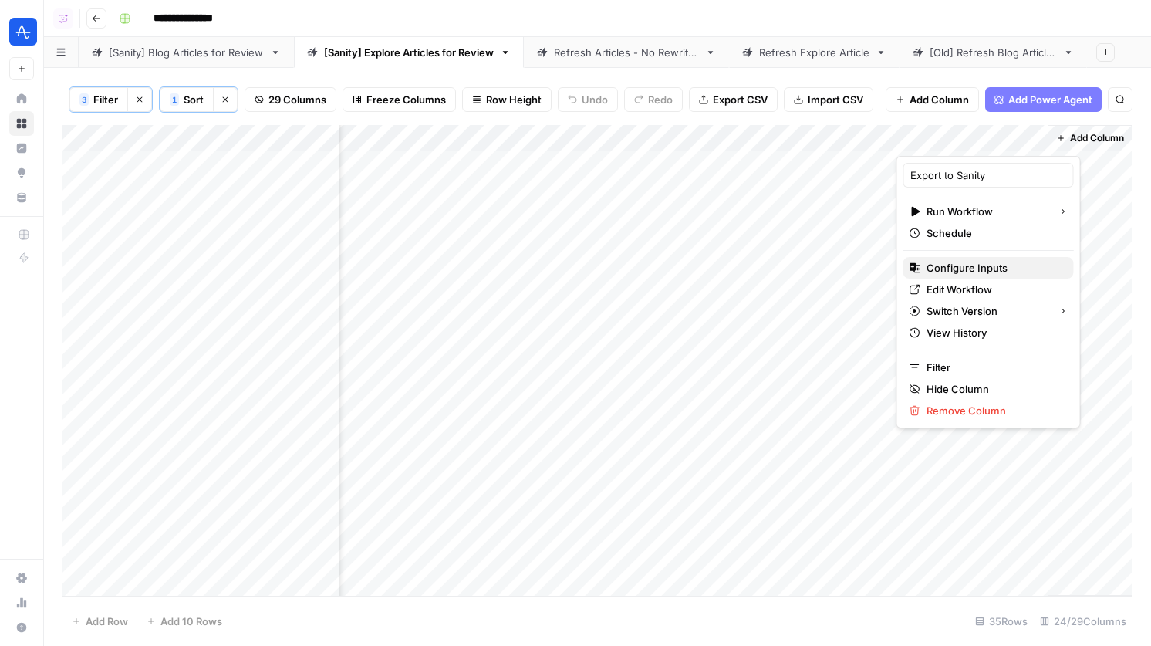
click at [957, 269] on span "Configure Inputs" at bounding box center [994, 267] width 135 height 15
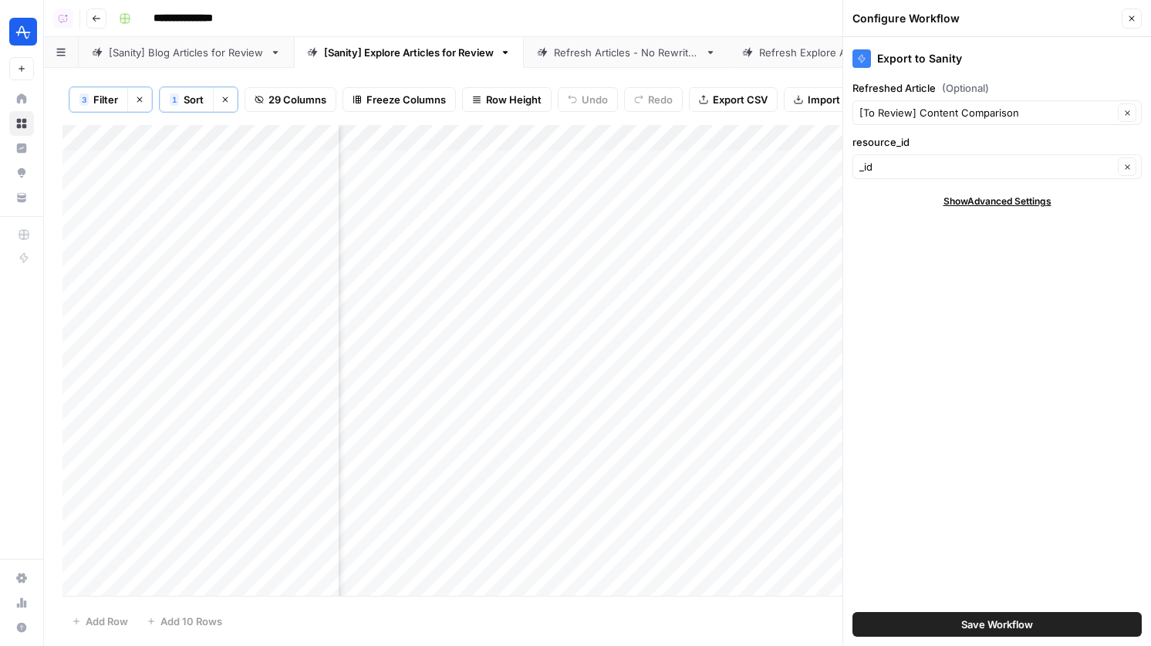
click at [1133, 8] on button "Close" at bounding box center [1132, 18] width 20 height 20
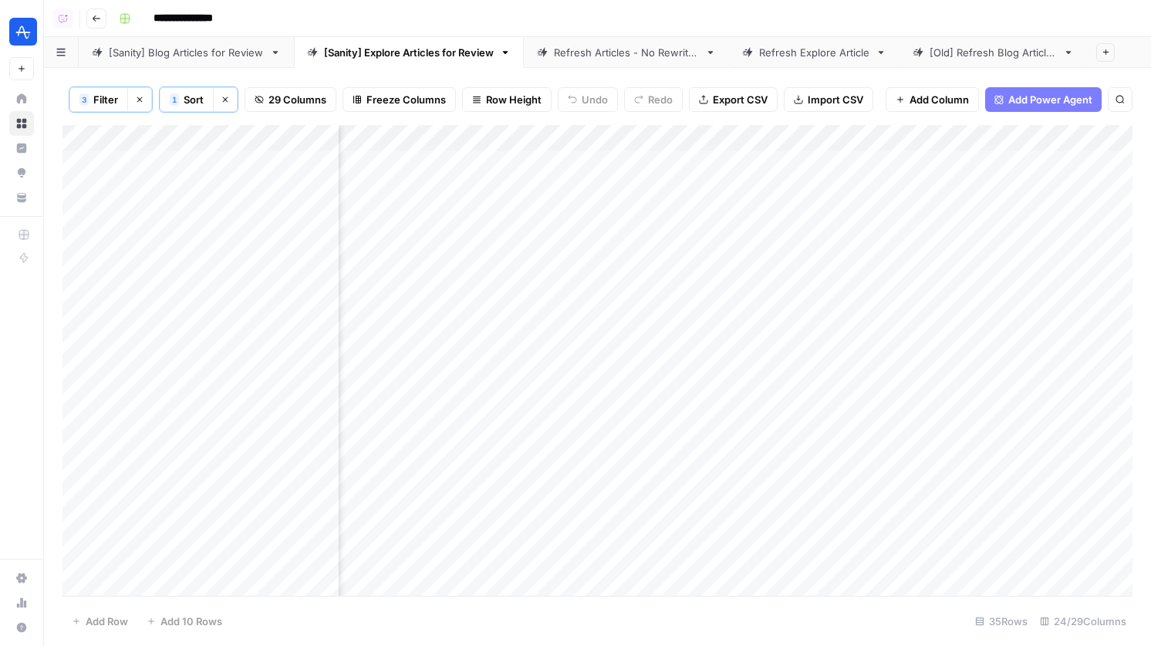
scroll to position [0, 1136]
